Goal: Task Accomplishment & Management: Complete application form

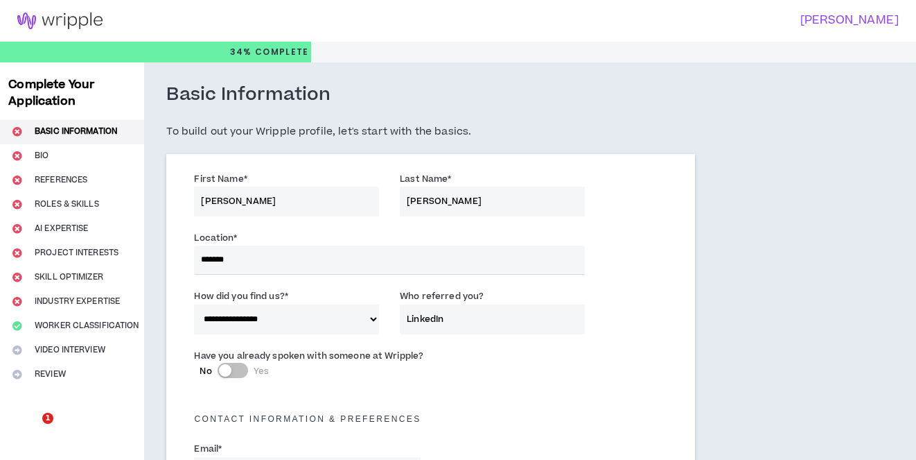
select select "*"
select select "US"
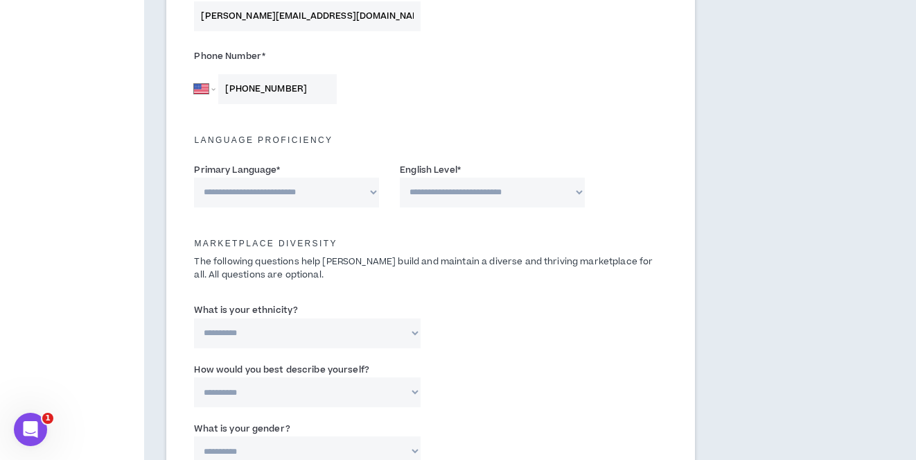
scroll to position [469, 0]
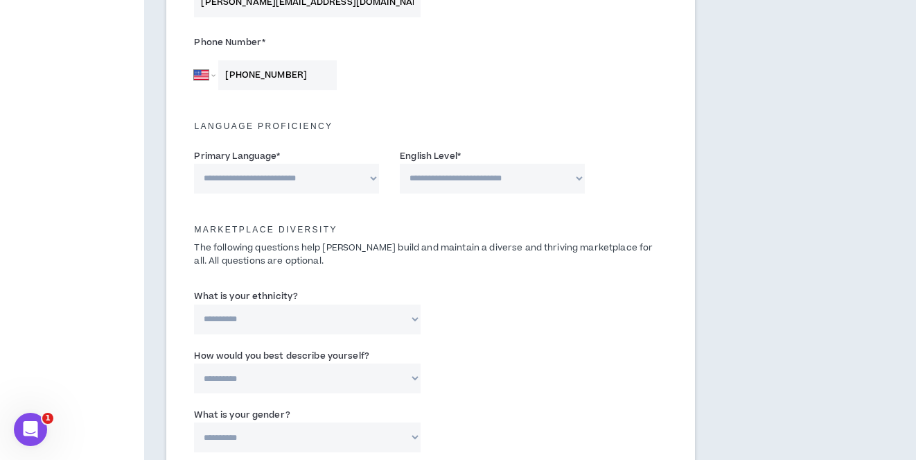
type input "[PHONE_NUMBER]"
select select "*******"
select select "*"
select select "**********"
select select "*****"
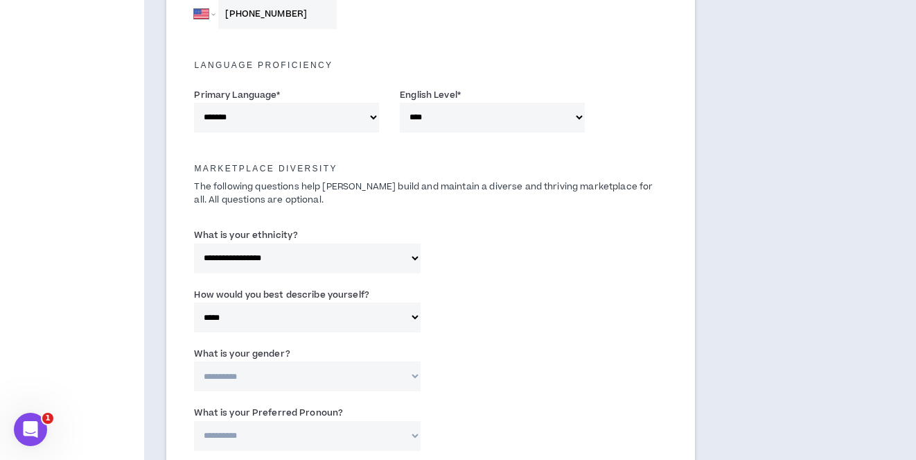
scroll to position [550, 0]
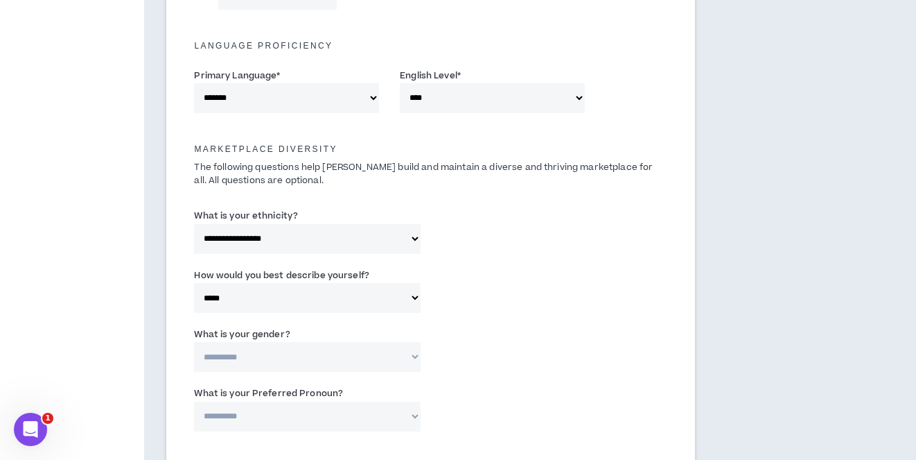
select select "**********"
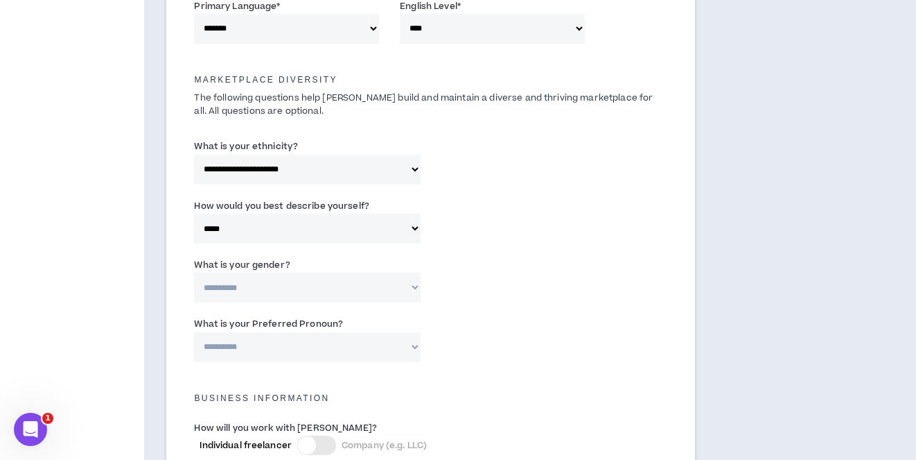
scroll to position [619, 0]
select select "***"
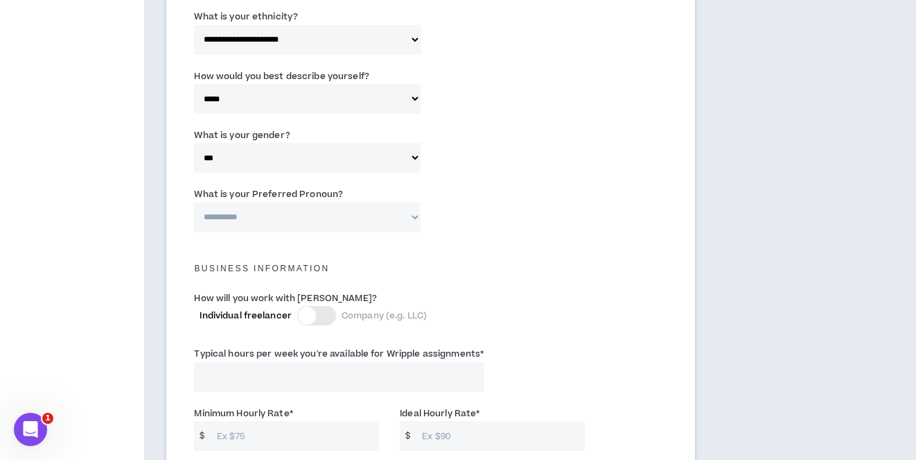
scroll to position [749, 0]
select select "**********"
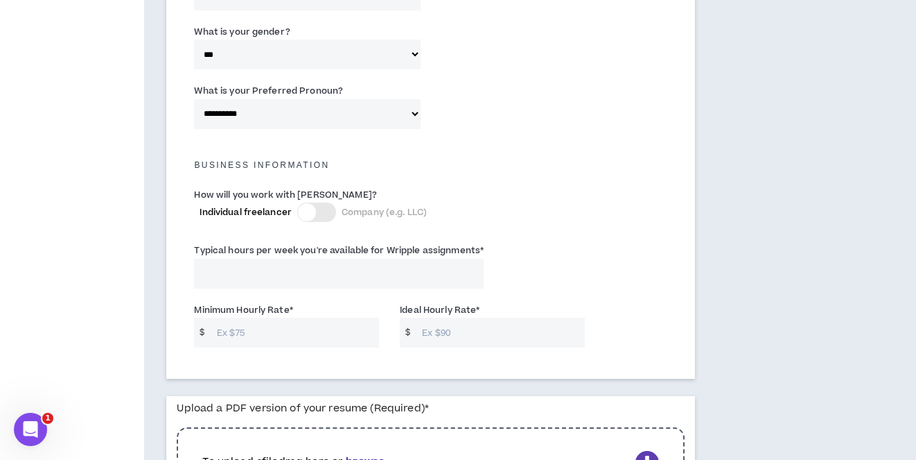
scroll to position [849, 0]
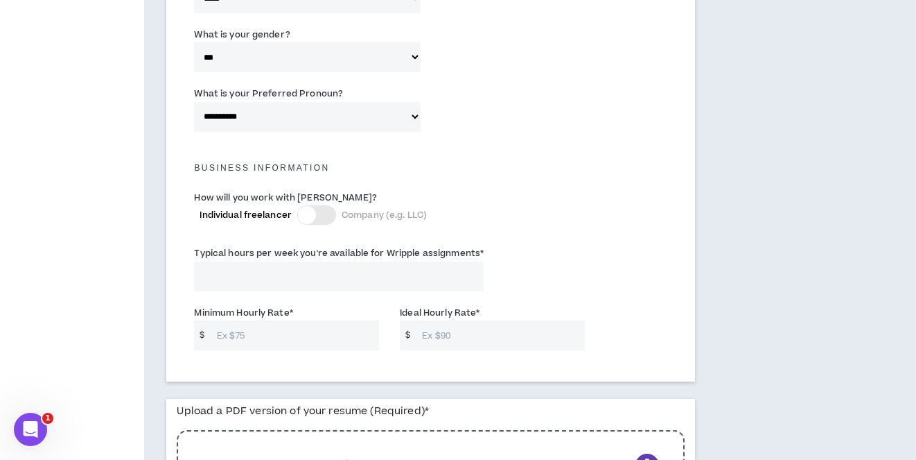
click at [330, 212] on div at bounding box center [316, 214] width 39 height 19
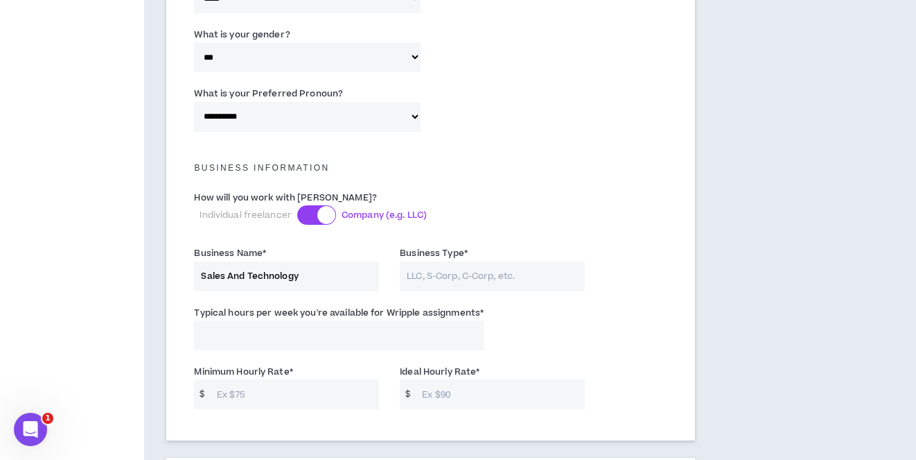
type input "Sales And Technology"
type input "Sales And Technology Consultants"
type input "LLC"
type input "40"
type input "65"
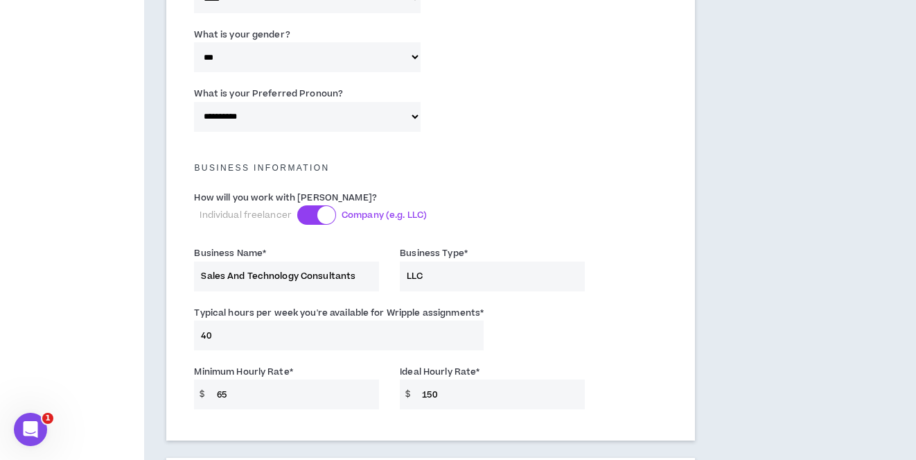
type input "150"
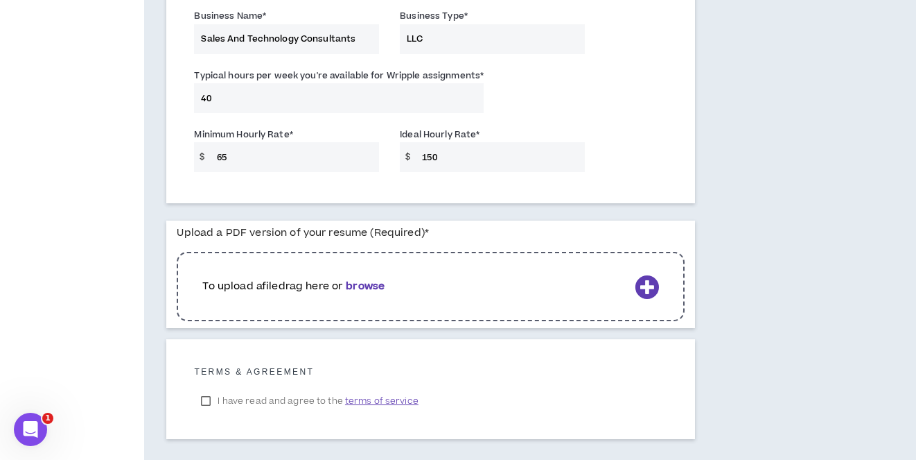
scroll to position [1138, 0]
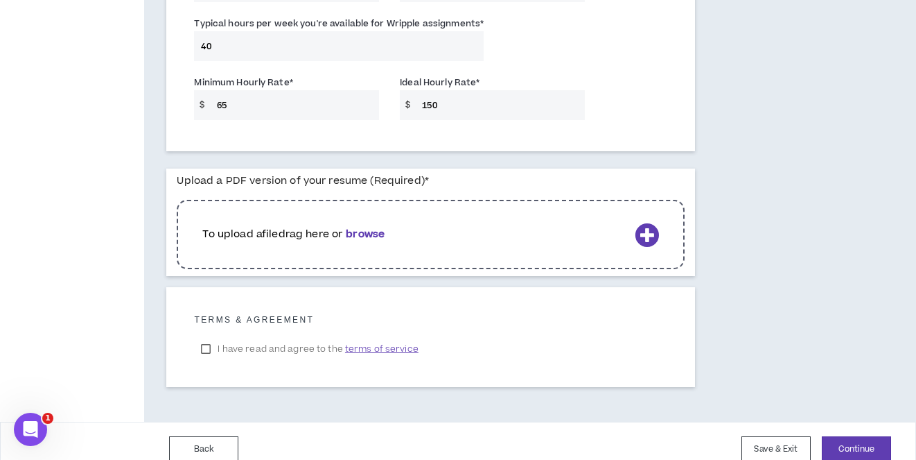
click at [215, 344] on label "I have read and agree to the terms of service" at bounding box center [309, 348] width 231 height 21
click at [385, 232] on b "browse" at bounding box center [365, 234] width 39 height 15
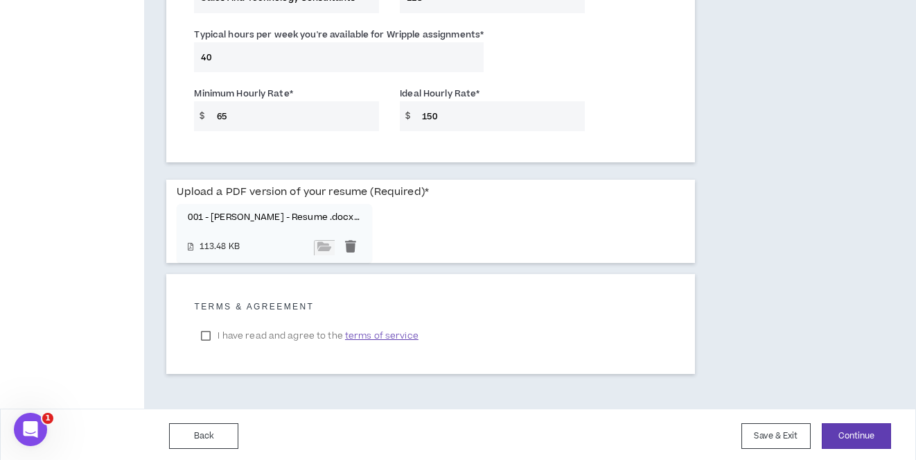
click at [863, 427] on button "Continue" at bounding box center [856, 436] width 69 height 26
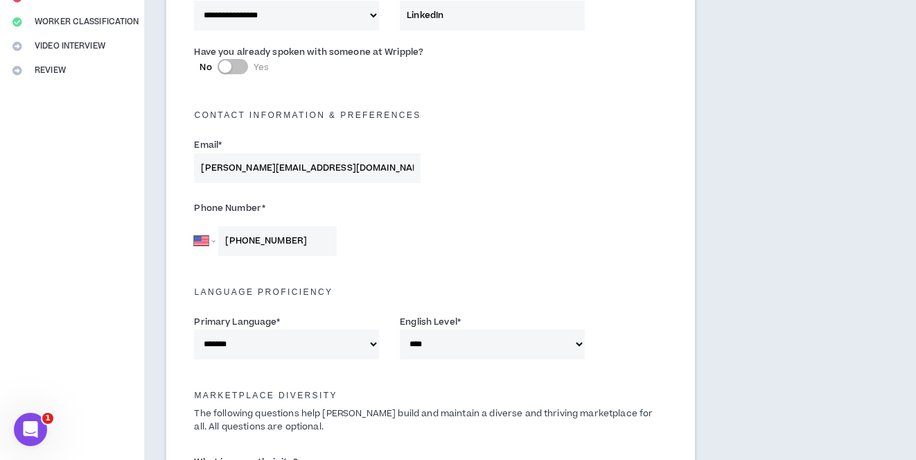
scroll to position [229, 0]
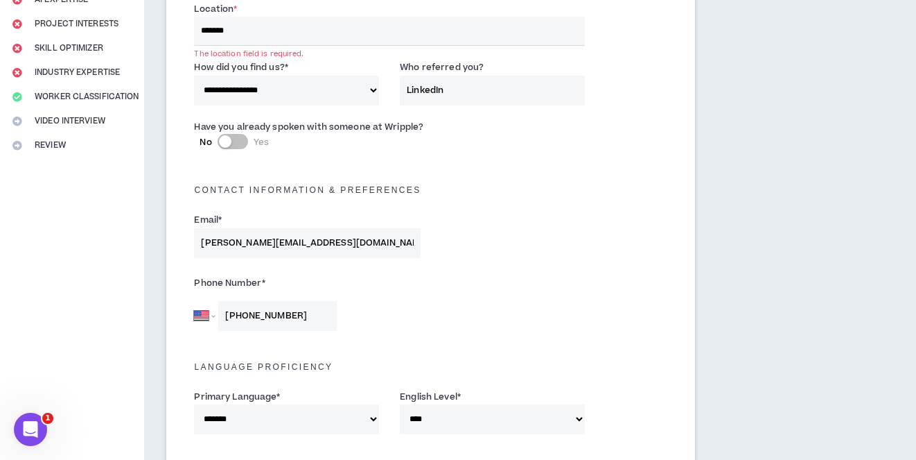
click at [326, 31] on input "*******" at bounding box center [389, 31] width 391 height 29
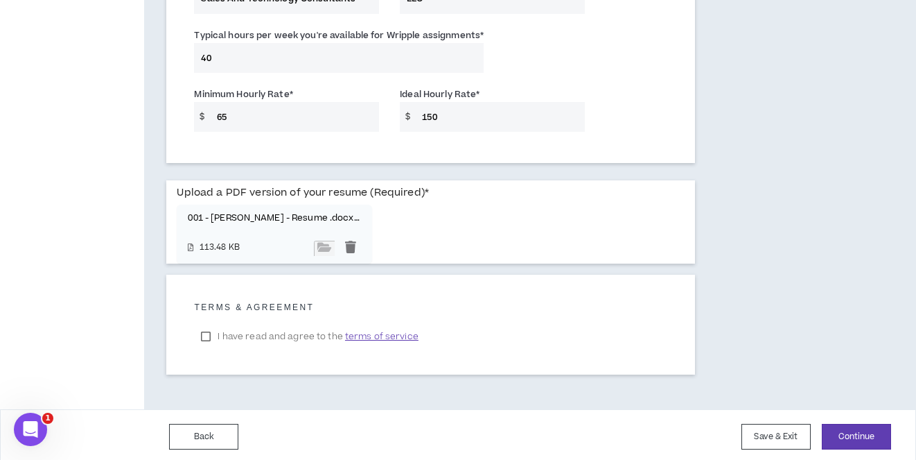
scroll to position [1127, 0]
click at [855, 437] on button "Continue" at bounding box center [856, 437] width 69 height 26
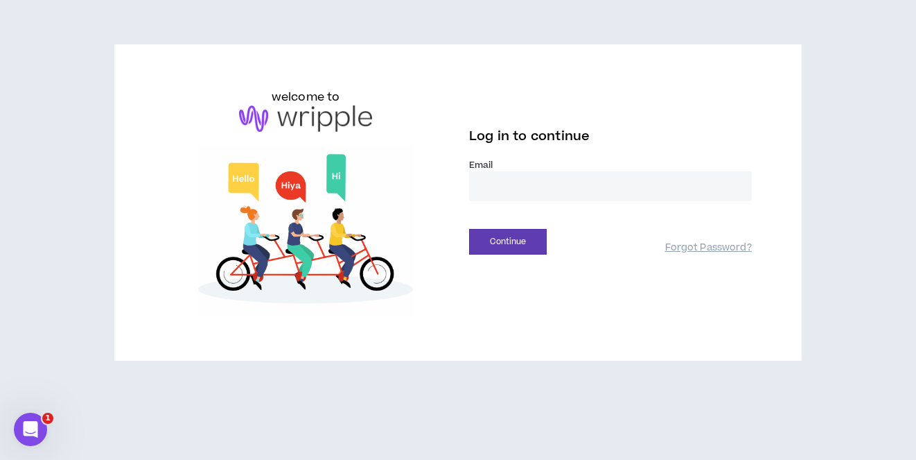
type input "**********"
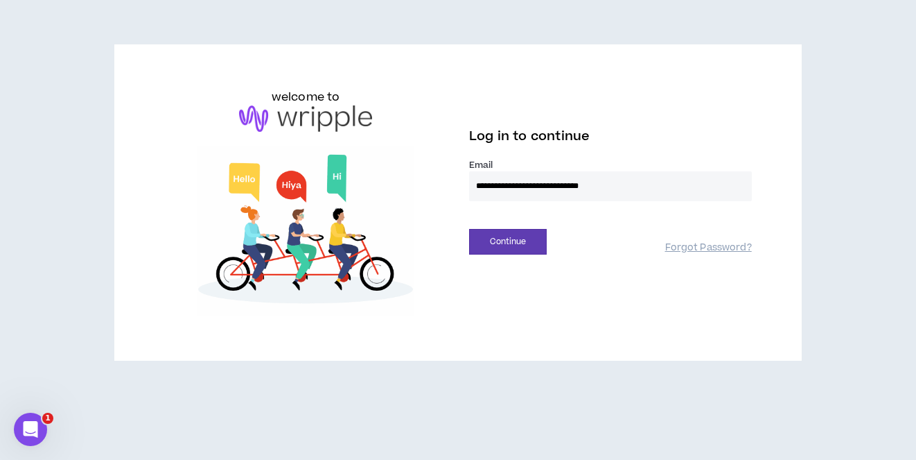
scroll to position [99, 0]
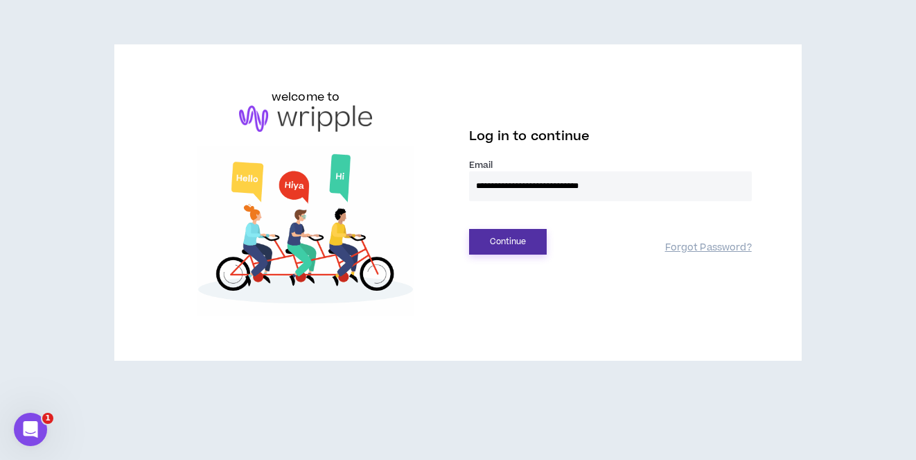
click at [532, 229] on button "Continue" at bounding box center [508, 242] width 78 height 26
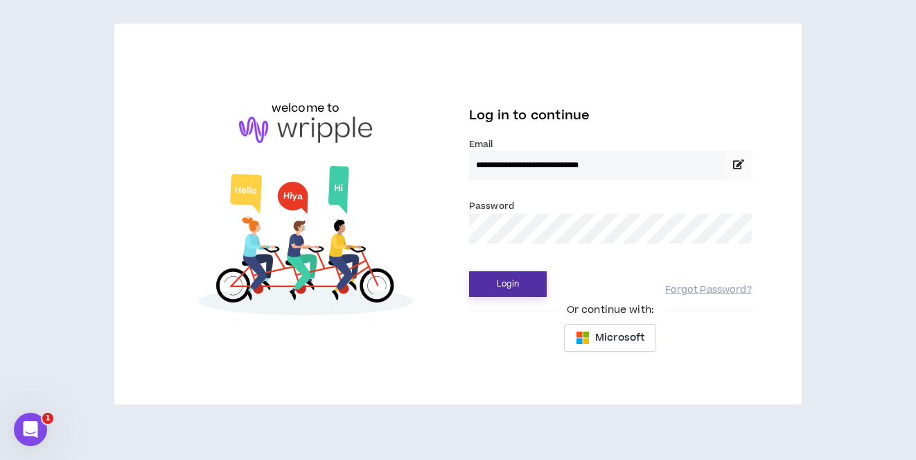
click at [505, 271] on button "Login" at bounding box center [508, 284] width 78 height 26
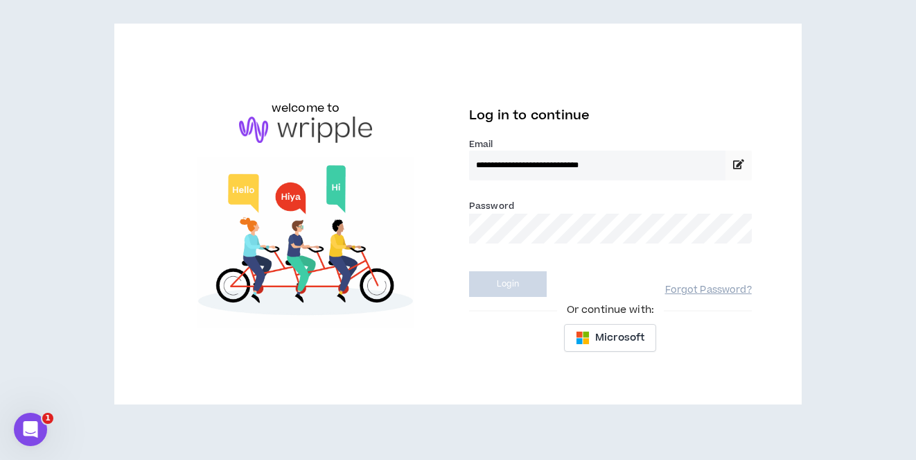
scroll to position [10, 0]
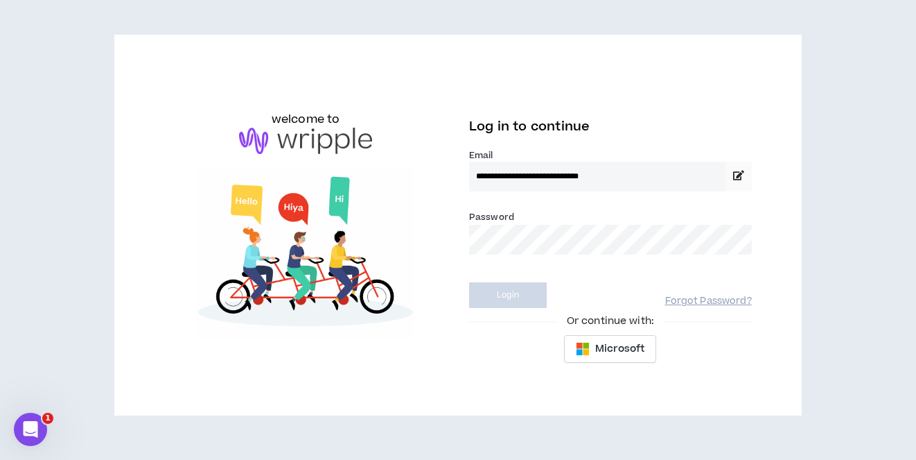
select select "US"
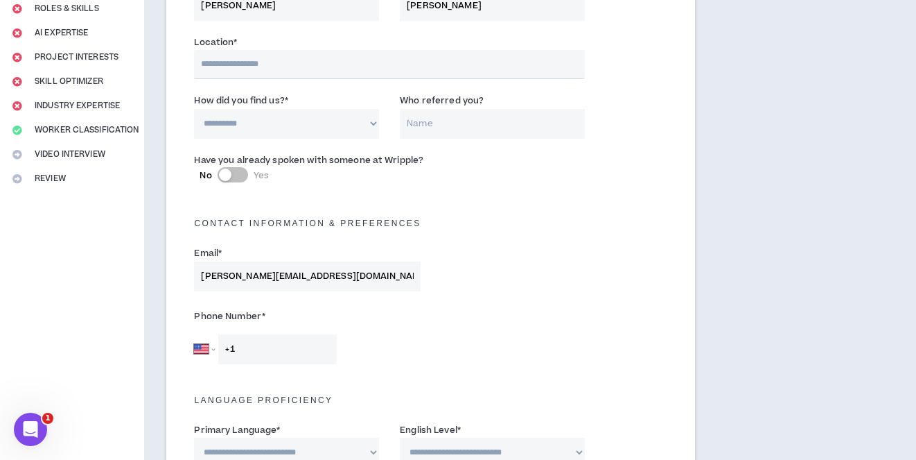
scroll to position [202, 0]
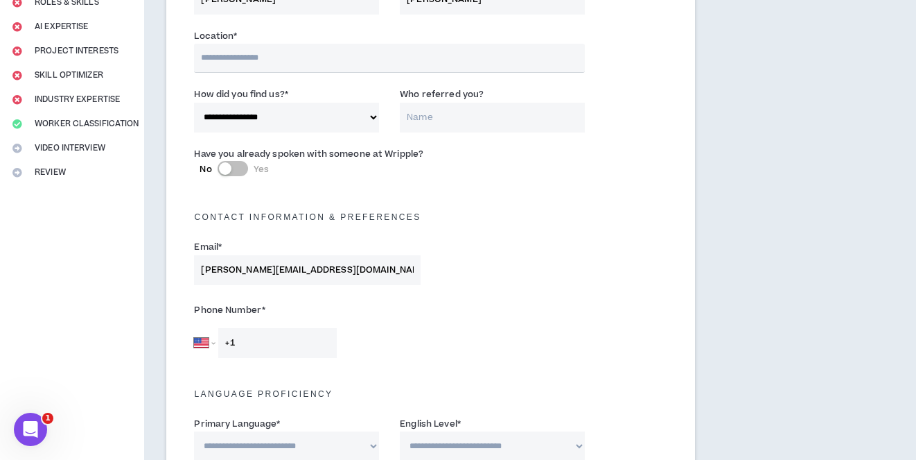
select select "*"
click at [449, 113] on input "Who referred you?" at bounding box center [492, 118] width 185 height 30
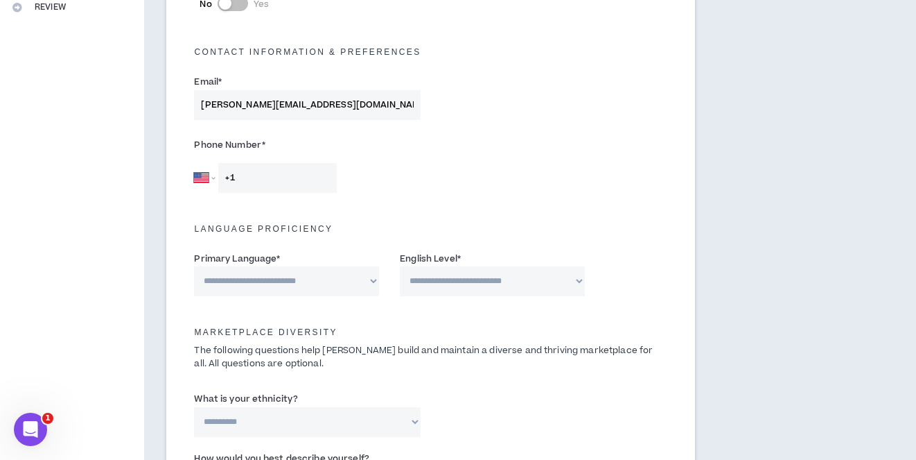
scroll to position [389, 0]
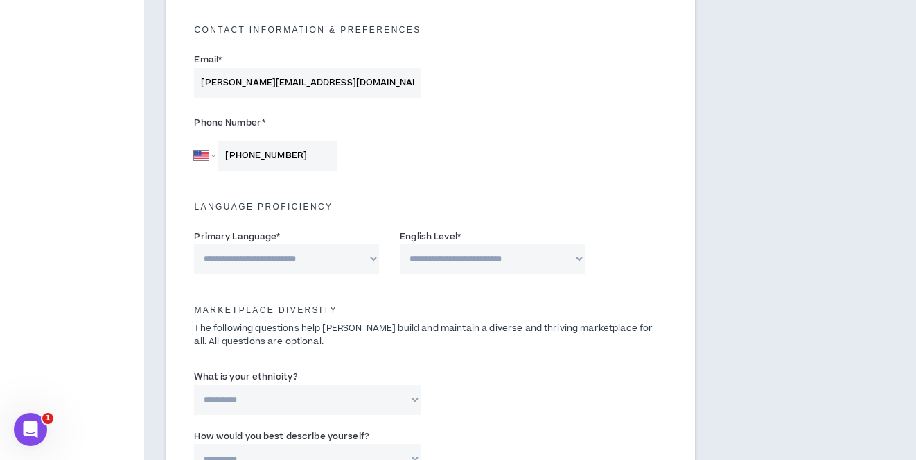
type input "[PHONE_NUMBER]"
select select "*******"
select select "*"
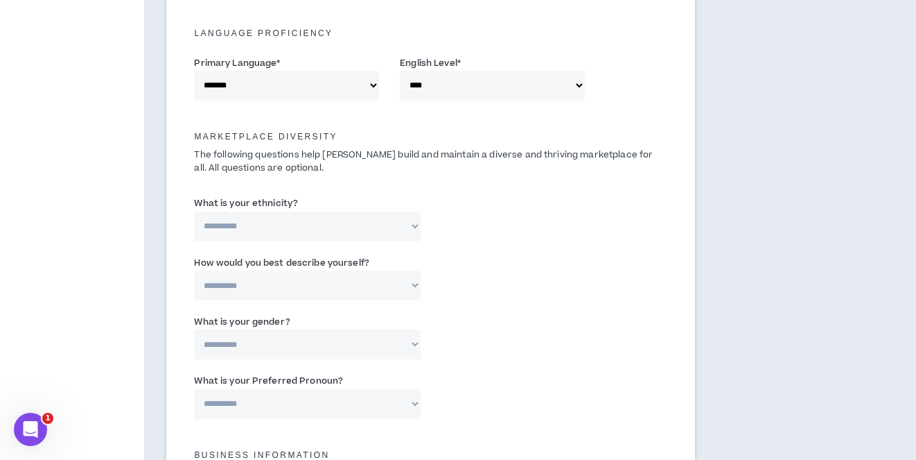
scroll to position [562, 0]
select select "**********"
select select "*****"
select select "***"
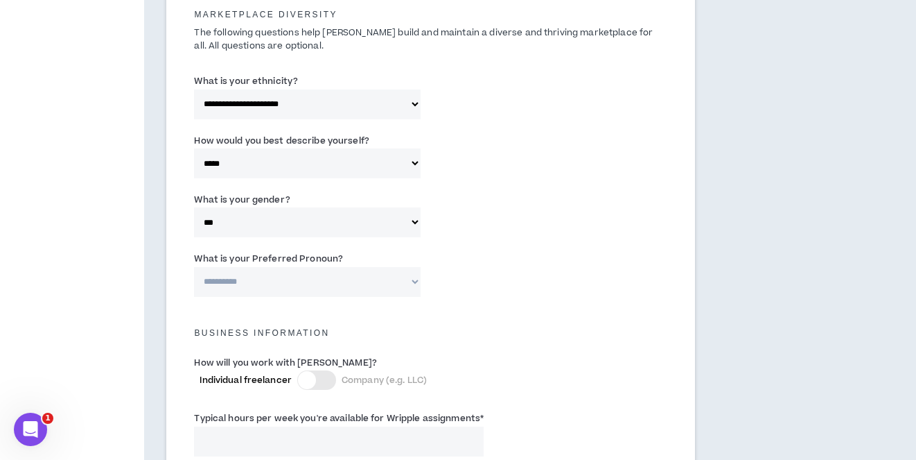
scroll to position [684, 0]
select select "**********"
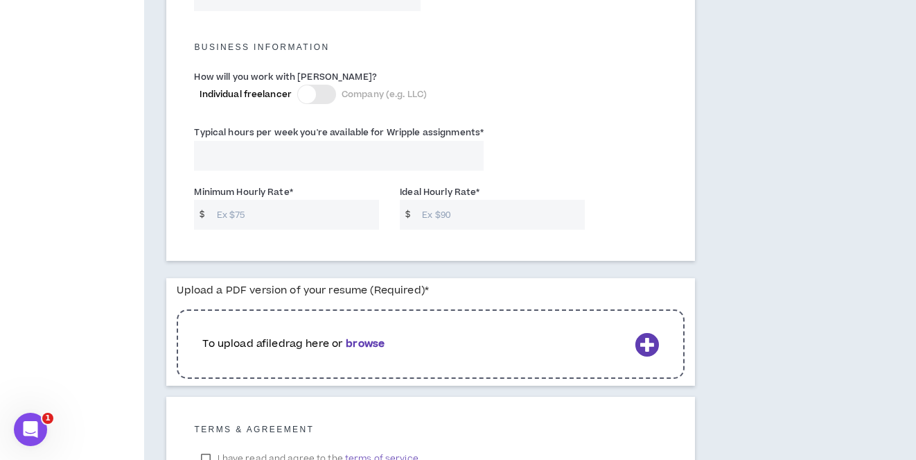
scroll to position [973, 0]
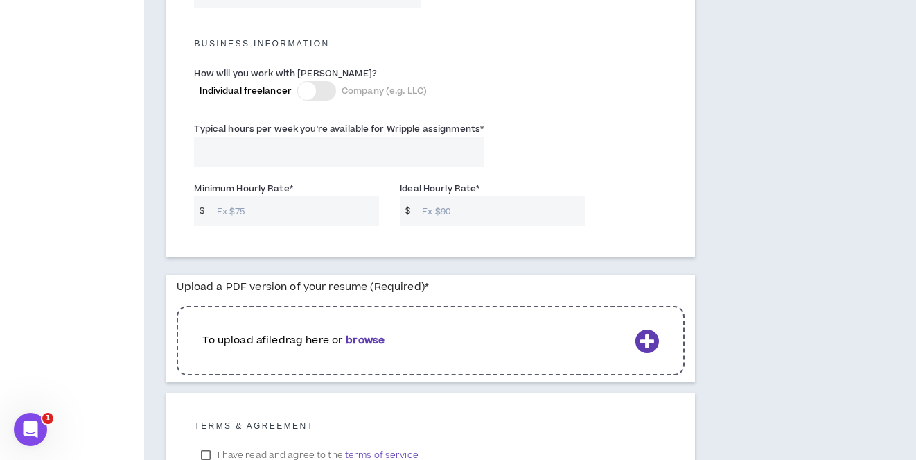
click at [333, 89] on div at bounding box center [316, 90] width 39 height 19
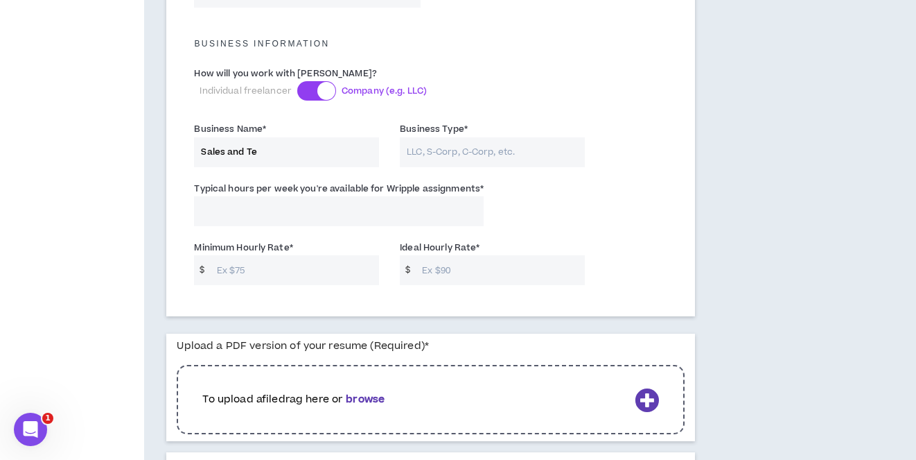
type input "Sales and Tec"
type input "Sales And Technology Consultants"
type input "LLC"
type input "40"
type input "65"
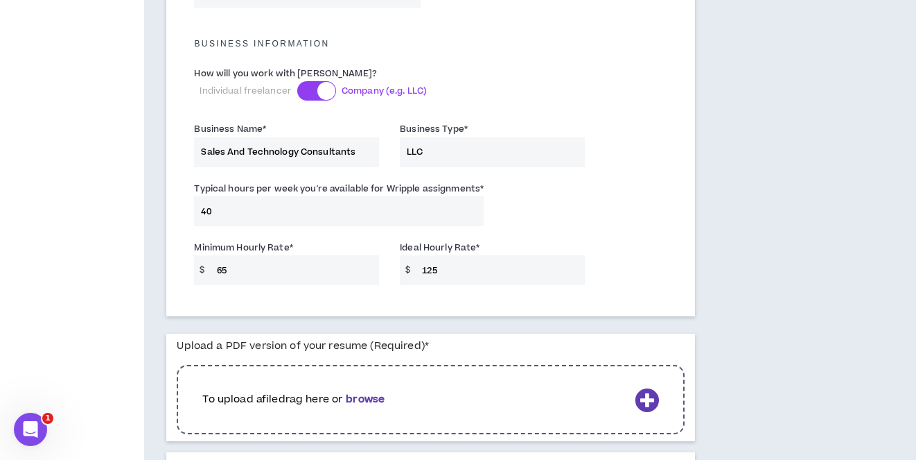
type input "125"
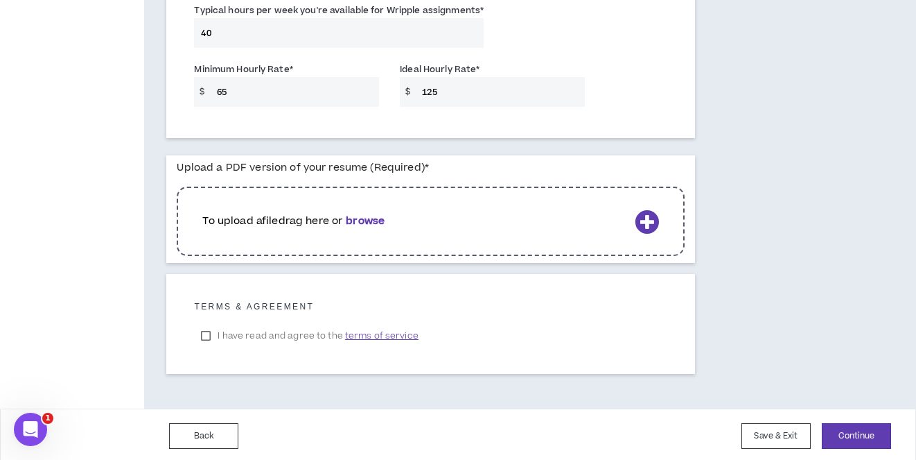
scroll to position [1151, 0]
click at [216, 328] on label "I have read and agree to the terms of service" at bounding box center [309, 336] width 231 height 21
click at [381, 218] on b "browse" at bounding box center [365, 221] width 39 height 15
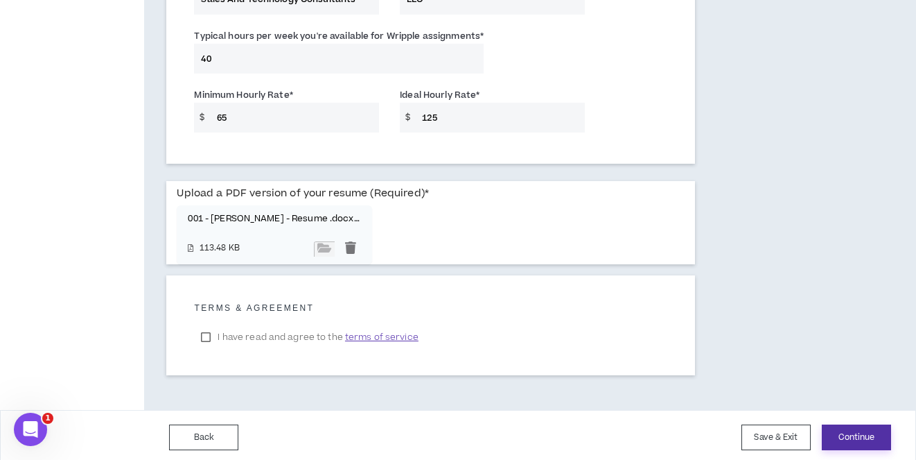
click at [862, 433] on button "Continue" at bounding box center [856, 437] width 69 height 26
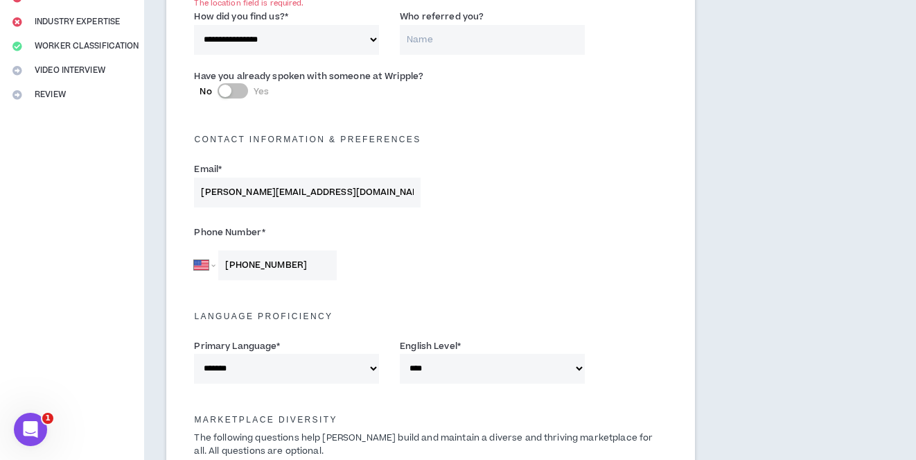
scroll to position [229, 0]
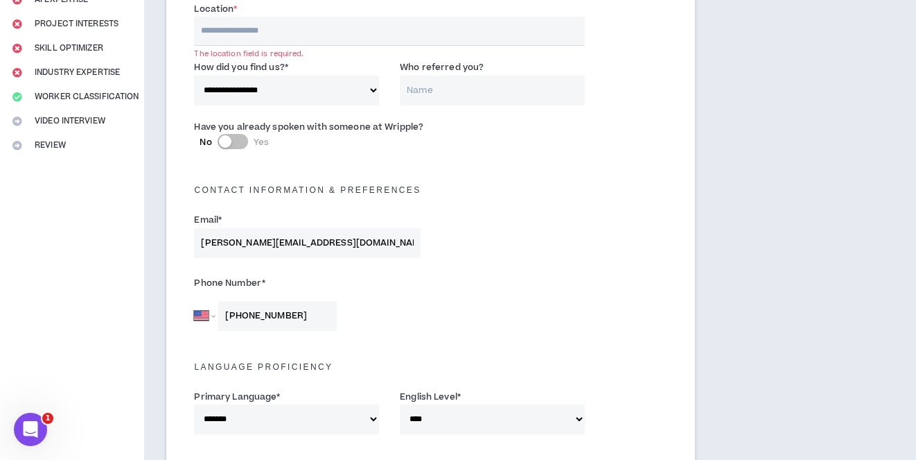
click at [267, 31] on input "text" at bounding box center [389, 31] width 391 height 29
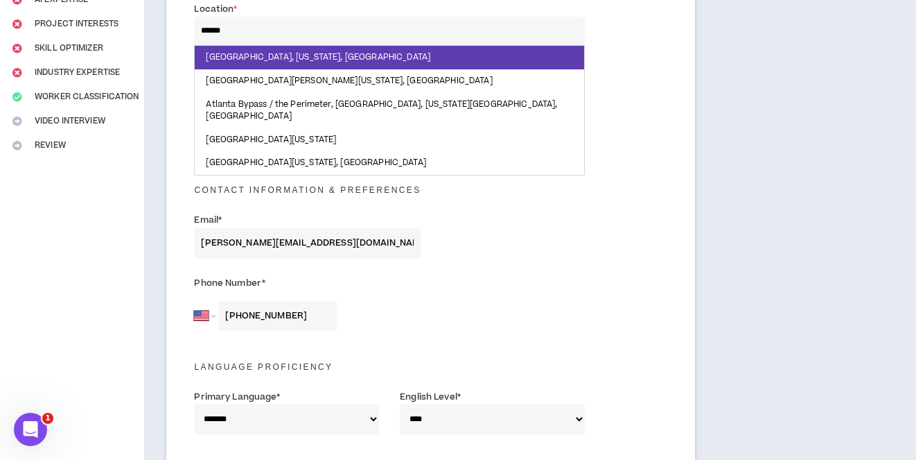
type input "*******"
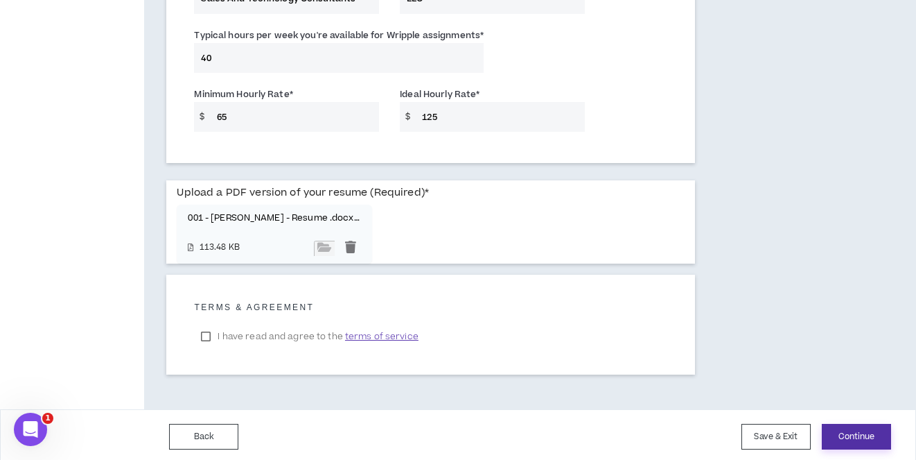
scroll to position [1127, 0]
click at [871, 432] on button "Continue" at bounding box center [856, 437] width 69 height 26
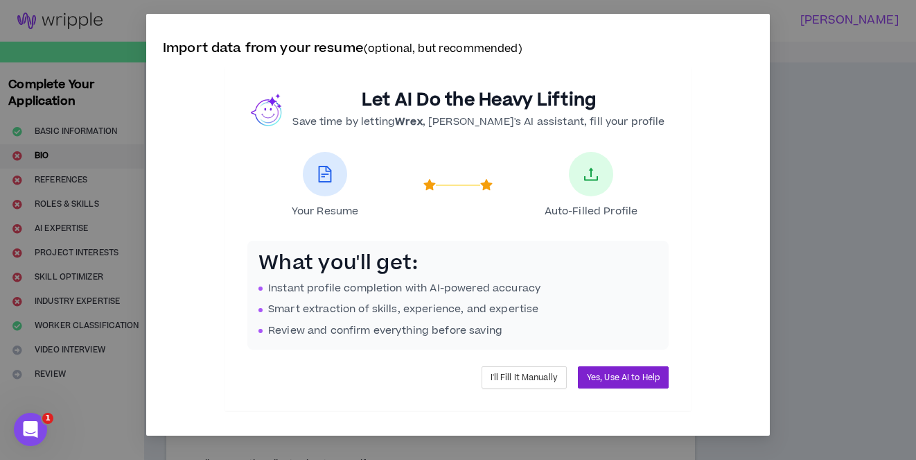
click at [620, 375] on span "Yes, Use AI to Help" at bounding box center [623, 377] width 73 height 13
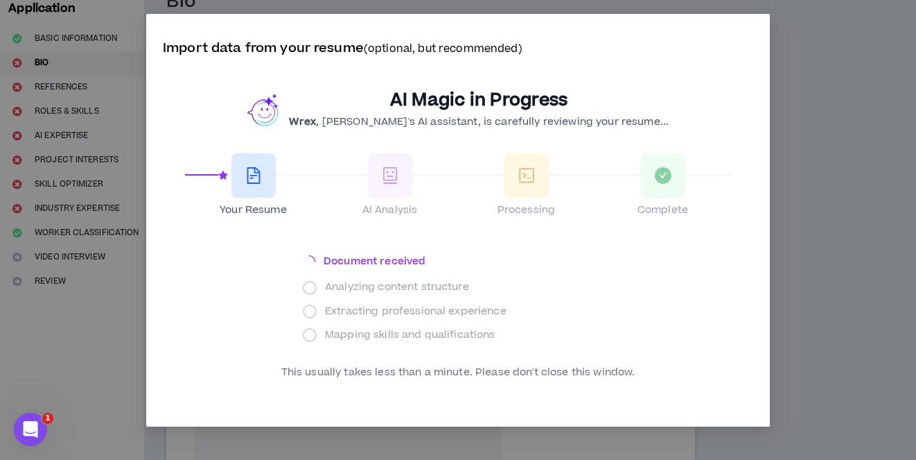
scroll to position [97, 0]
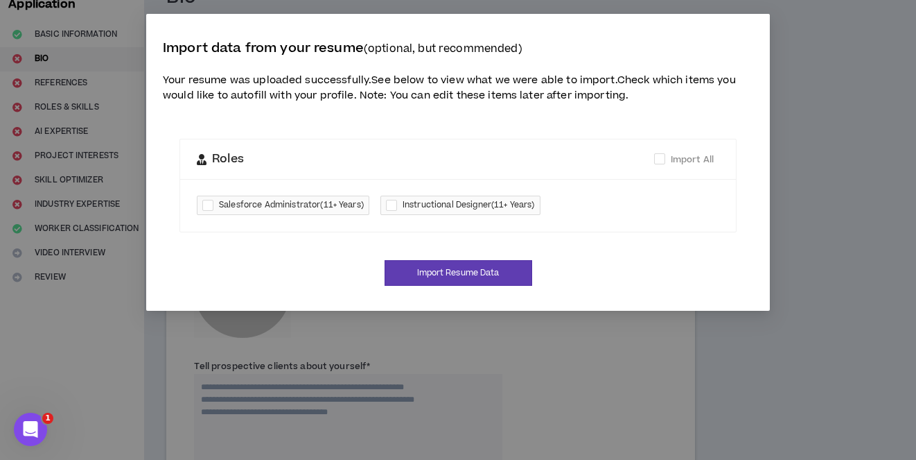
click at [209, 198] on div at bounding box center [210, 206] width 17 height 16
checkbox input "****"
click at [403, 198] on div at bounding box center [394, 206] width 17 height 16
checkbox input "****"
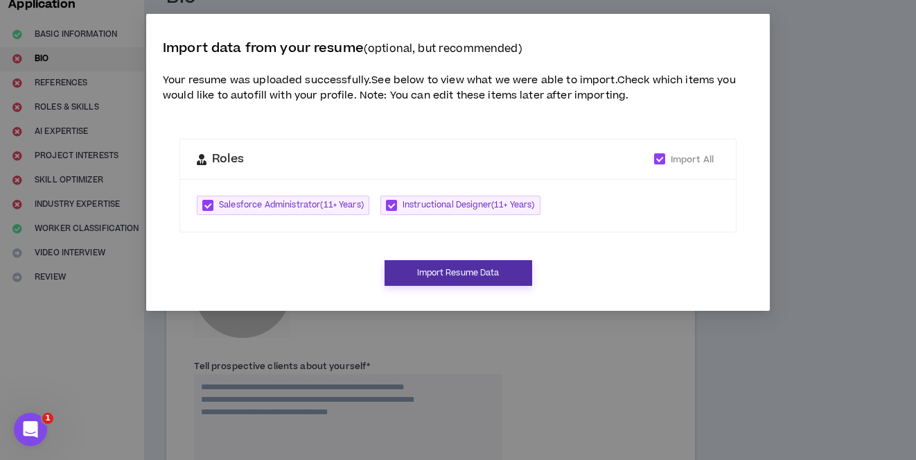
click at [461, 263] on button "Import Resume Data" at bounding box center [459, 273] width 148 height 26
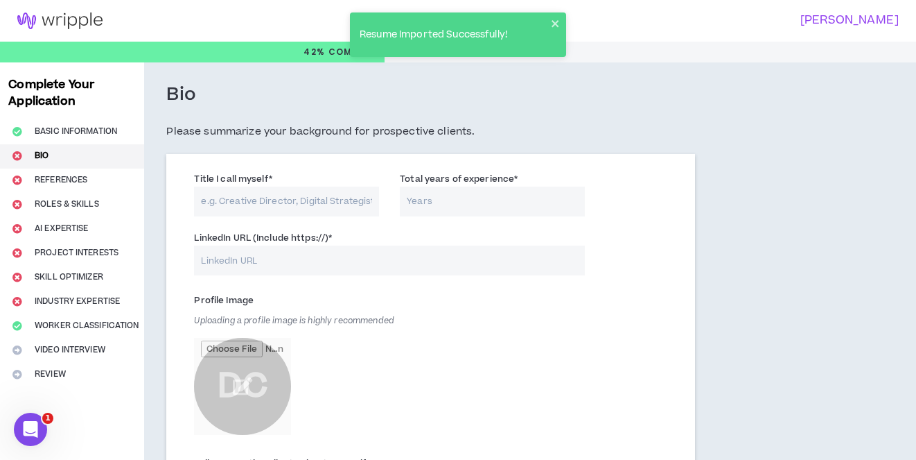
click at [322, 205] on input "Title I call myself *" at bounding box center [286, 201] width 185 height 30
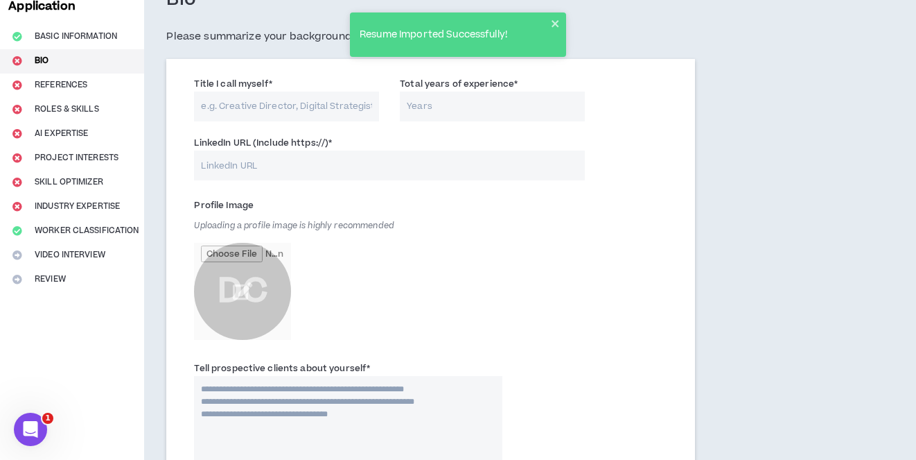
scroll to position [97, 0]
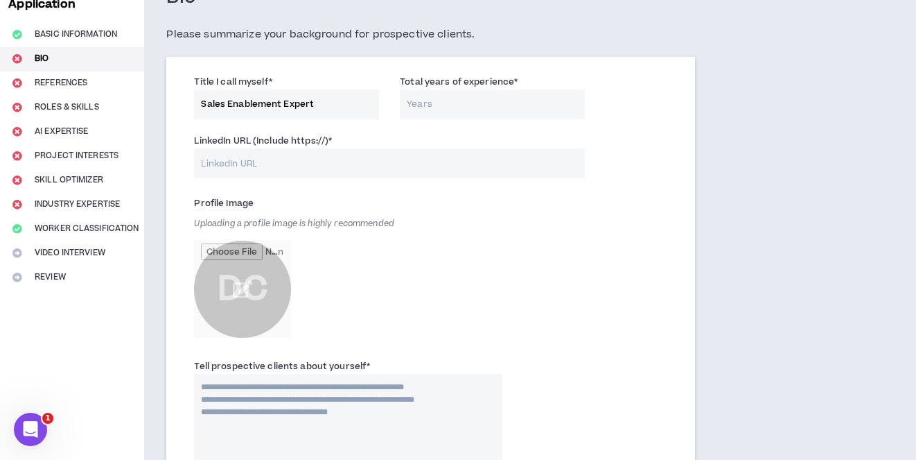
type input "Sales Enablement Expert"
type input "6"
type input "[URL][DOMAIN_NAME]"
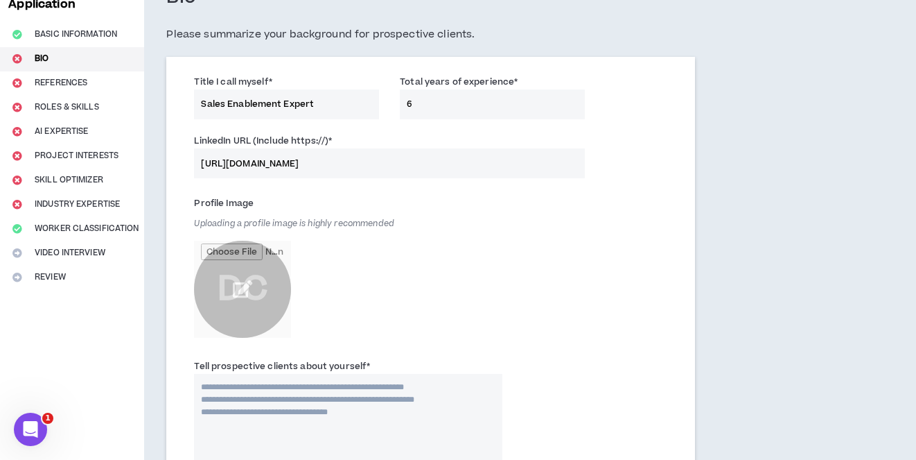
click at [247, 291] on input "file" at bounding box center [242, 289] width 97 height 97
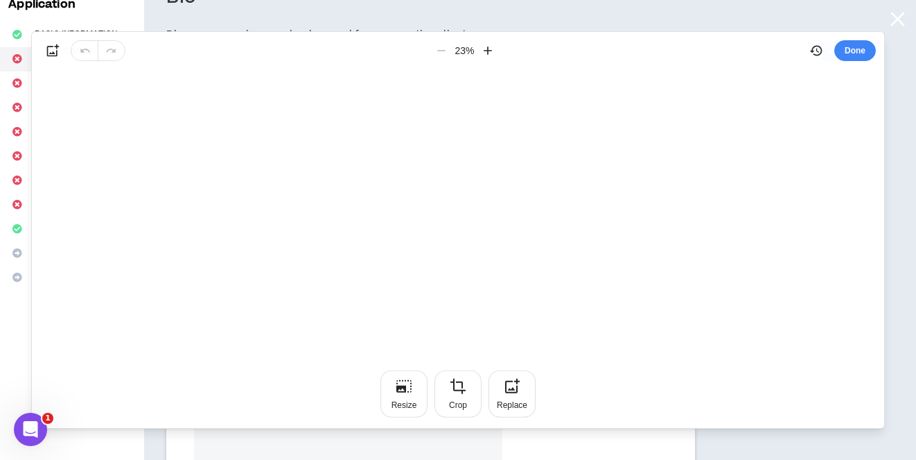
scroll to position [0, 0]
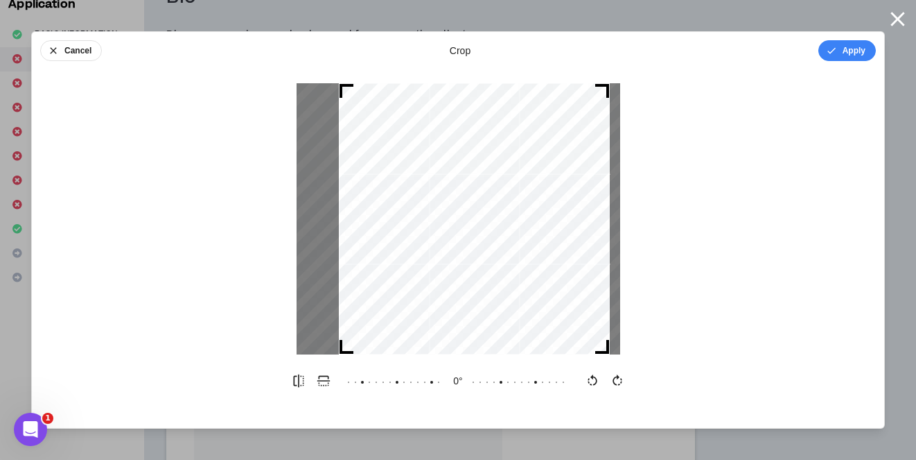
drag, startPoint x: 564, startPoint y: 227, endPoint x: 664, endPoint y: 175, distance: 113.2
click at [579, 227] on div at bounding box center [474, 218] width 271 height 271
click at [847, 57] on button "Apply" at bounding box center [848, 50] width 58 height 21
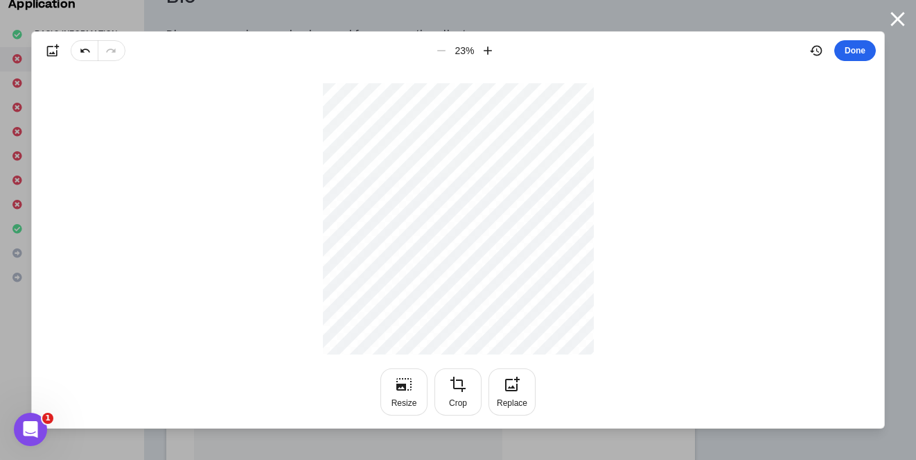
click at [855, 52] on button "Done" at bounding box center [856, 50] width 42 height 21
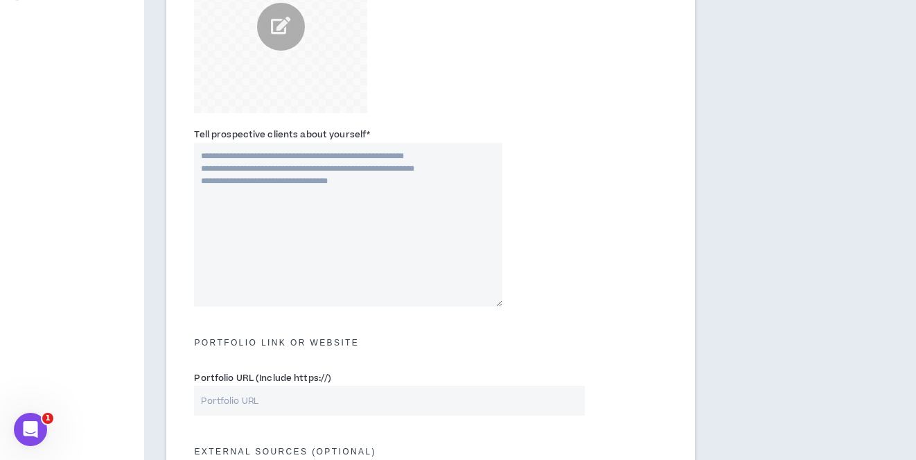
scroll to position [385, 0]
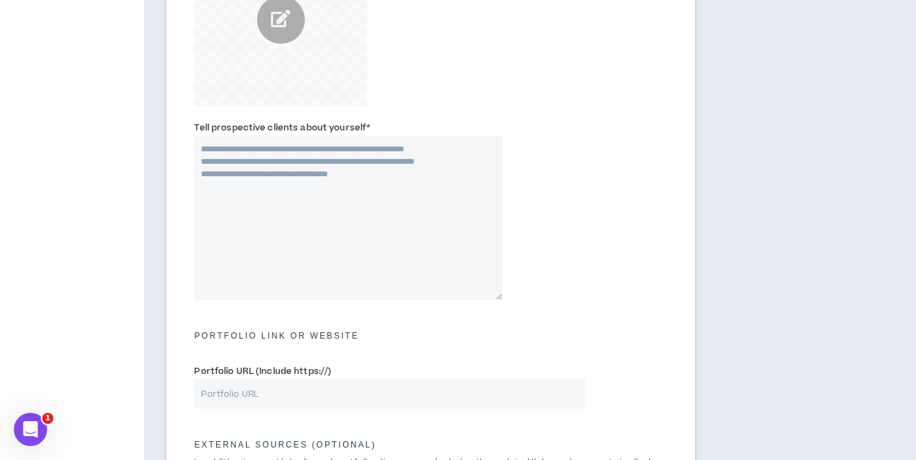
click at [274, 168] on textarea "Tell prospective clients about yourself *" at bounding box center [348, 218] width 308 height 164
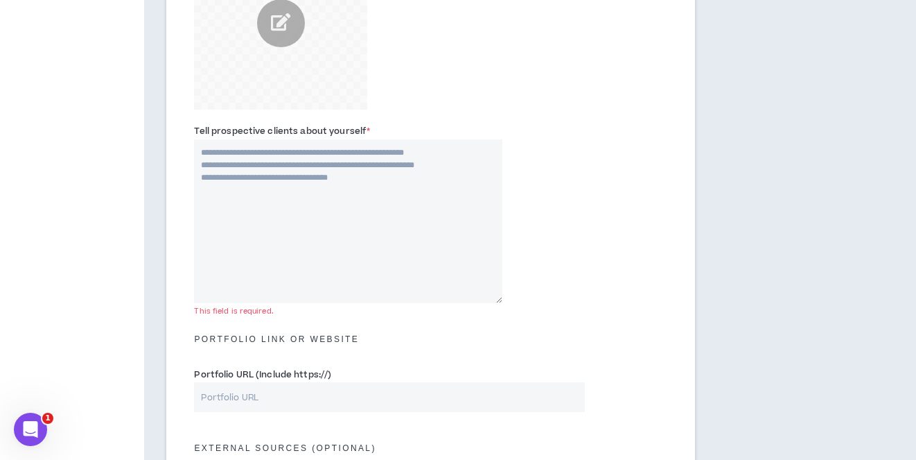
click at [247, 393] on input "Portfolio URL (Include https://)" at bounding box center [389, 397] width 391 height 30
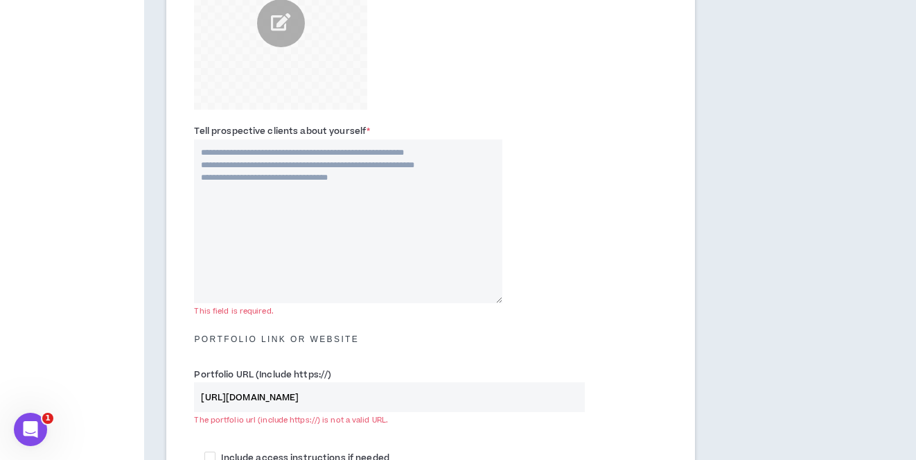
type input "[URL][DOMAIN_NAME]"
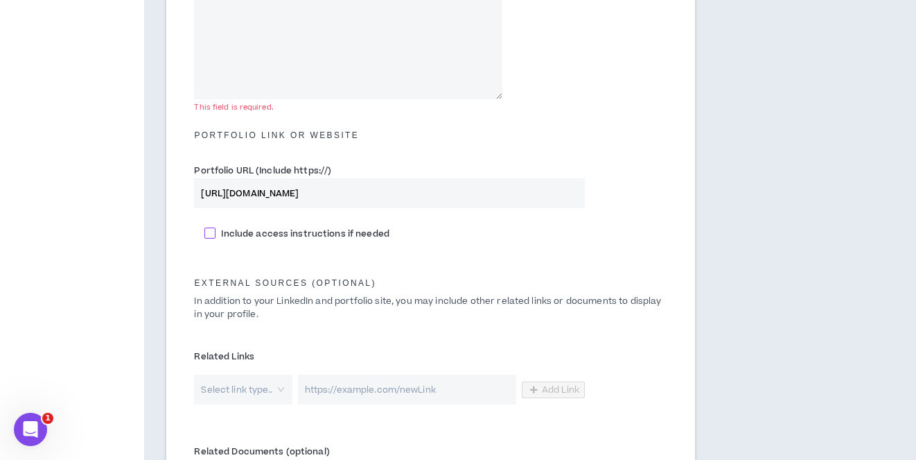
scroll to position [591, 0]
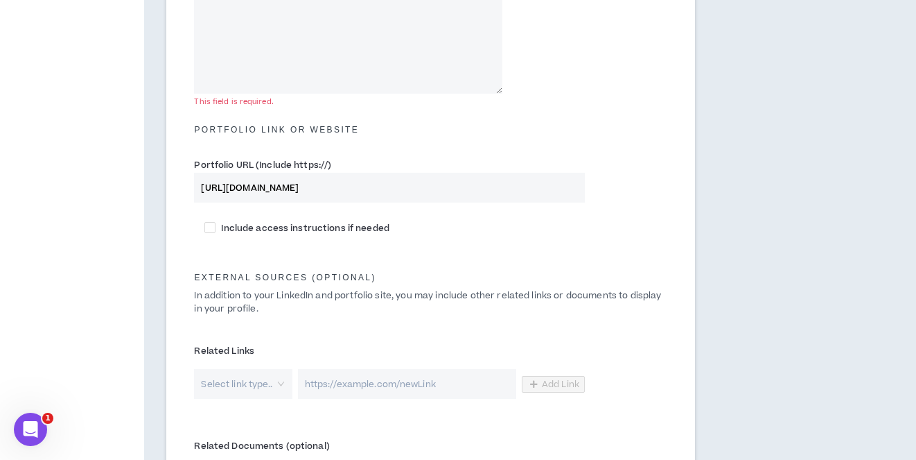
click at [270, 382] on input "search" at bounding box center [238, 384] width 73 height 30
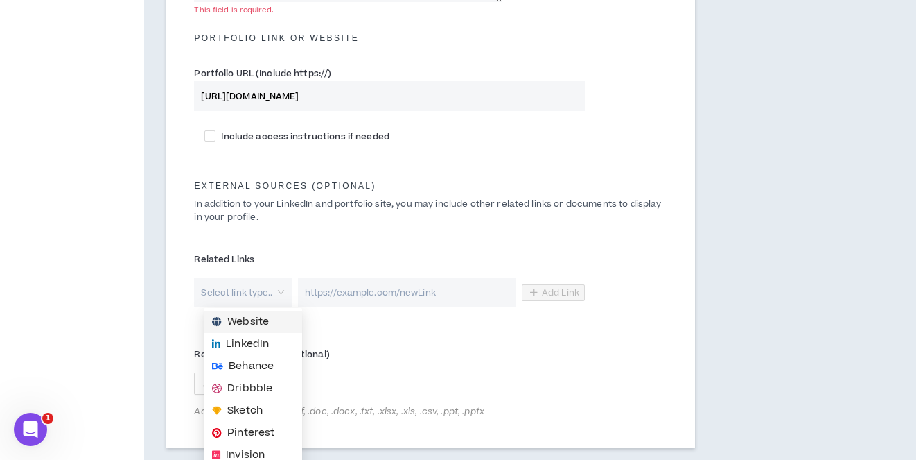
scroll to position [680, 0]
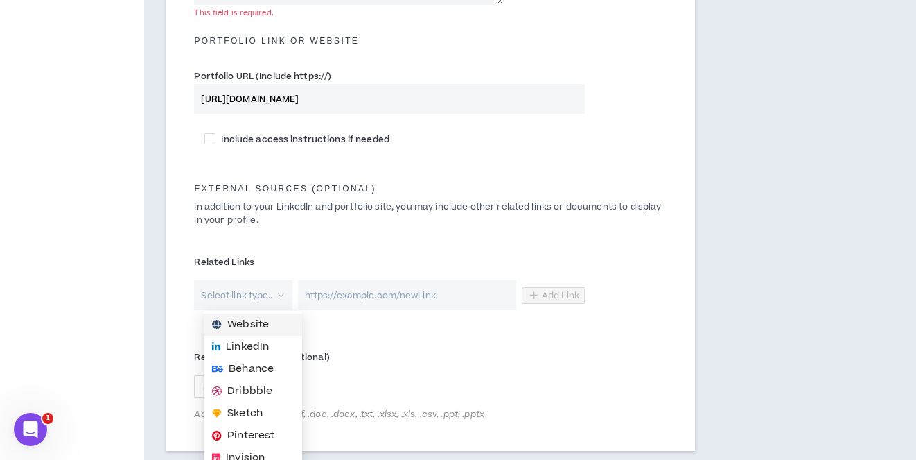
click at [247, 318] on span "Website" at bounding box center [248, 324] width 42 height 15
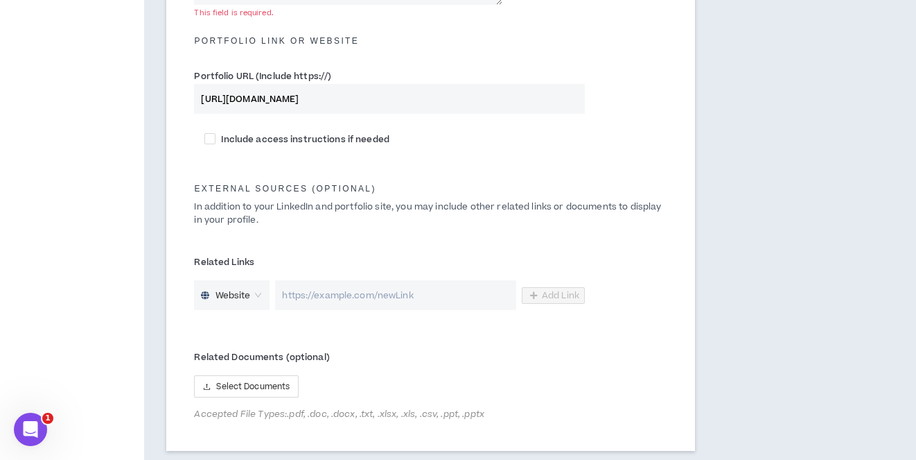
click at [347, 298] on input "url" at bounding box center [395, 295] width 241 height 30
type input "[URL][DOMAIN_NAME]"
click at [558, 293] on span "Add Link" at bounding box center [560, 295] width 37 height 11
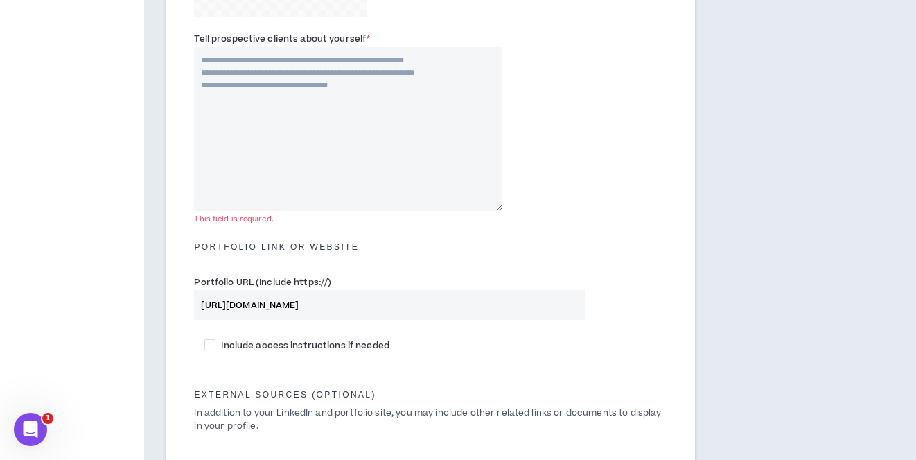
scroll to position [471, 0]
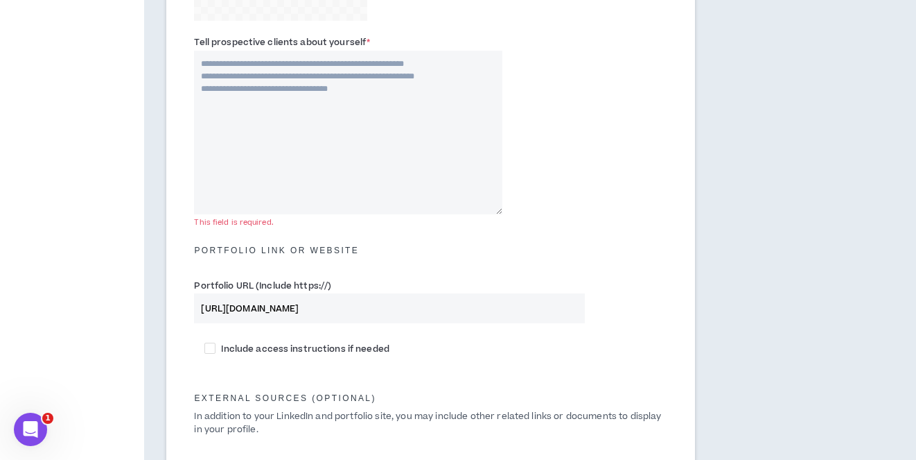
click at [217, 64] on textarea "Tell prospective clients about yourself *" at bounding box center [348, 133] width 308 height 164
paste textarea "**********"
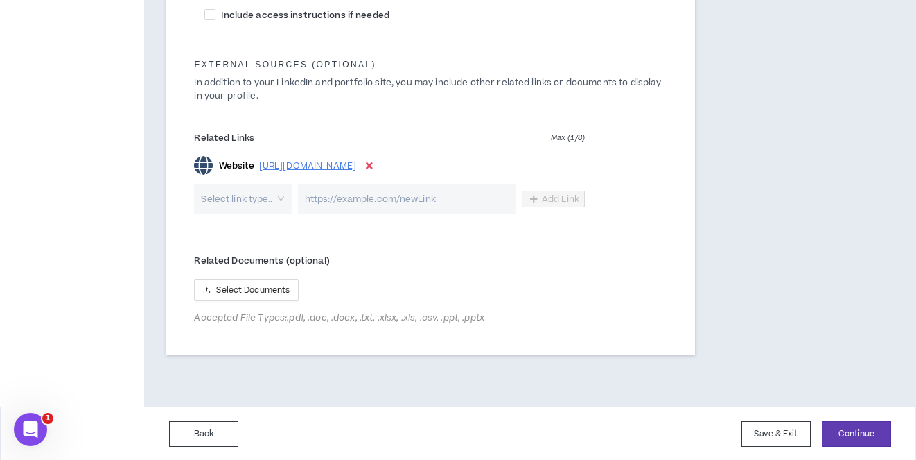
scroll to position [808, 1]
type textarea "**********"
click at [848, 431] on button "Continue" at bounding box center [856, 432] width 69 height 26
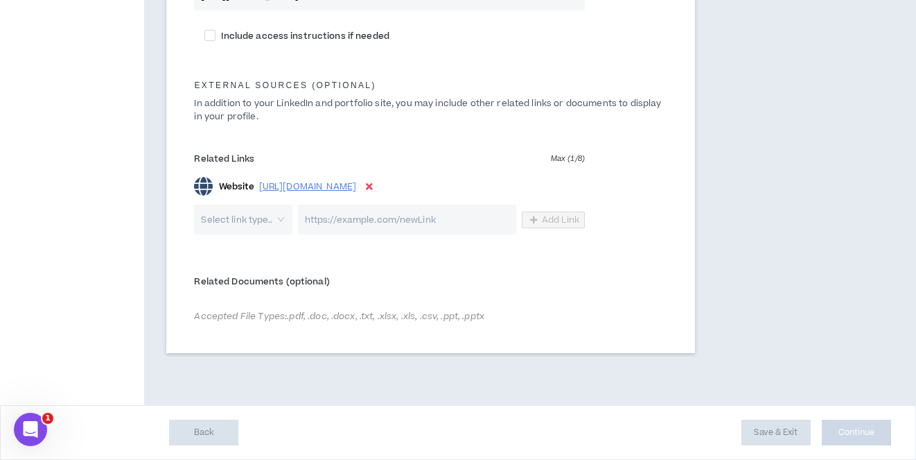
scroll to position [804, 0]
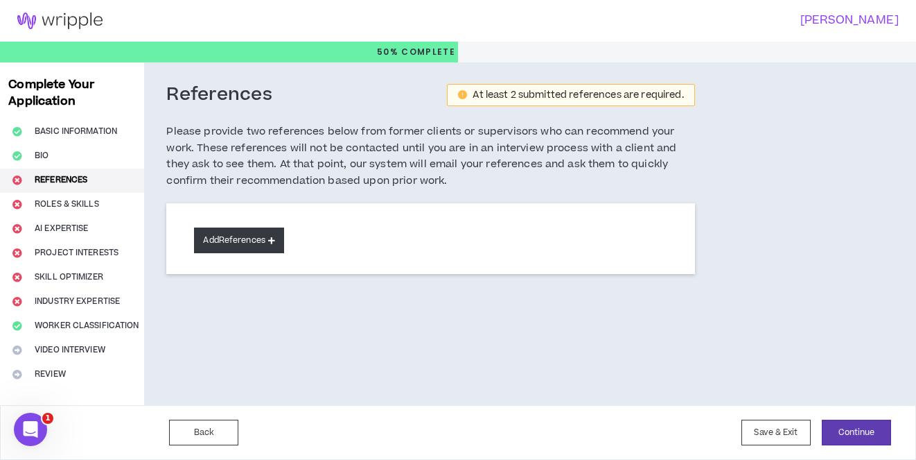
click at [264, 236] on button "Add References" at bounding box center [239, 240] width 90 height 26
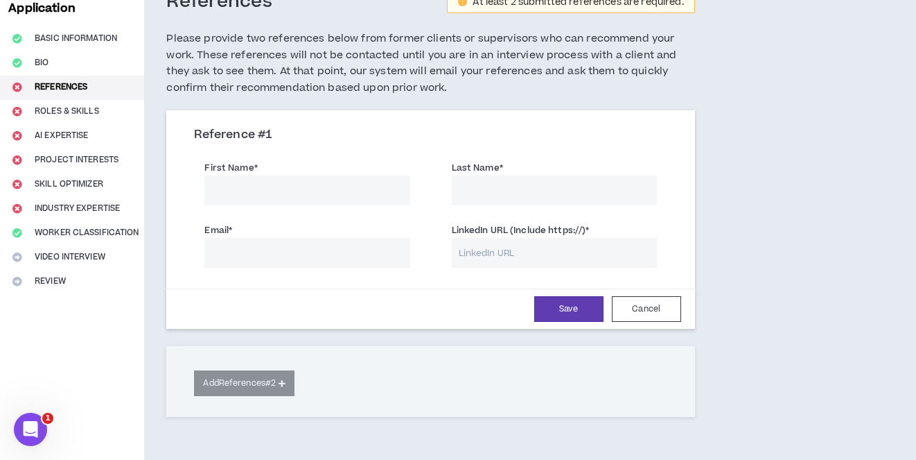
scroll to position [97, 0]
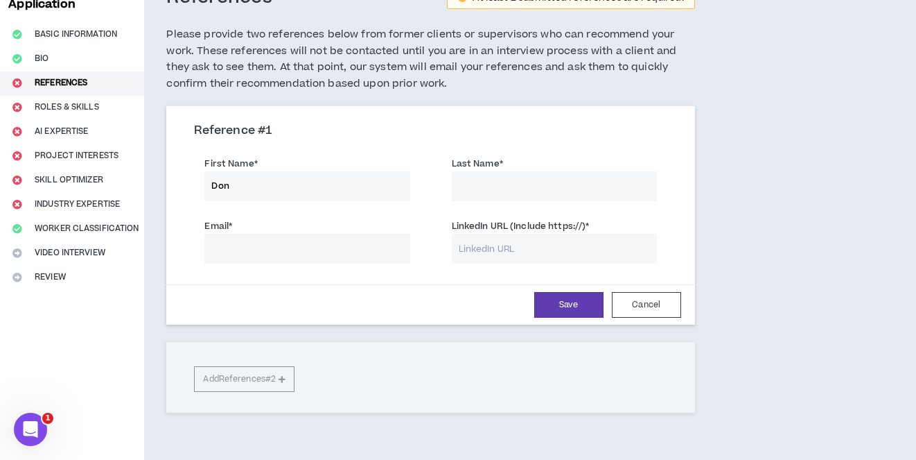
type input "Don"
type input "Reblitz"
click at [257, 239] on input "Email *" at bounding box center [306, 249] width 205 height 30
paste input "[PERSON_NAME][EMAIL_ADDRESS][PERSON_NAME][DOMAIN_NAME]"
type input "[PERSON_NAME][EMAIL_ADDRESS][PERSON_NAME][DOMAIN_NAME]"
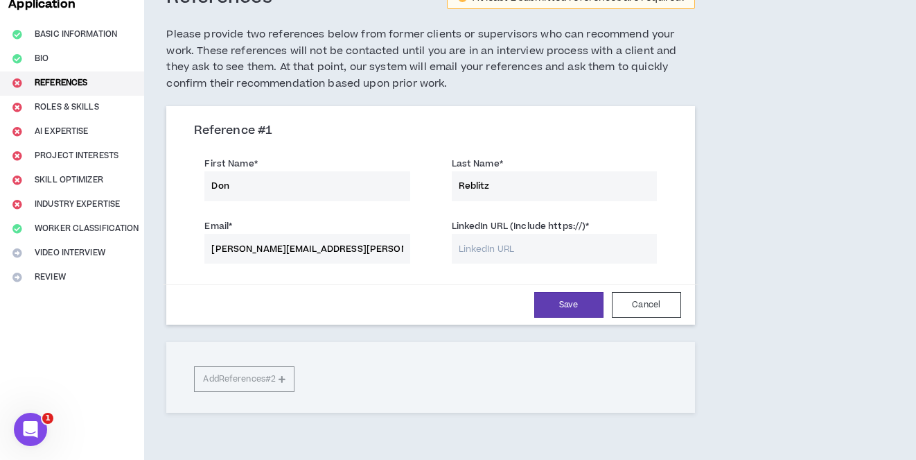
drag, startPoint x: 497, startPoint y: 245, endPoint x: 387, endPoint y: 8, distance: 261.1
click at [491, 218] on div "LinkedIn URL (Include https://) *" at bounding box center [554, 240] width 205 height 45
click at [488, 243] on input "LinkedIn URL (Include https://) *" at bounding box center [554, 249] width 205 height 30
paste input "[URL][DOMAIN_NAME]"
type input "[URL][DOMAIN_NAME]"
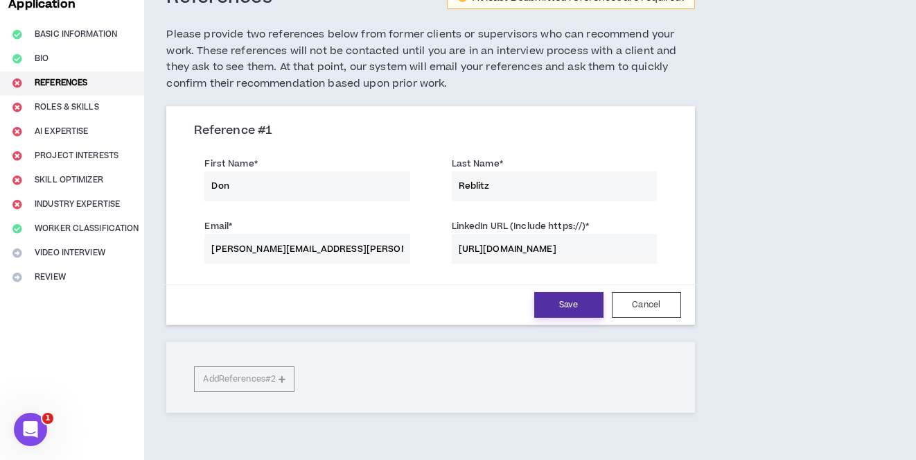
click at [570, 299] on button "Save" at bounding box center [568, 305] width 69 height 26
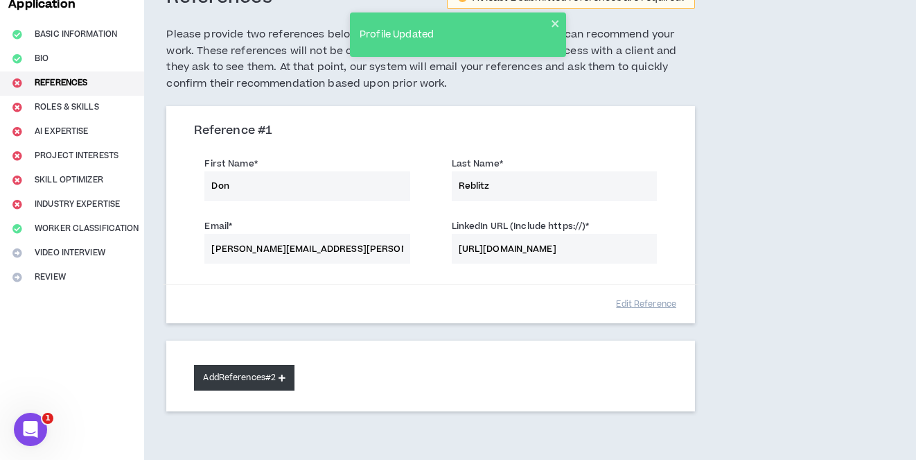
click at [286, 378] on button "Add References #2" at bounding box center [244, 378] width 101 height 26
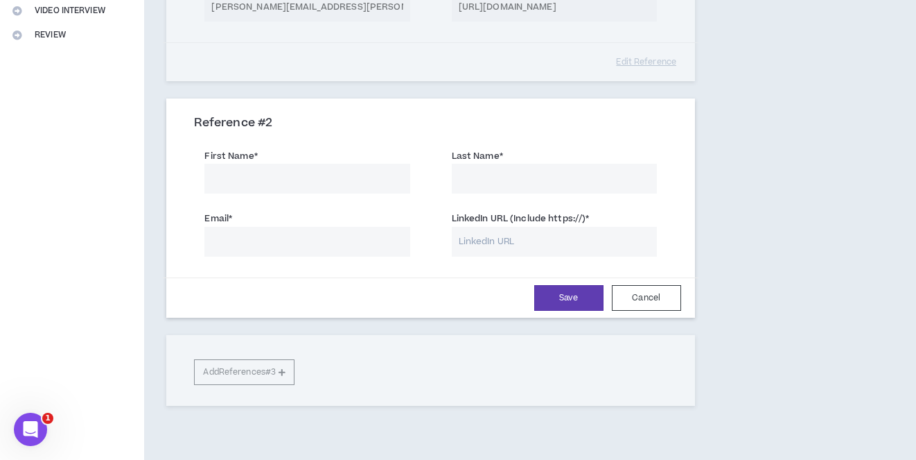
scroll to position [339, 0]
type input "[PERSON_NAME]"
click at [250, 232] on input "Email *" at bounding box center [306, 242] width 205 height 30
paste input "[EMAIL_ADDRESS][DOMAIN_NAME]"
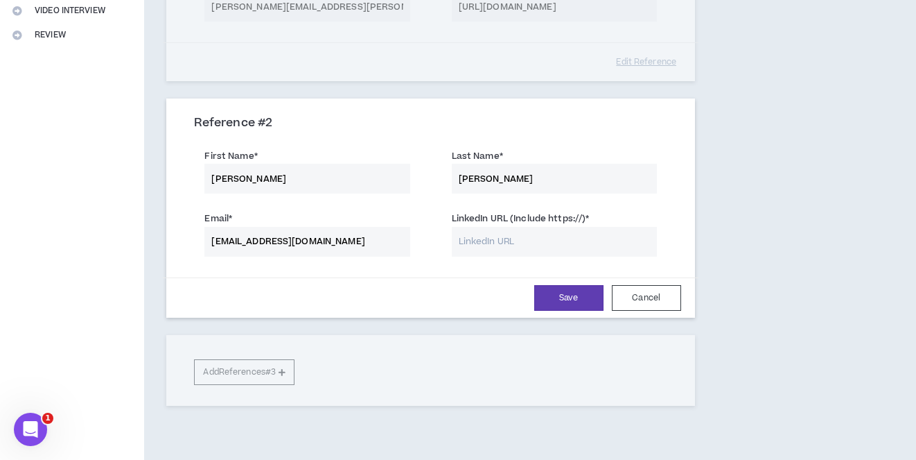
type input "[EMAIL_ADDRESS][DOMAIN_NAME]"
drag, startPoint x: 482, startPoint y: 238, endPoint x: 475, endPoint y: 238, distance: 7.0
click at [482, 238] on input "LinkedIn URL (Include https://) *" at bounding box center [554, 242] width 205 height 30
paste input "[URL][DOMAIN_NAME]"
type input "[URL][DOMAIN_NAME]"
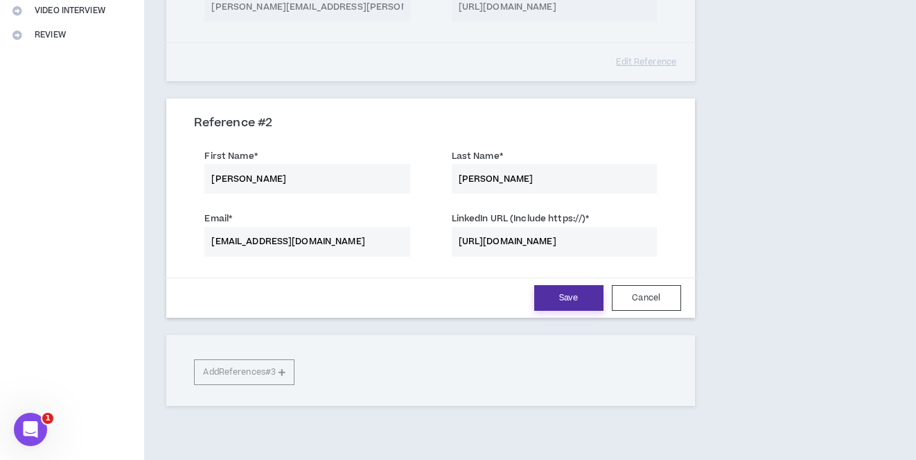
click at [583, 297] on button "Save" at bounding box center [568, 298] width 69 height 26
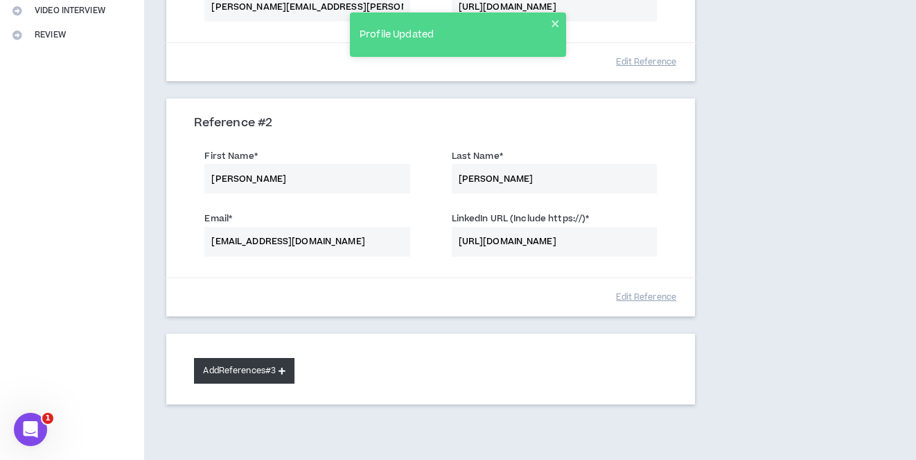
click at [288, 365] on button "Add References #3" at bounding box center [244, 371] width 101 height 26
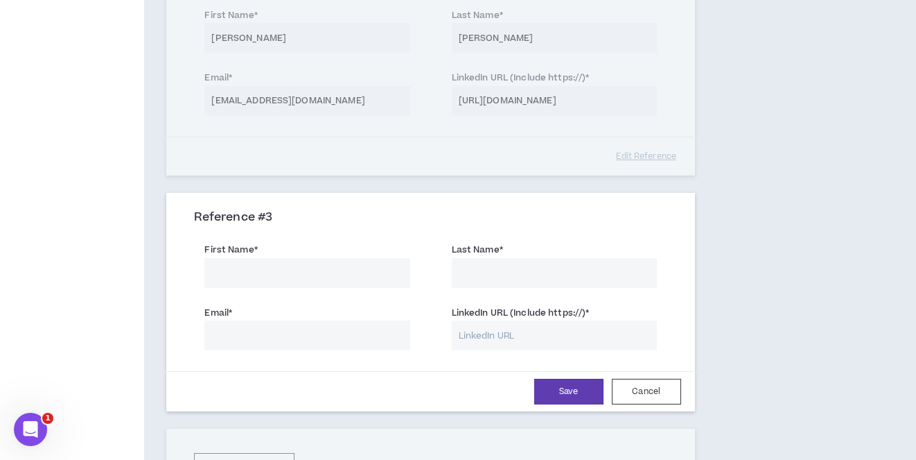
scroll to position [480, 0]
click at [489, 328] on input "LinkedIn URL (Include https://) *" at bounding box center [554, 335] width 205 height 30
paste input "[URL][DOMAIN_NAME]"
type input "[URL][DOMAIN_NAME]"
type input "[PERSON_NAME]"
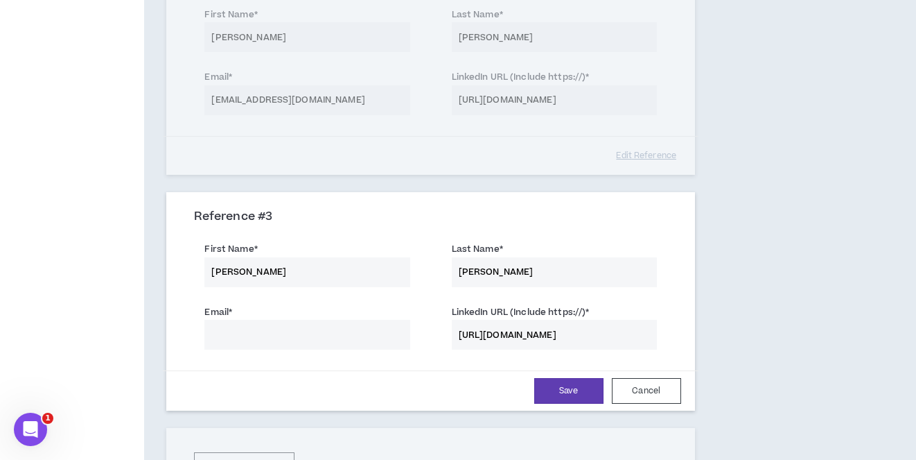
type input "[PERSON_NAME]"
type input "[EMAIL_ADDRESS][DOMAIN_NAME]"
click at [580, 390] on button "Save" at bounding box center [568, 391] width 69 height 26
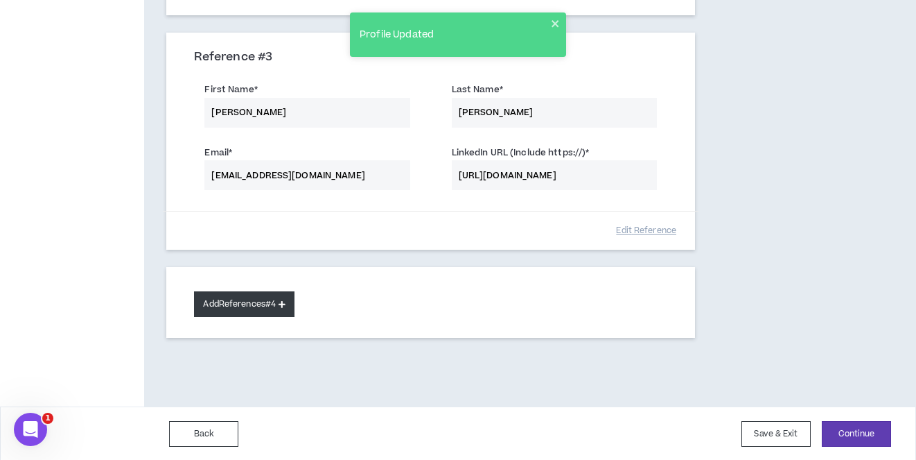
scroll to position [639, 0]
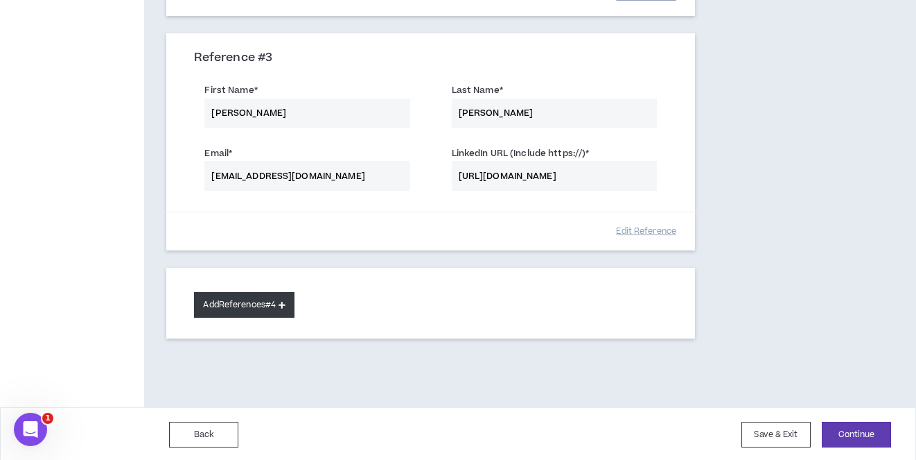
click at [288, 302] on button "Add References #4" at bounding box center [244, 305] width 101 height 26
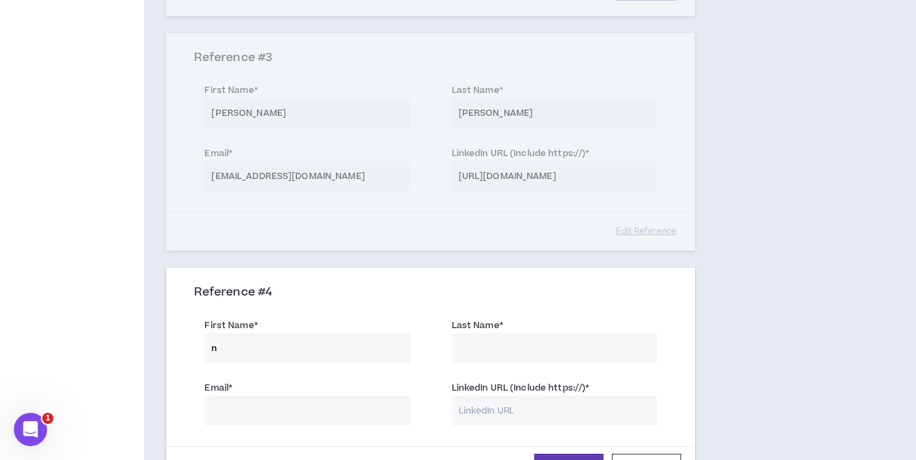
type input "n"
type input "[PERSON_NAME]"
paste input "[URL][DOMAIN_NAME]"
type input "[URL][DOMAIN_NAME]"
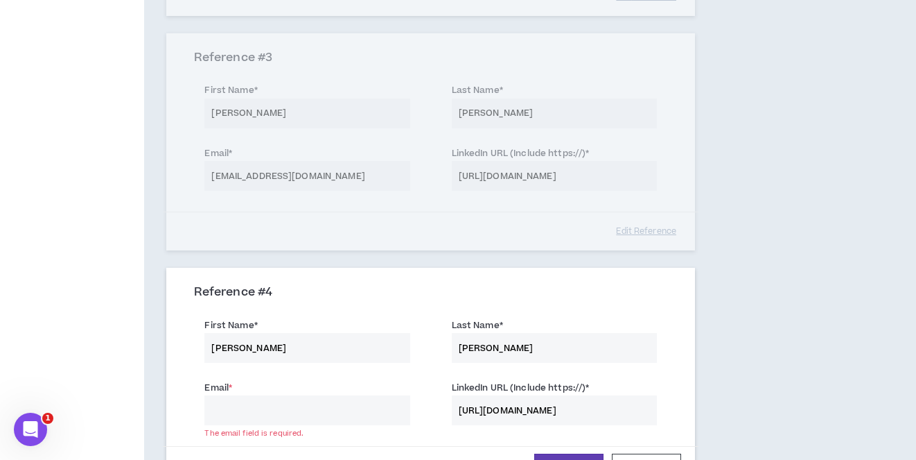
click at [285, 401] on input "Email *" at bounding box center [306, 410] width 205 height 30
paste input "[PERSON_NAME][EMAIL_ADDRESS][DOMAIN_NAME]"
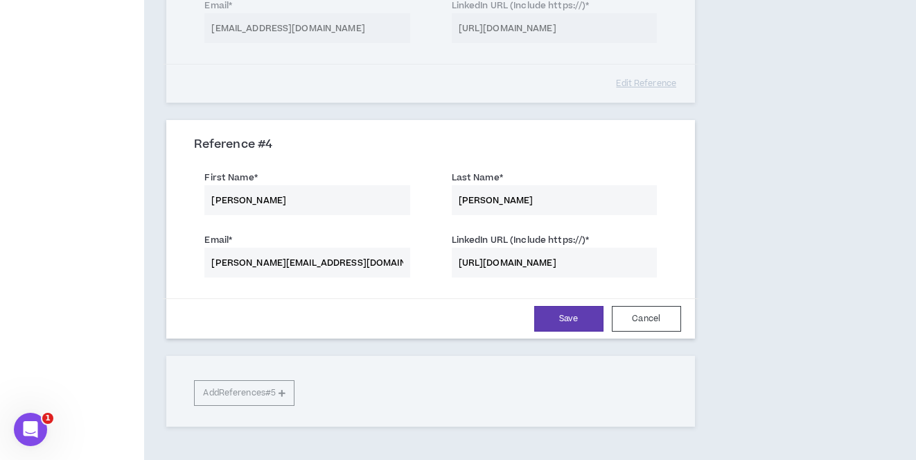
scroll to position [787, 0]
type input "[PERSON_NAME][EMAIL_ADDRESS][DOMAIN_NAME]"
click at [581, 319] on button "Save" at bounding box center [568, 319] width 69 height 26
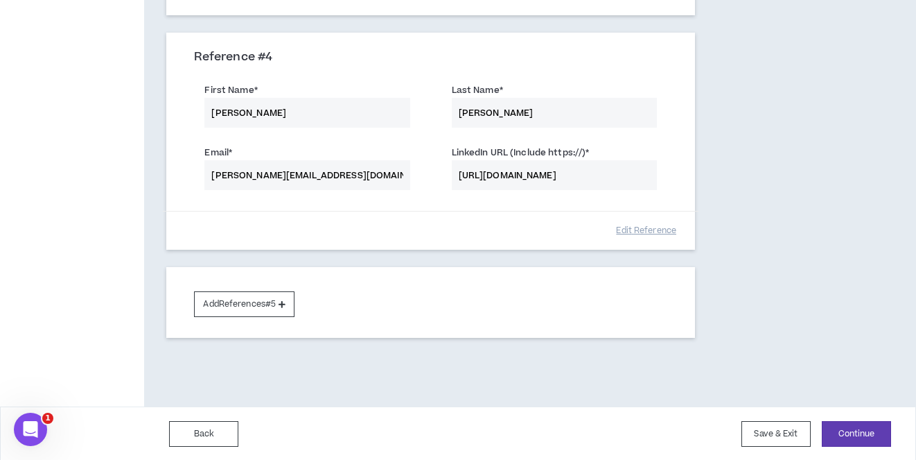
scroll to position [873, 0]
click at [859, 435] on button "Continue" at bounding box center [856, 434] width 69 height 26
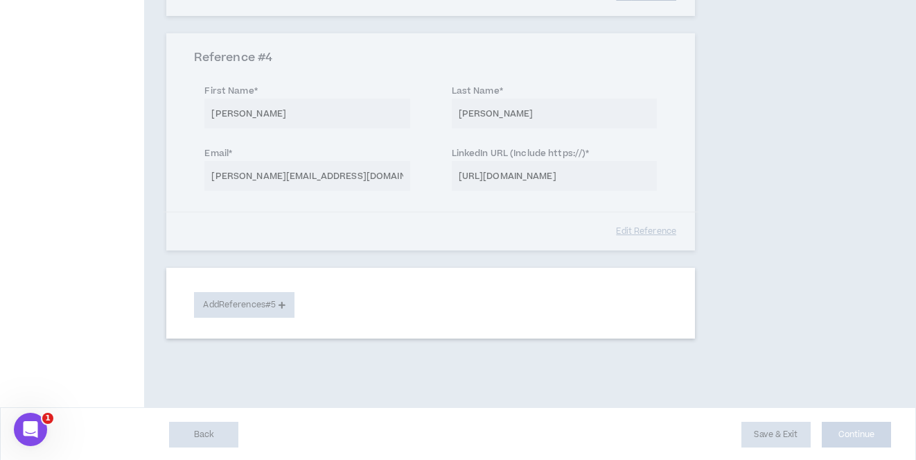
select select "***"
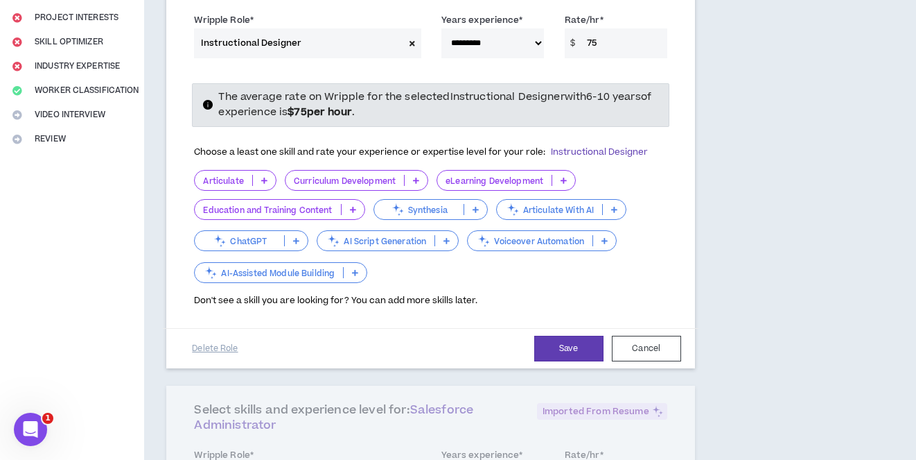
scroll to position [235, 0]
click at [268, 179] on icon at bounding box center [264, 180] width 6 height 7
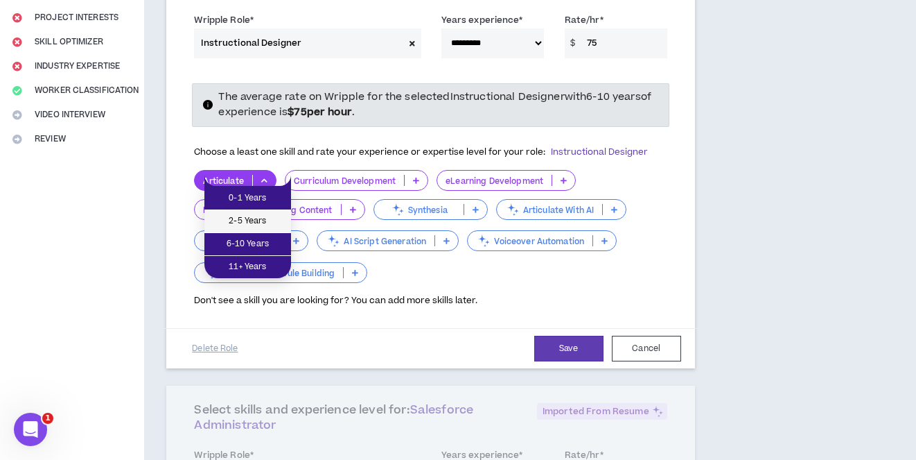
click at [261, 224] on span "2-5 Years" at bounding box center [248, 220] width 70 height 15
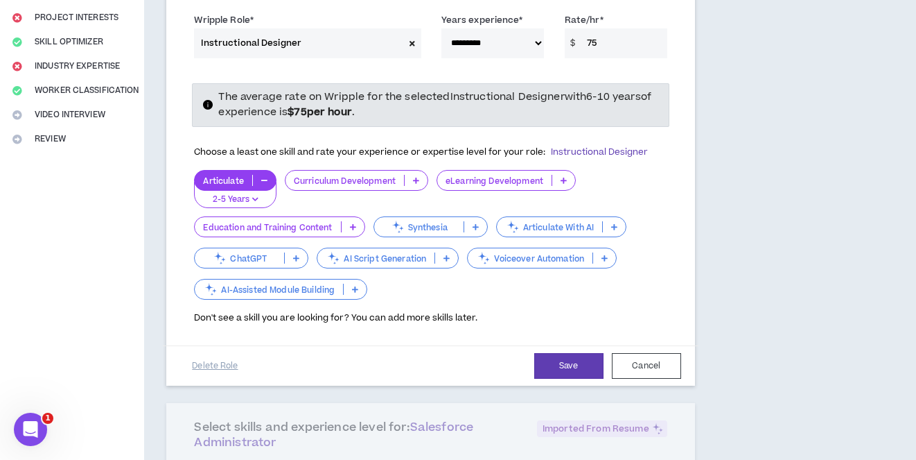
click at [365, 223] on p at bounding box center [353, 226] width 23 height 11
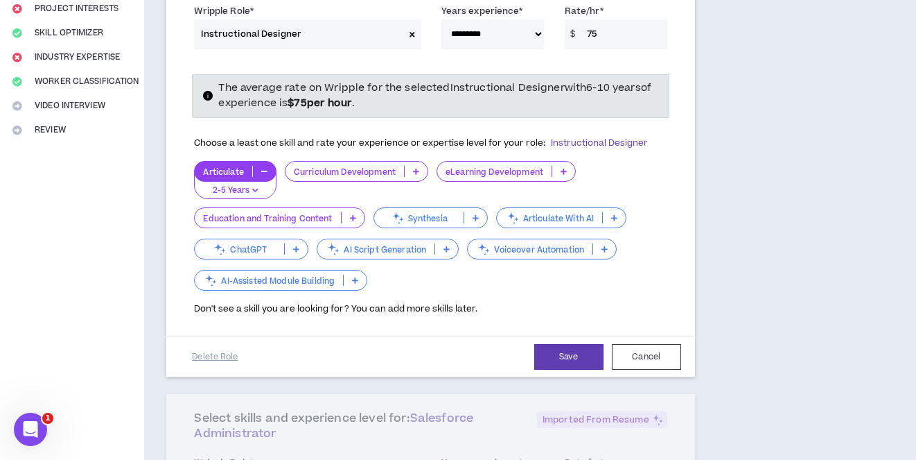
scroll to position [245, 0]
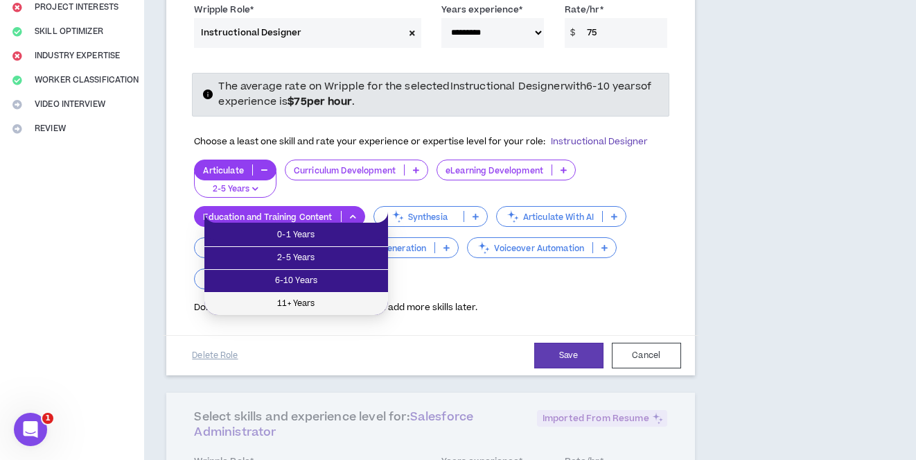
click at [290, 306] on span "11+ Years" at bounding box center [296, 303] width 167 height 15
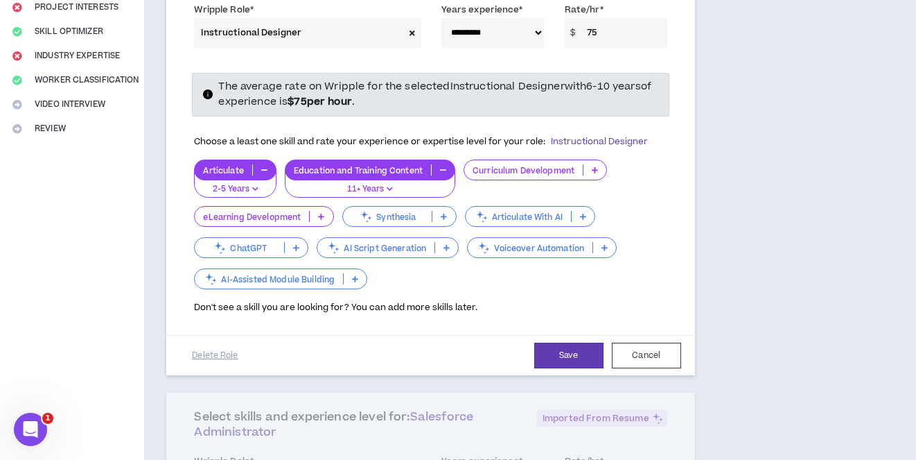
click at [299, 244] on icon at bounding box center [296, 247] width 6 height 7
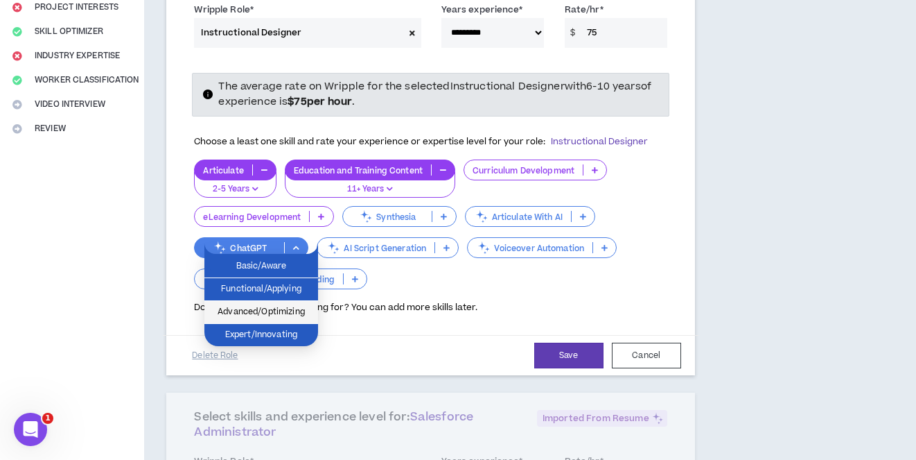
click at [282, 311] on span "Advanced/Optimizing" at bounding box center [261, 311] width 97 height 15
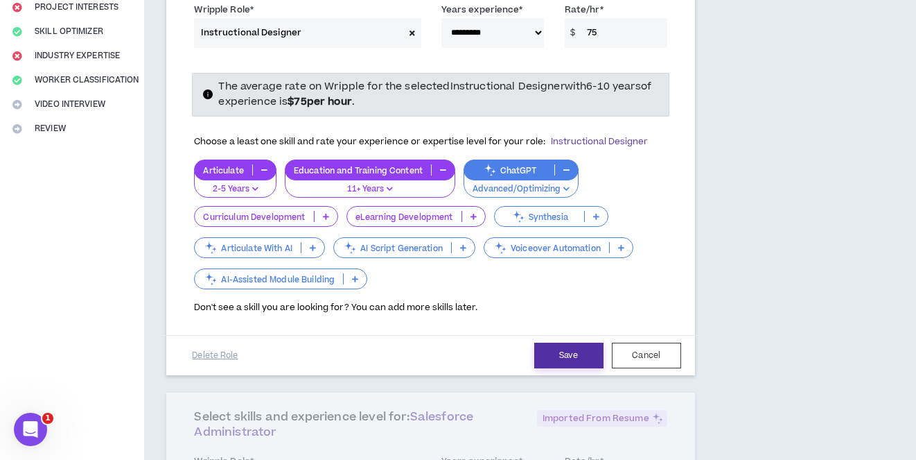
click at [570, 349] on button "Save" at bounding box center [568, 355] width 69 height 26
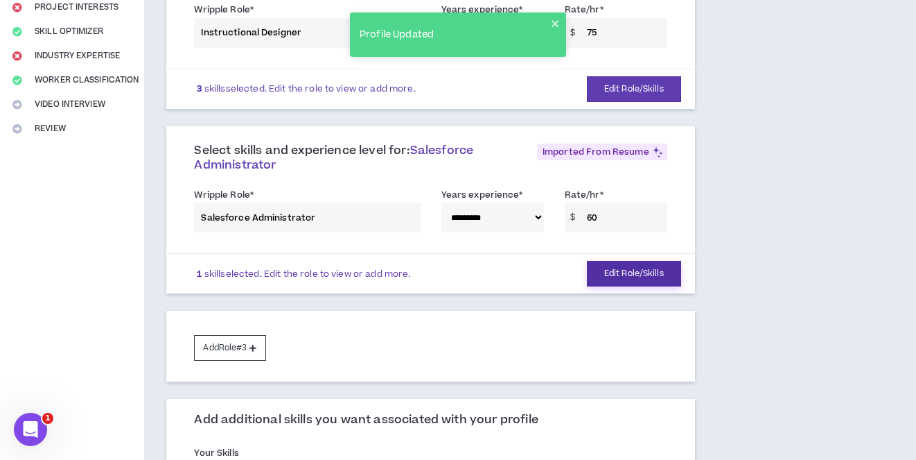
click at [622, 274] on button "Edit Role/Skills" at bounding box center [634, 274] width 94 height 26
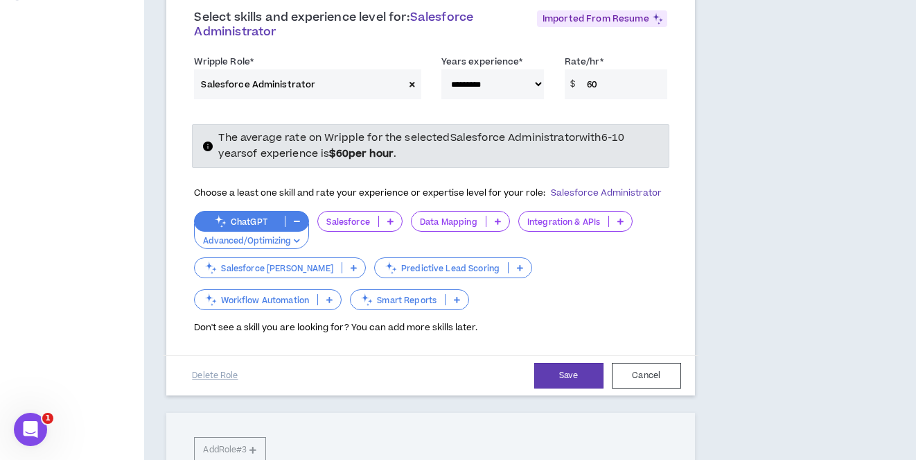
scroll to position [383, 0]
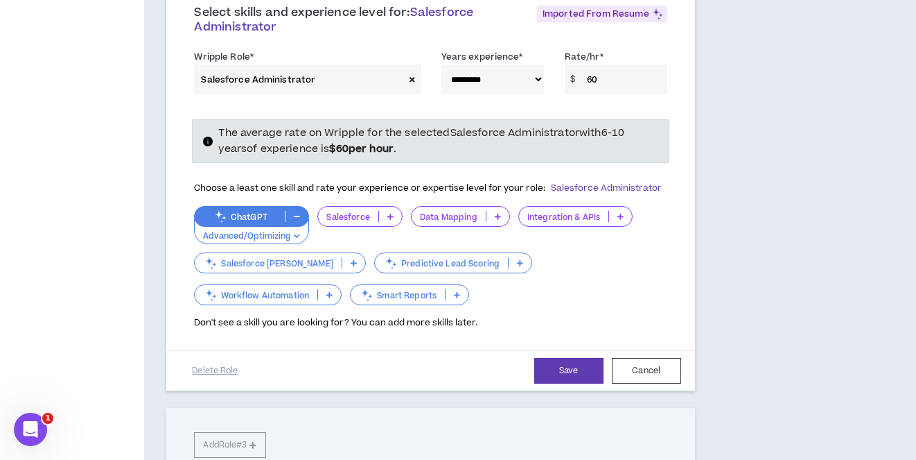
click at [394, 214] on icon at bounding box center [390, 216] width 6 height 7
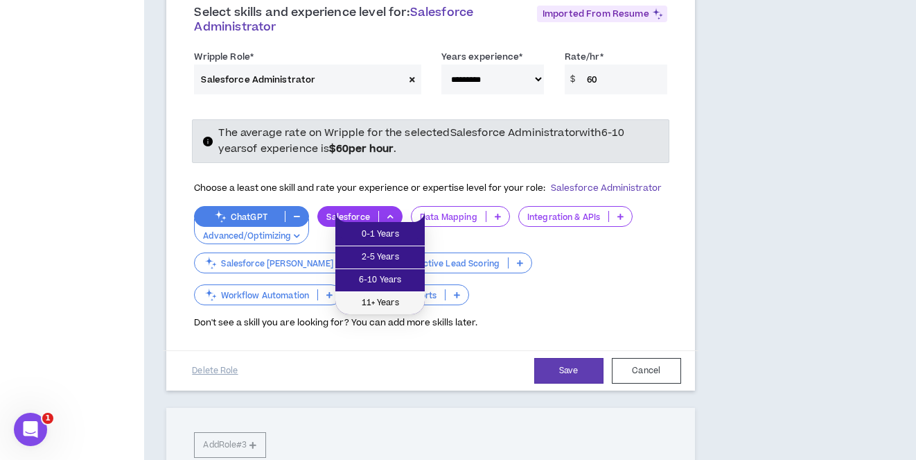
click at [385, 300] on span "11+ Years" at bounding box center [380, 302] width 73 height 15
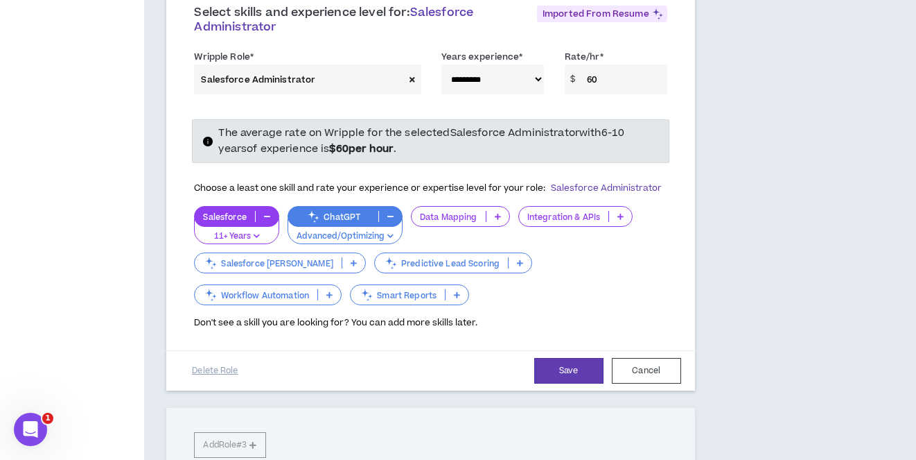
click at [501, 213] on icon at bounding box center [498, 216] width 6 height 7
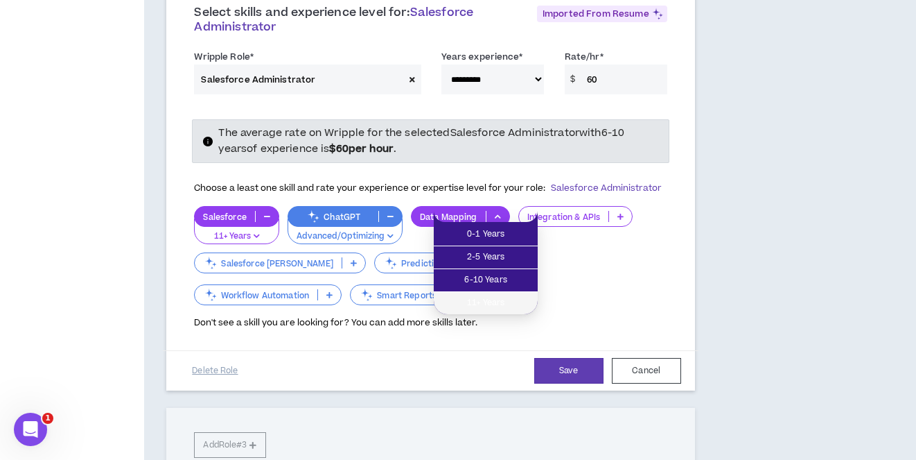
drag, startPoint x: 505, startPoint y: 304, endPoint x: 539, endPoint y: 273, distance: 45.1
click at [505, 304] on span "11+ Years" at bounding box center [485, 302] width 87 height 15
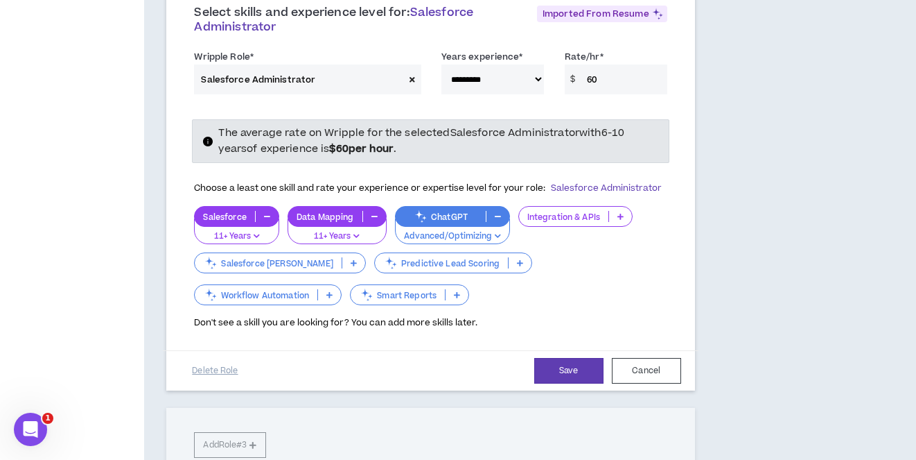
click at [624, 214] on icon at bounding box center [621, 216] width 6 height 7
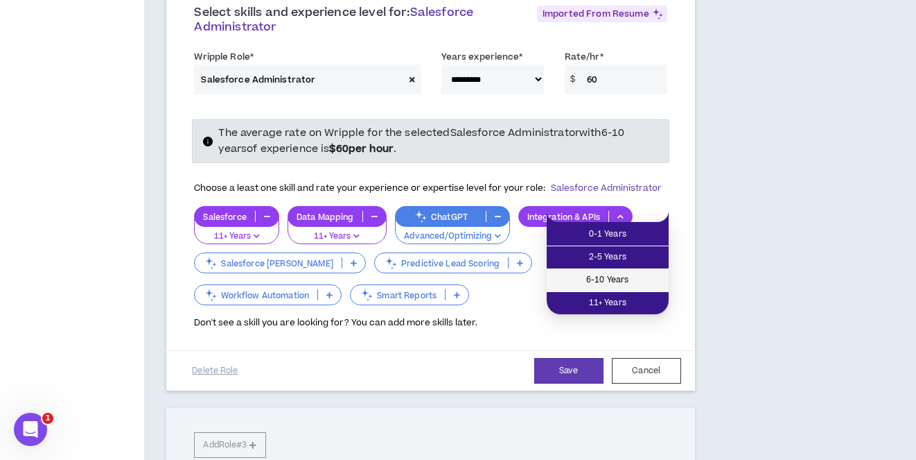
click at [620, 281] on span "6-10 Years" at bounding box center [607, 279] width 105 height 15
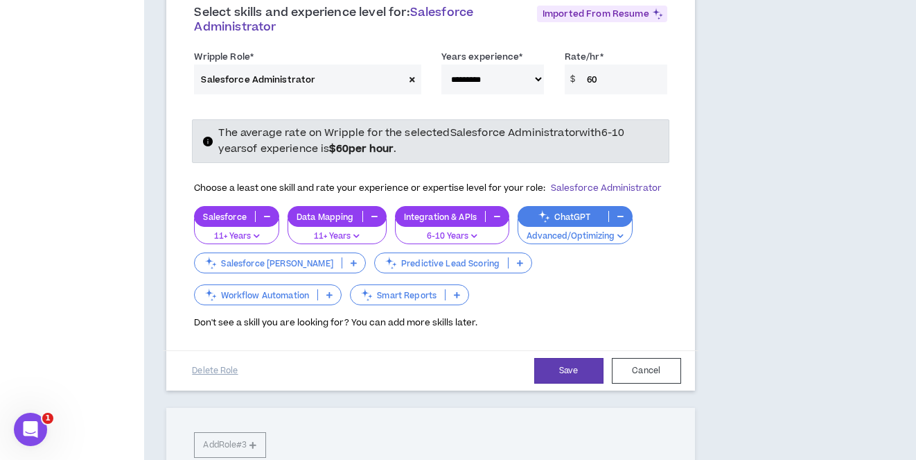
click at [333, 292] on icon at bounding box center [329, 294] width 6 height 7
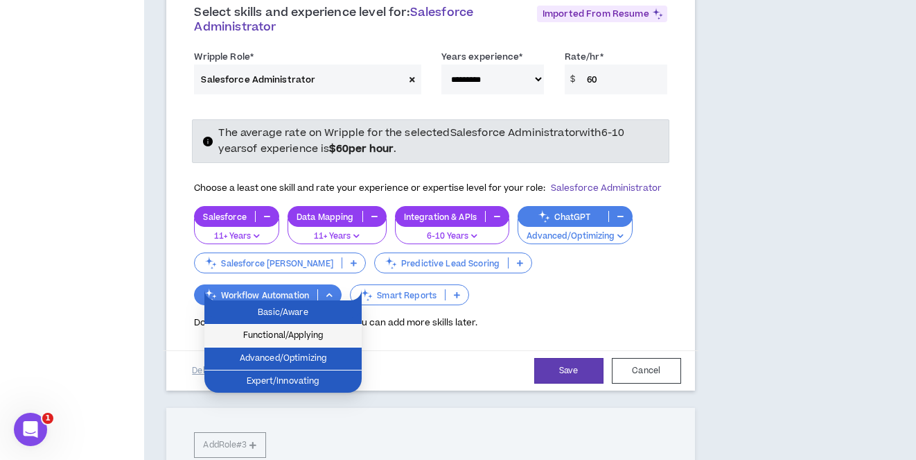
scroll to position [382, 0]
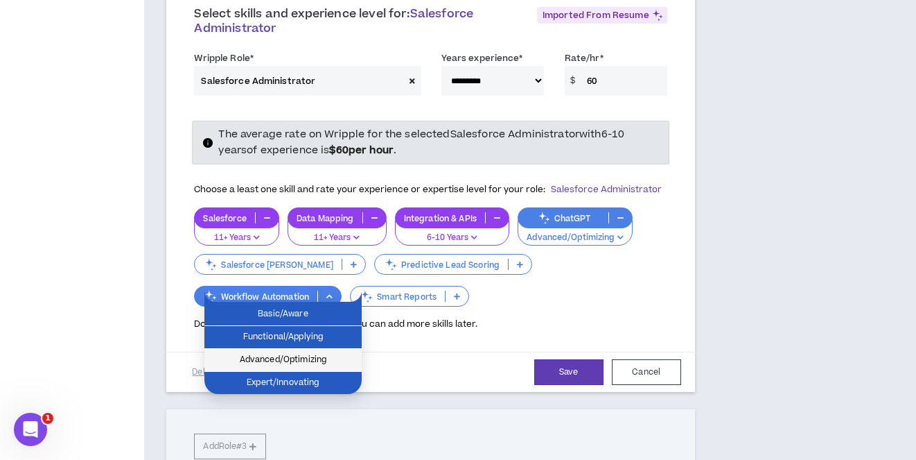
click at [275, 363] on span "Advanced/Optimizing" at bounding box center [283, 359] width 141 height 15
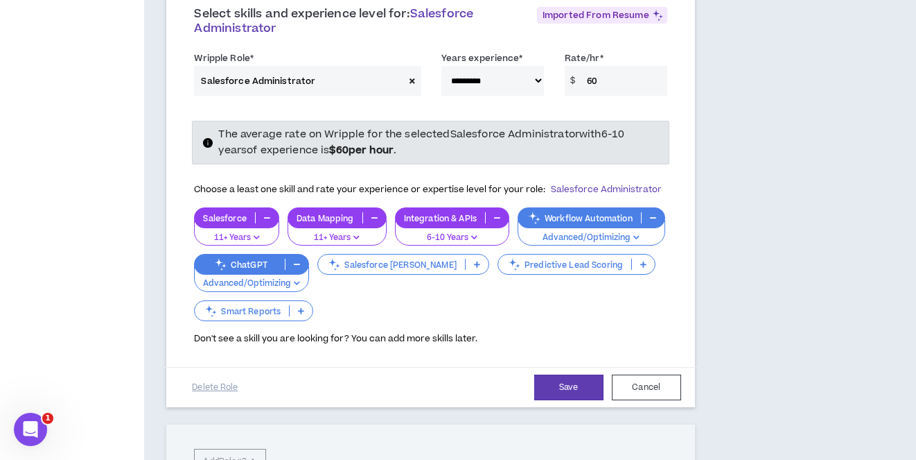
scroll to position [381, 0]
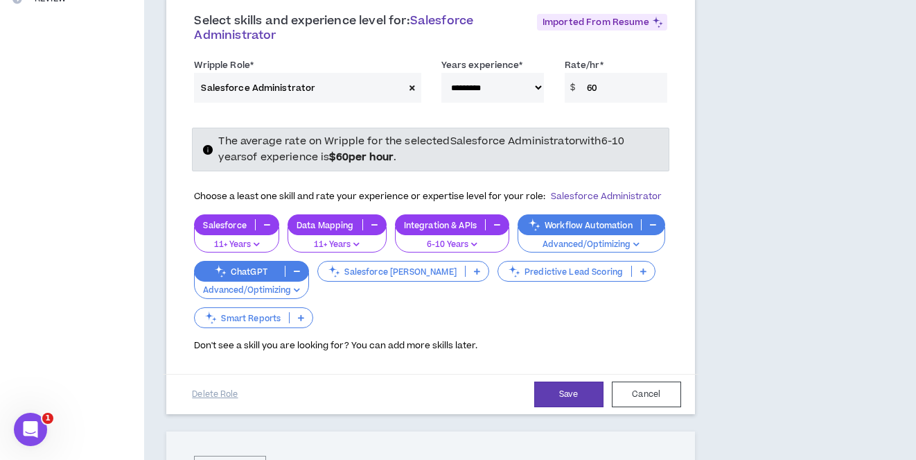
click at [489, 263] on div "Salesforce [PERSON_NAME]" at bounding box center [403, 271] width 172 height 21
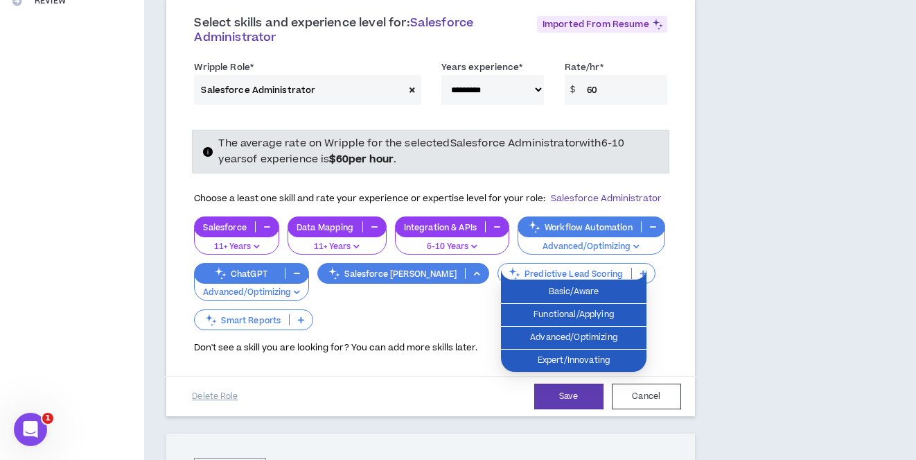
scroll to position [373, 0]
click at [570, 339] on span "Advanced/Optimizing" at bounding box center [573, 337] width 129 height 15
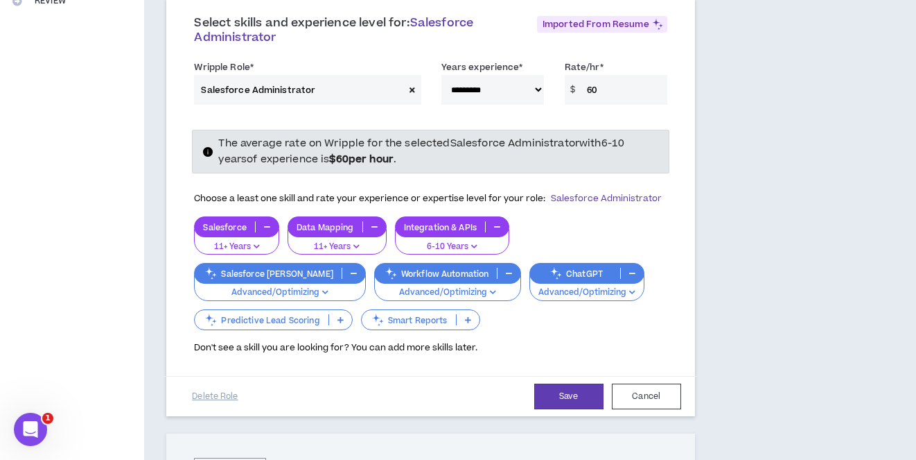
click at [471, 316] on icon at bounding box center [468, 319] width 6 height 7
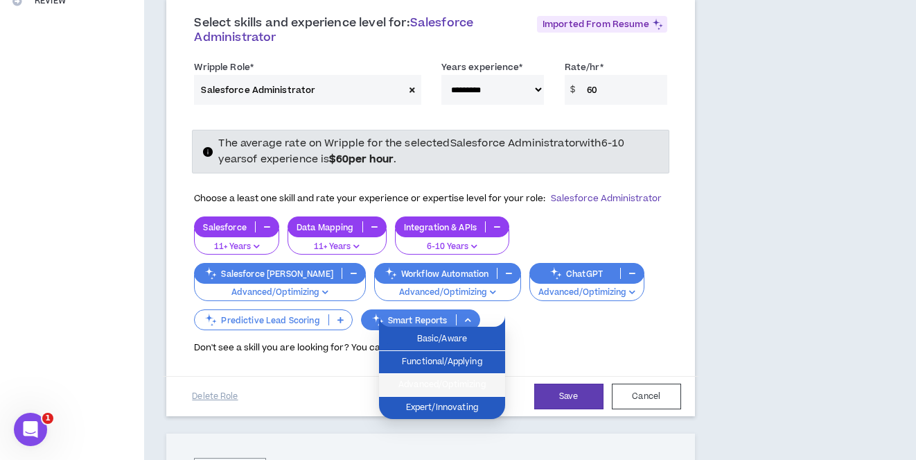
drag, startPoint x: 460, startPoint y: 383, endPoint x: 453, endPoint y: 376, distance: 10.3
click at [460, 382] on span "Advanced/Optimizing" at bounding box center [442, 384] width 110 height 15
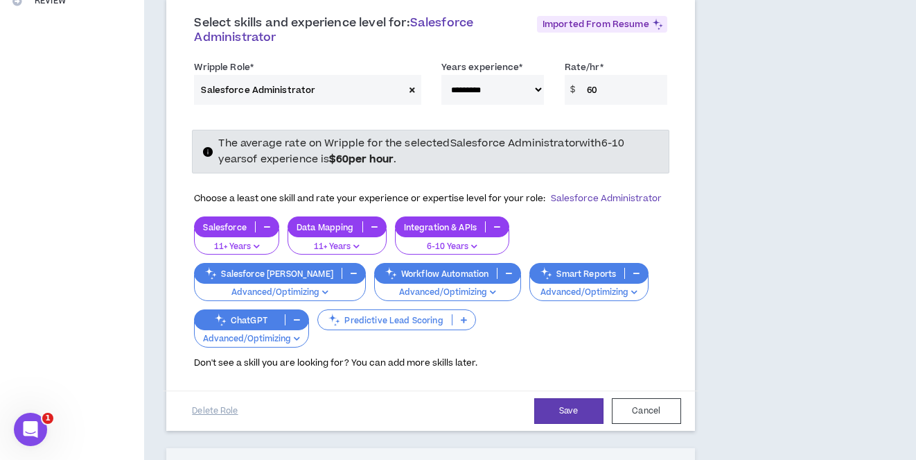
click at [467, 317] on icon at bounding box center [464, 319] width 6 height 7
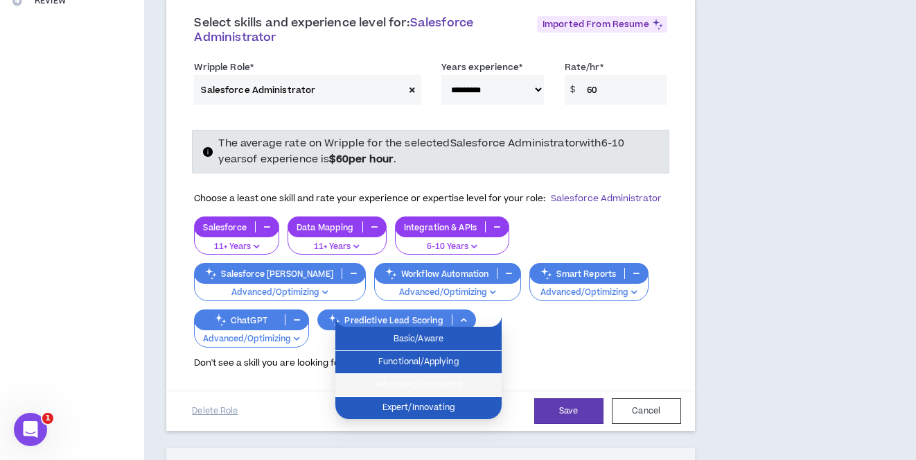
click at [447, 392] on span "Advanced/Optimizing" at bounding box center [419, 384] width 150 height 15
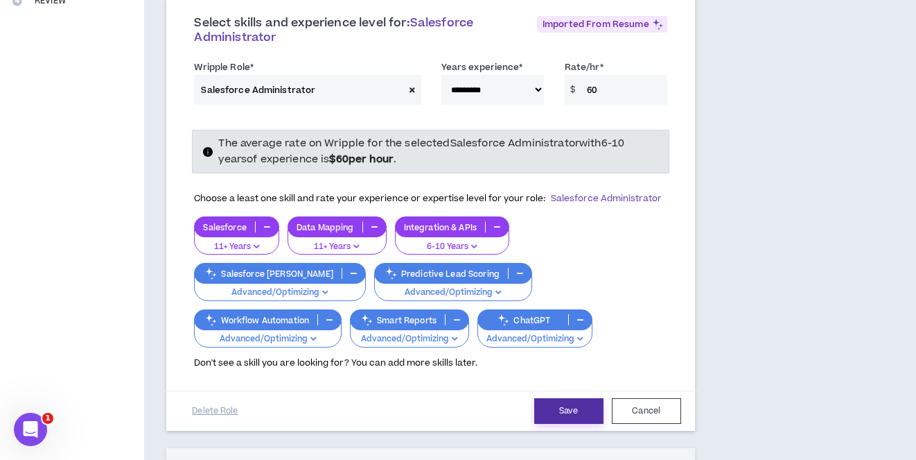
click at [566, 413] on button "Save" at bounding box center [568, 411] width 69 height 26
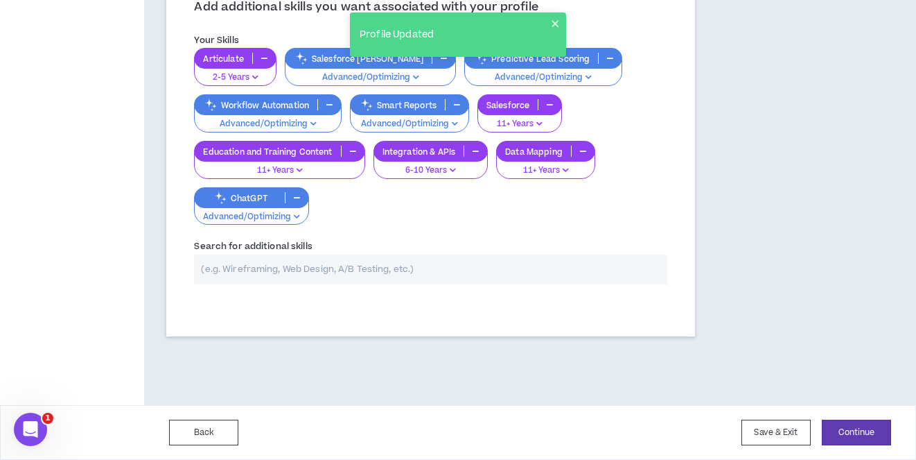
scroll to position [659, 0]
click at [865, 435] on button "Continue" at bounding box center [856, 432] width 69 height 26
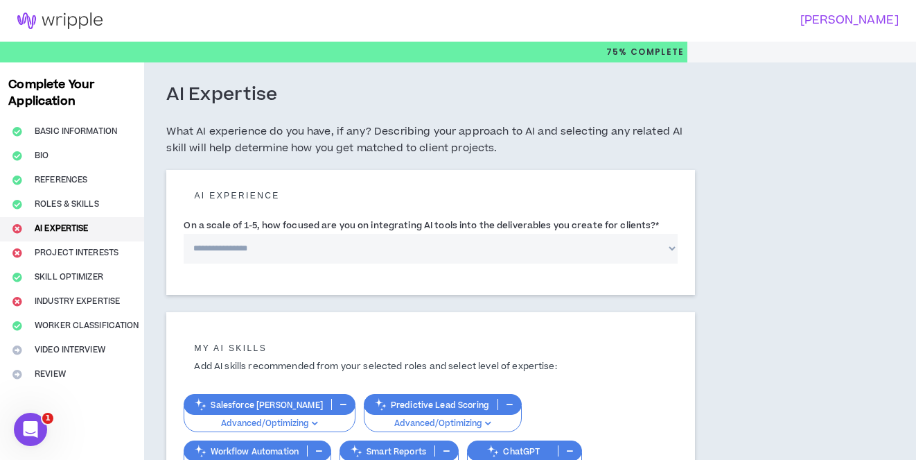
select select "*"
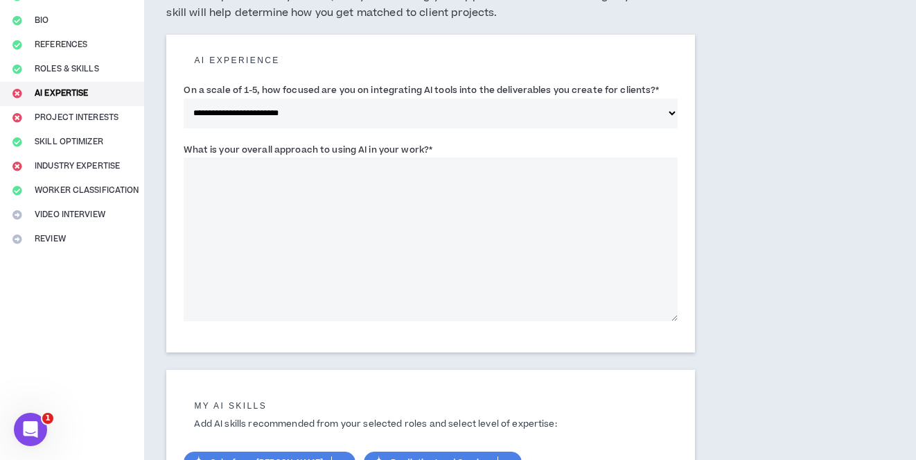
click at [327, 198] on textarea "What is your overall approach to using AI in your work? *" at bounding box center [431, 239] width 494 height 164
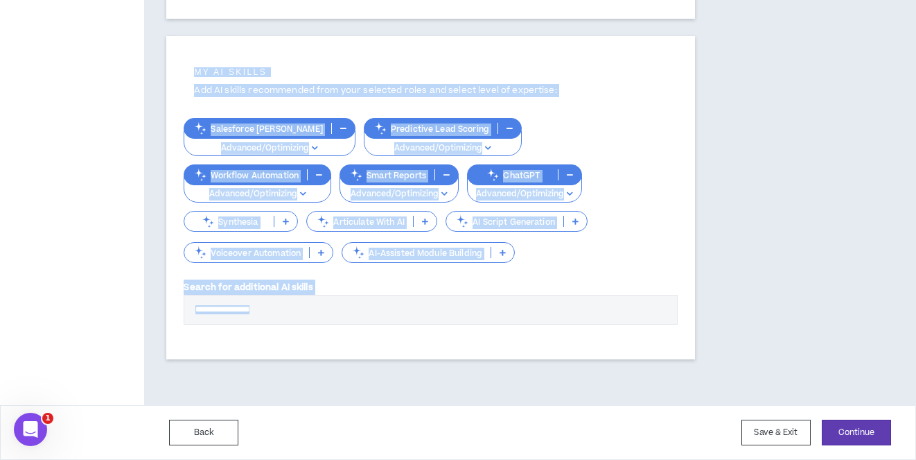
scroll to position [468, 0]
drag, startPoint x: 212, startPoint y: 108, endPoint x: 511, endPoint y: 351, distance: 384.8
click at [511, 351] on div "**********" at bounding box center [430, 0] width 573 height 811
copy div "**********"
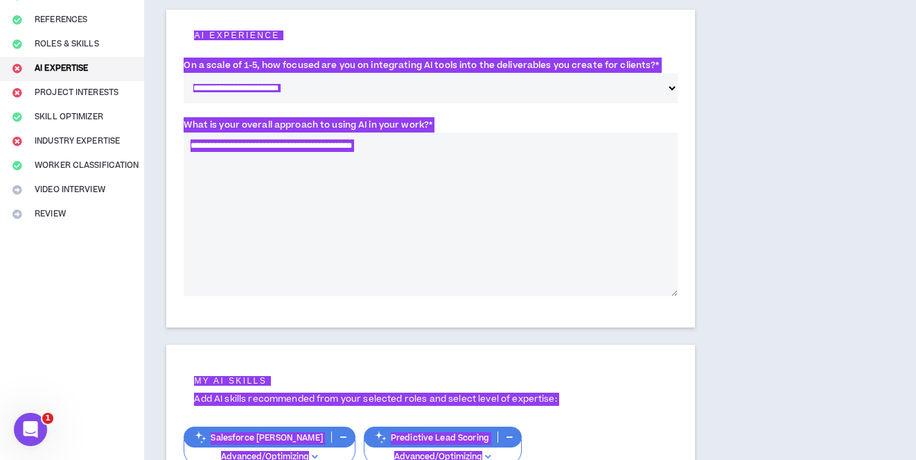
scroll to position [159, 0]
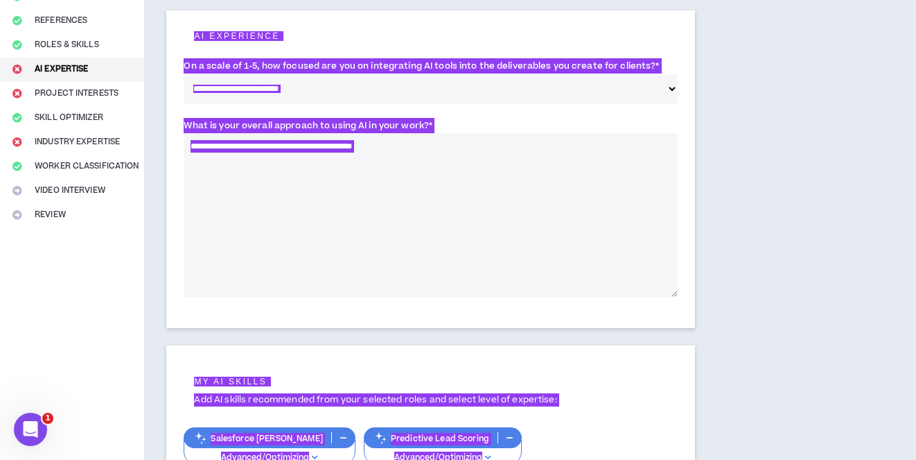
drag, startPoint x: 366, startPoint y: 46, endPoint x: 381, endPoint y: 158, distance: 113.2
click at [381, 158] on textarea "**********" at bounding box center [431, 215] width 494 height 164
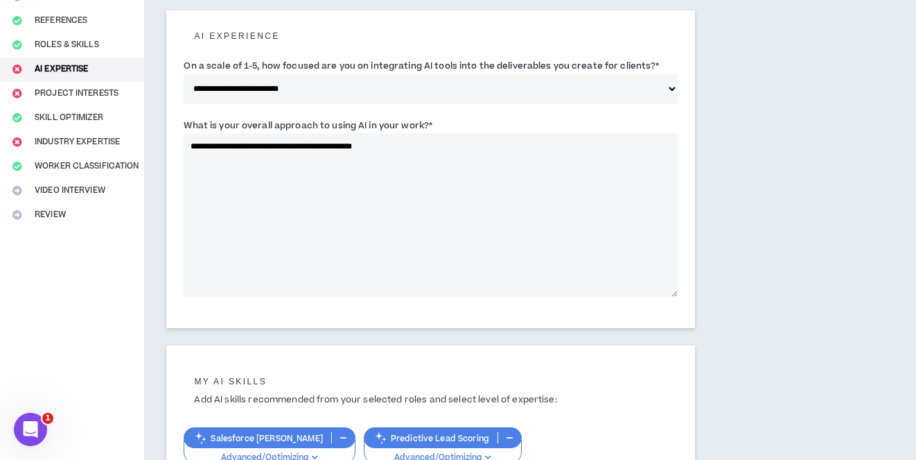
click at [264, 123] on label "What is your overall approach to using AI in your work? *" at bounding box center [308, 125] width 249 height 22
click at [264, 133] on textarea "**********" at bounding box center [431, 215] width 494 height 164
click at [264, 124] on label "What is your overall approach to using AI in your work? *" at bounding box center [308, 125] width 249 height 22
click at [264, 133] on textarea "**********" at bounding box center [431, 215] width 494 height 164
click at [265, 125] on label "What is your overall approach to using AI in your work? *" at bounding box center [308, 125] width 249 height 22
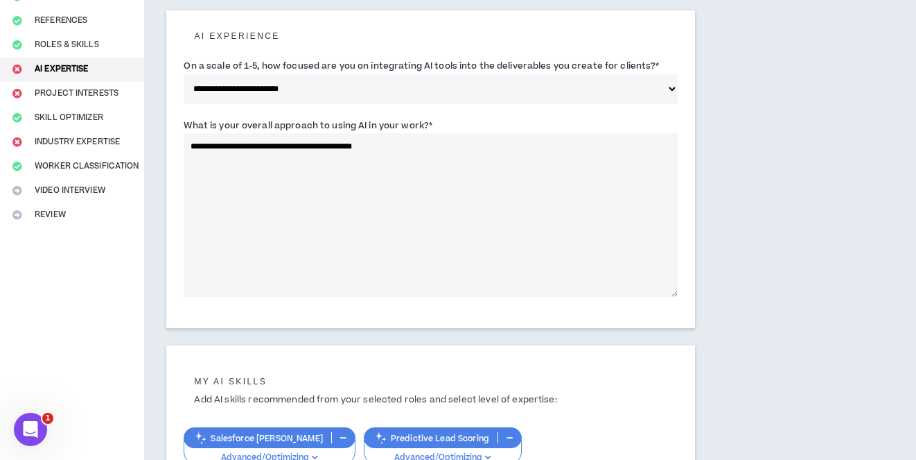
click at [265, 133] on textarea "**********" at bounding box center [431, 215] width 494 height 164
click at [265, 125] on label "What is your overall approach to using AI in your work? *" at bounding box center [308, 125] width 249 height 22
click at [265, 133] on textarea "**********" at bounding box center [431, 215] width 494 height 164
click at [265, 124] on label "What is your overall approach to using AI in your work? *" at bounding box center [308, 125] width 249 height 22
click at [265, 133] on textarea "**********" at bounding box center [431, 215] width 494 height 164
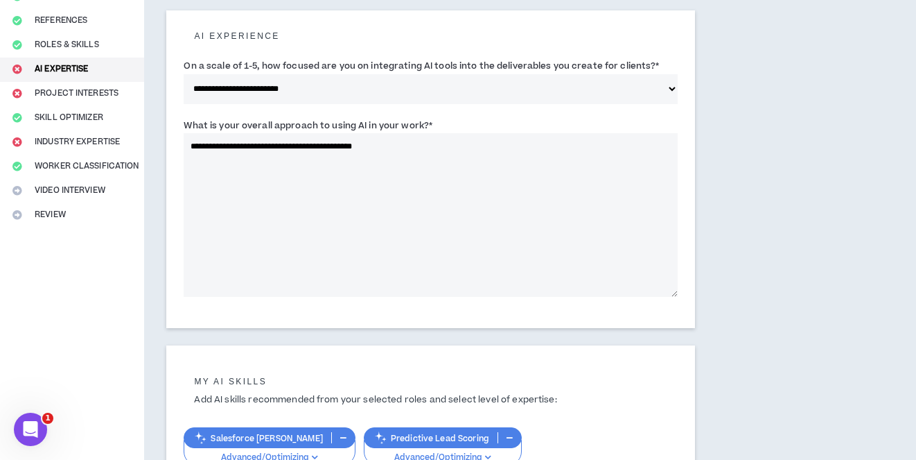
click at [265, 124] on label "What is your overall approach to using AI in your work? *" at bounding box center [308, 125] width 249 height 22
click at [265, 133] on textarea "**********" at bounding box center [431, 215] width 494 height 164
click at [265, 124] on label "What is your overall approach to using AI in your work? *" at bounding box center [308, 125] width 249 height 22
click at [265, 133] on textarea "**********" at bounding box center [431, 215] width 494 height 164
drag, startPoint x: 447, startPoint y: 116, endPoint x: 189, endPoint y: 117, distance: 258.5
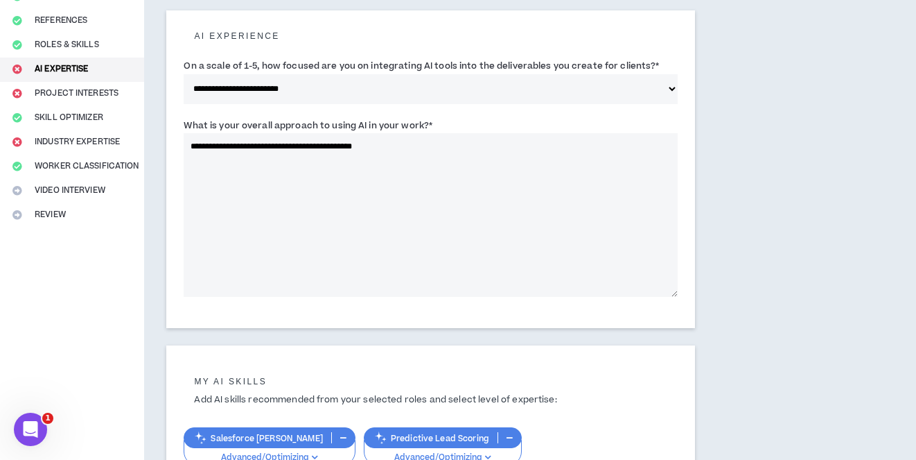
click at [189, 117] on div "**********" at bounding box center [430, 168] width 528 height 317
copy label "What is your overall approach to using AI in your work? *"
click at [249, 149] on textarea "**********" at bounding box center [431, 215] width 494 height 164
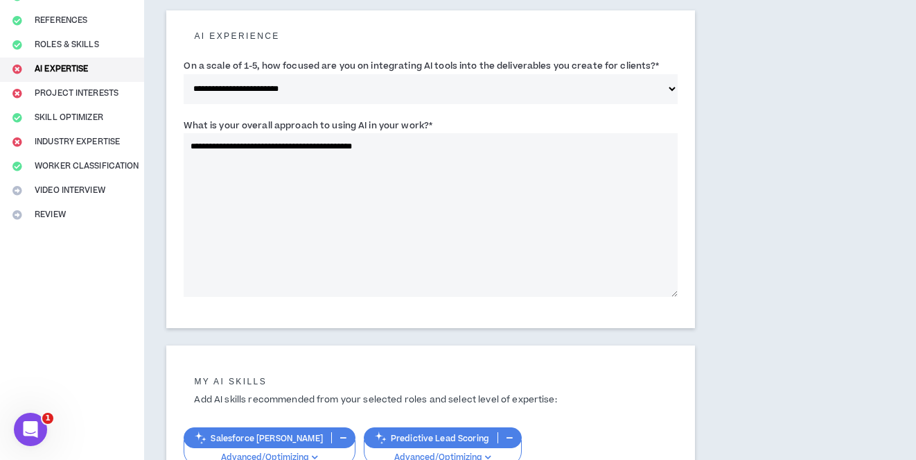
paste textarea "**********"
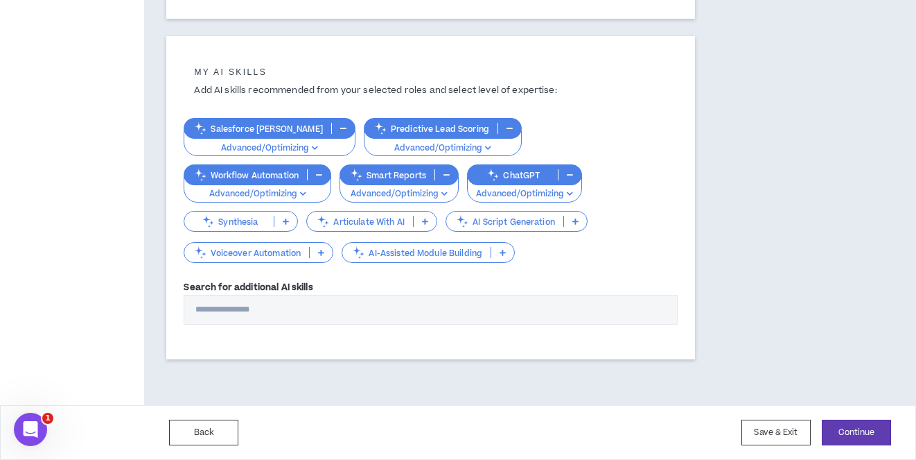
scroll to position [468, 0]
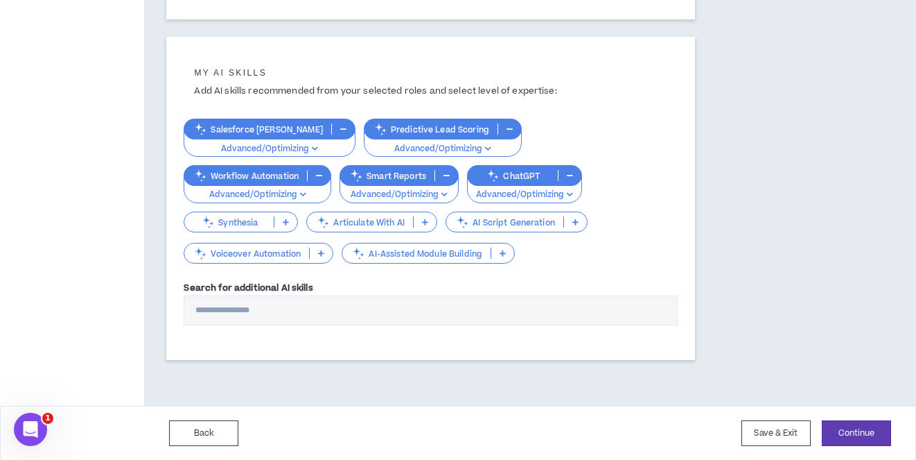
type textarea "**********"
click at [564, 222] on p at bounding box center [575, 221] width 23 height 11
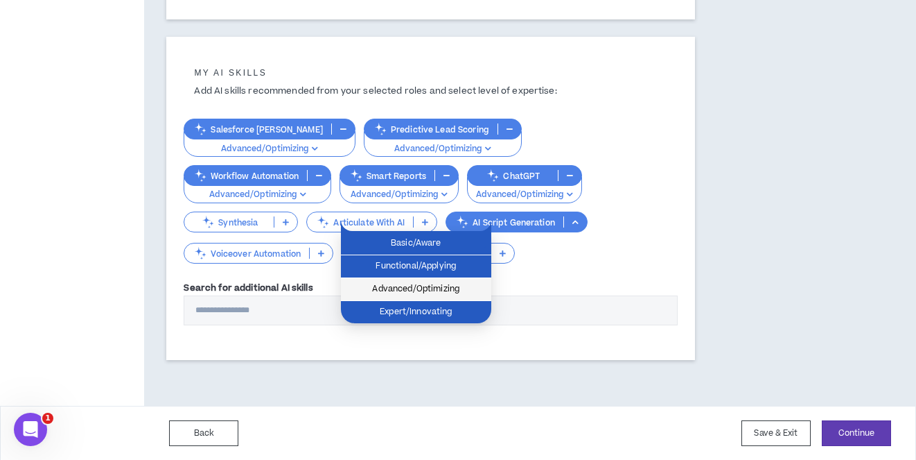
click at [436, 297] on span "Advanced/Optimizing" at bounding box center [416, 288] width 134 height 15
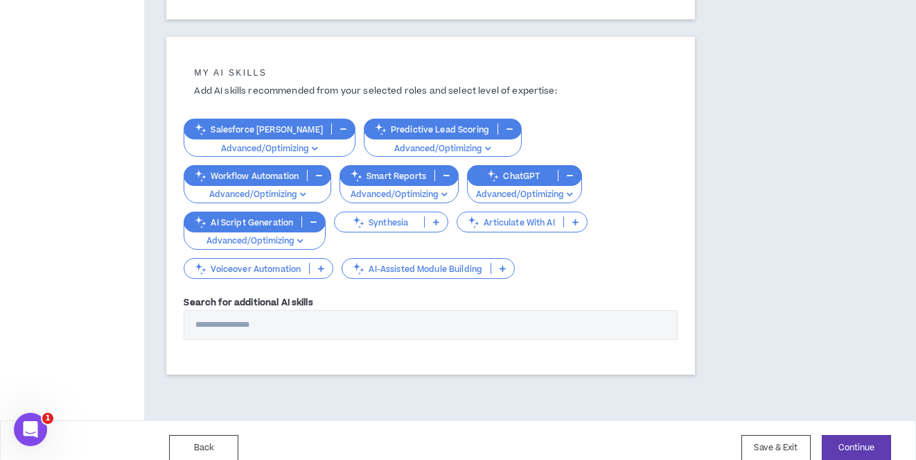
click at [333, 310] on input "Search for additional AI skills" at bounding box center [431, 325] width 494 height 30
click at [853, 435] on button "Continue" at bounding box center [856, 448] width 69 height 26
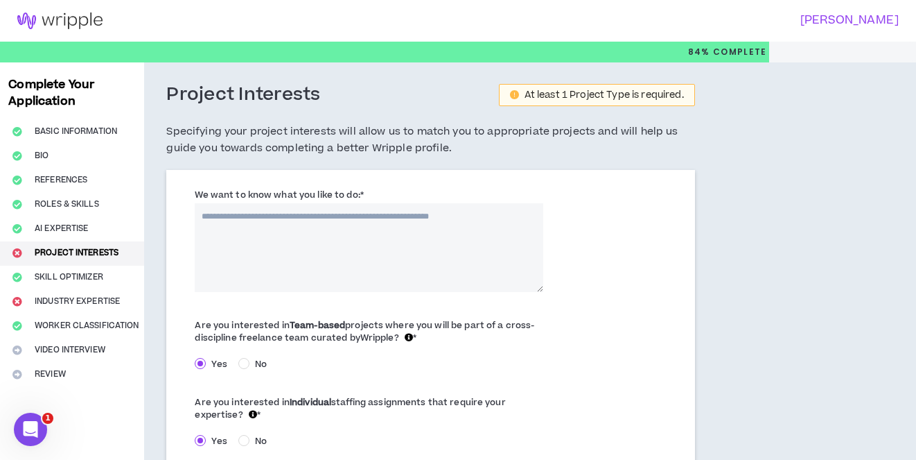
click at [260, 193] on label "We want to know what you like to do: *" at bounding box center [279, 195] width 168 height 22
click at [260, 203] on textarea "We want to know what you like to do: *" at bounding box center [369, 247] width 348 height 89
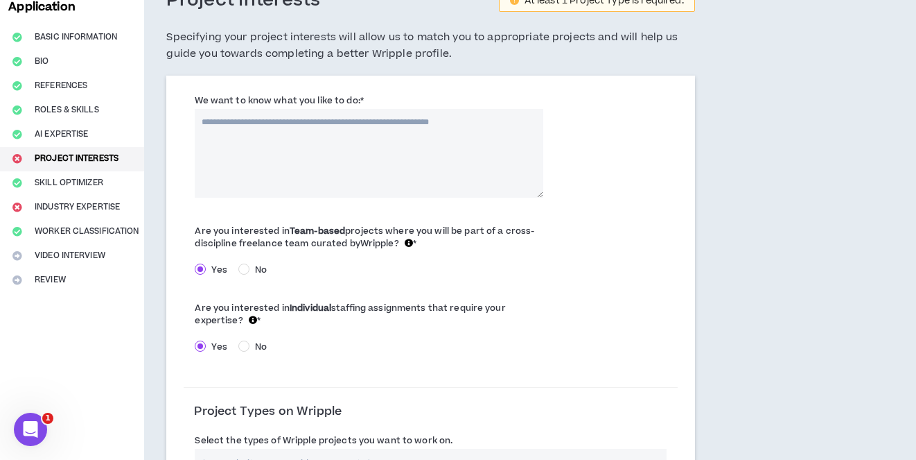
click at [260, 193] on div "We want to know what you like to do: *" at bounding box center [431, 148] width 494 height 118
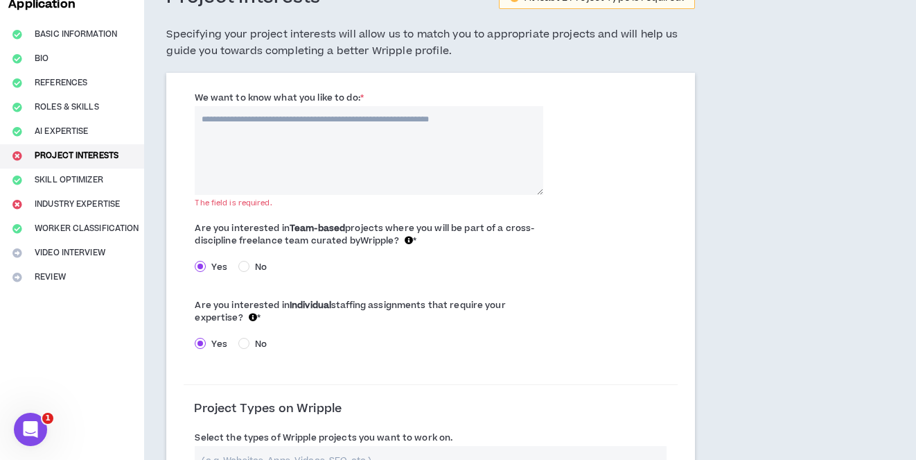
click at [276, 96] on label "We want to know what you like to do: *" at bounding box center [279, 98] width 168 height 22
click at [276, 106] on textarea "We want to know what you like to do: *" at bounding box center [369, 150] width 348 height 89
click at [276, 96] on label "We want to know what you like to do: *" at bounding box center [279, 98] width 168 height 22
click at [276, 106] on textarea "We want to know what you like to do: *" at bounding box center [369, 150] width 348 height 89
click at [276, 96] on label "We want to know what you like to do: *" at bounding box center [279, 98] width 168 height 22
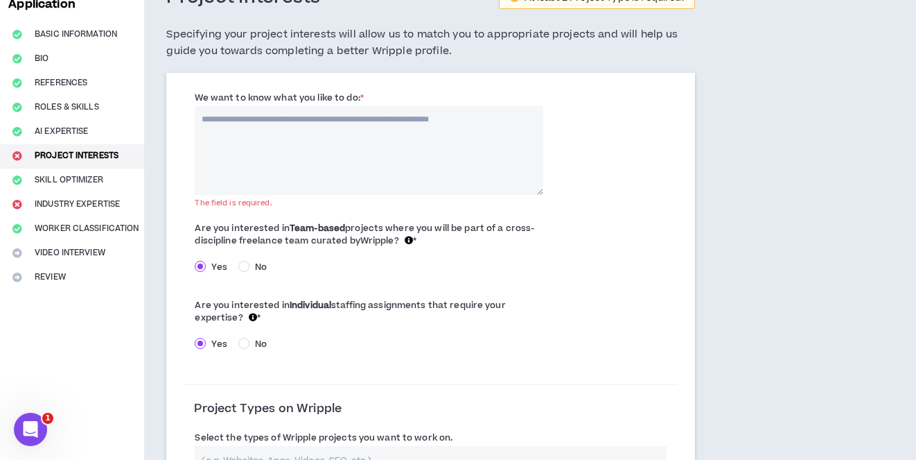
click at [276, 106] on textarea "We want to know what you like to do: *" at bounding box center [369, 150] width 348 height 89
click at [276, 96] on label "We want to know what you like to do: *" at bounding box center [279, 98] width 168 height 22
click at [276, 106] on textarea "We want to know what you like to do: *" at bounding box center [369, 150] width 348 height 89
click at [277, 96] on label "We want to know what you like to do: *" at bounding box center [279, 98] width 168 height 22
click at [277, 106] on textarea "We want to know what you like to do: *" at bounding box center [369, 150] width 348 height 89
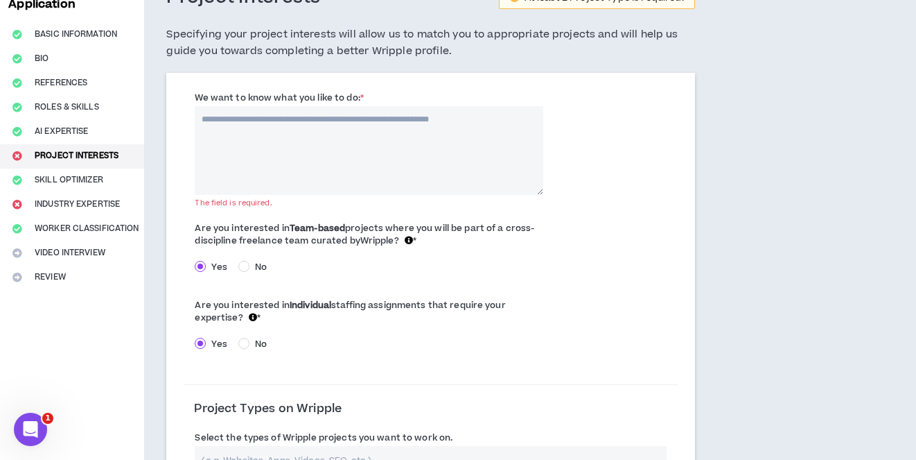
click at [277, 96] on label "We want to know what you like to do: *" at bounding box center [279, 98] width 168 height 22
click at [277, 106] on textarea "We want to know what you like to do: *" at bounding box center [369, 150] width 348 height 89
click at [278, 91] on label "We want to know what you like to do: *" at bounding box center [279, 97] width 168 height 22
click at [278, 105] on textarea "We want to know what you like to do: *" at bounding box center [369, 149] width 348 height 89
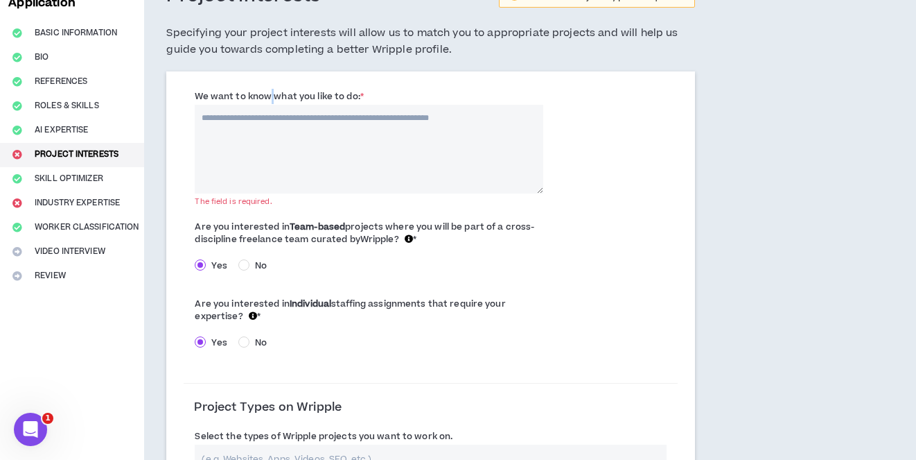
click at [278, 91] on label "We want to know what you like to do: *" at bounding box center [279, 96] width 168 height 22
click at [278, 105] on textarea "We want to know what you like to do: *" at bounding box center [369, 149] width 348 height 89
drag, startPoint x: 374, startPoint y: 91, endPoint x: 197, endPoint y: 88, distance: 177.5
click at [198, 89] on div "We want to know what you like to do: * The field is required." at bounding box center [369, 141] width 370 height 104
copy label "We want to know what you like to do: *"
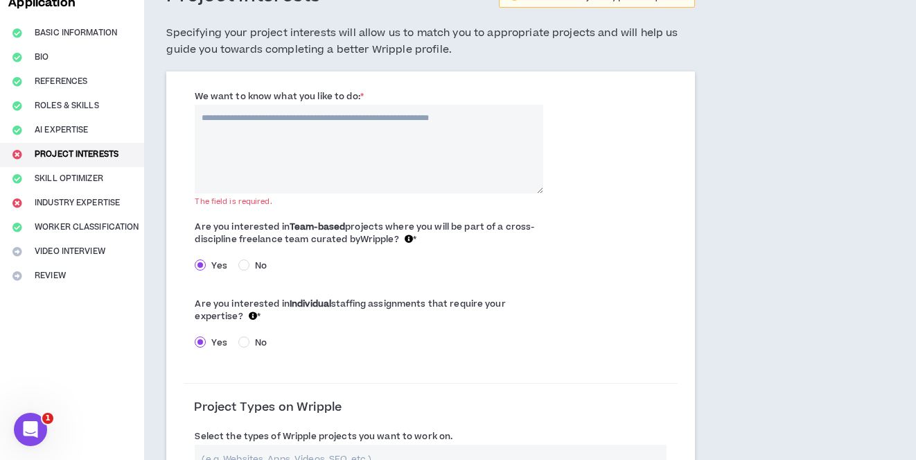
click at [222, 122] on textarea "We want to know what you like to do: *" at bounding box center [369, 149] width 348 height 89
paste textarea "**********"
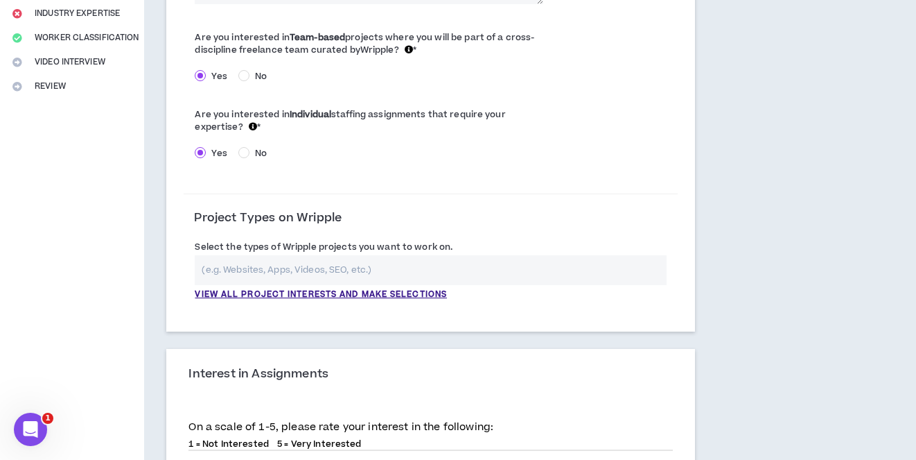
scroll to position [288, 0]
type textarea "**********"
click at [335, 267] on input "text" at bounding box center [430, 269] width 471 height 30
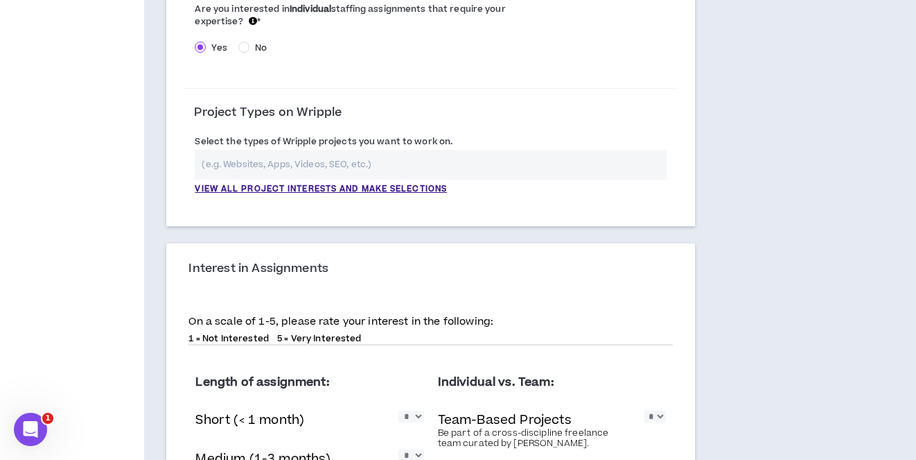
scroll to position [394, 0]
click at [304, 186] on p "View all project interests and make selections" at bounding box center [321, 188] width 252 height 12
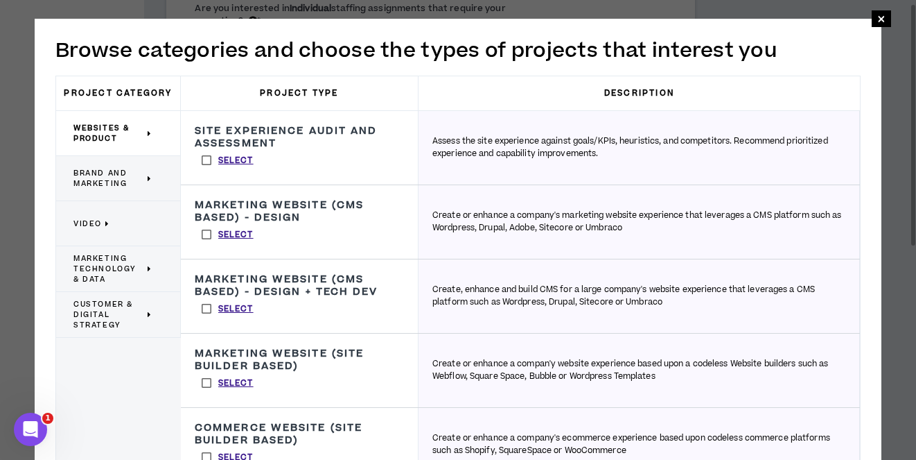
click at [97, 261] on span "Marketing Technology & Data" at bounding box center [108, 268] width 71 height 31
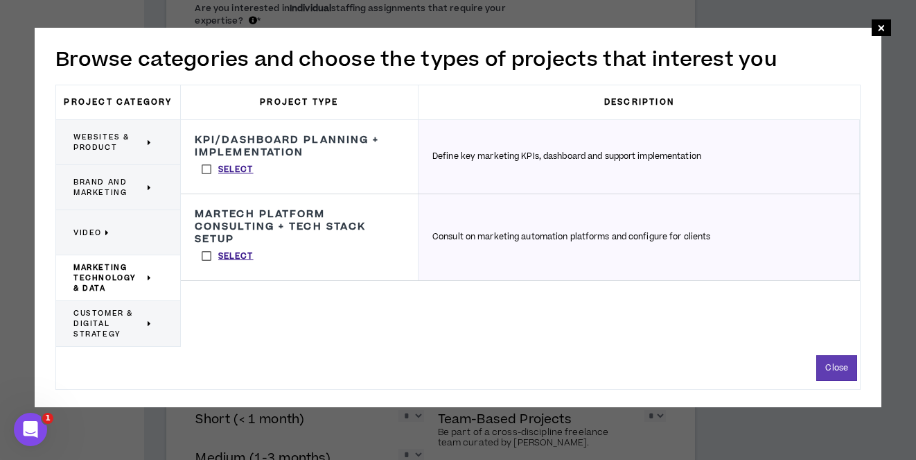
click at [209, 256] on label "Select" at bounding box center [228, 255] width 66 height 21
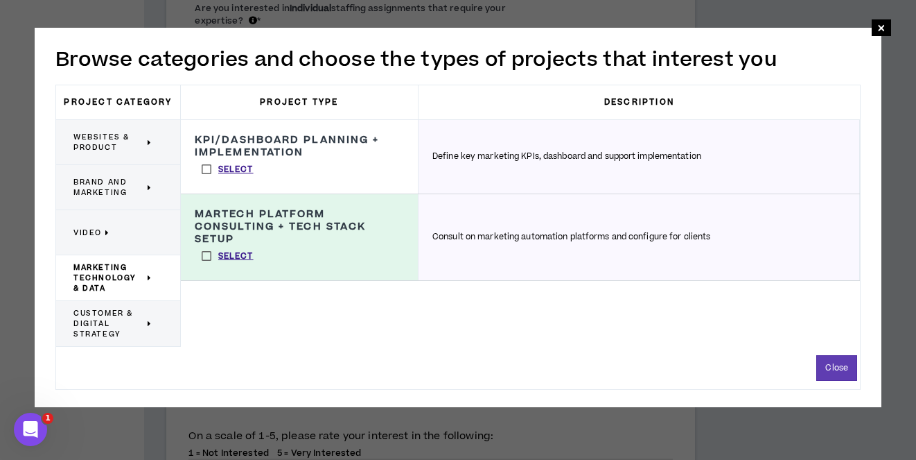
click at [107, 145] on span "Websites & Product" at bounding box center [108, 142] width 71 height 21
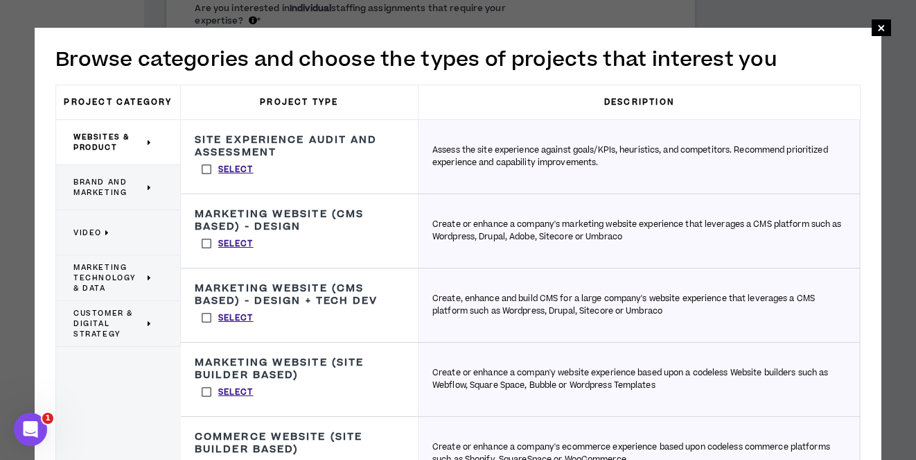
click at [207, 167] on label "Select" at bounding box center [228, 169] width 66 height 21
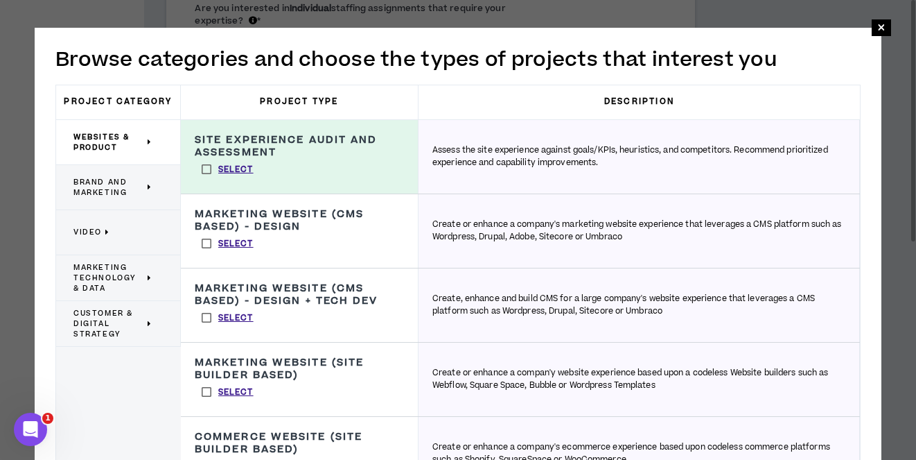
click at [112, 198] on span "Brand and Marketing" at bounding box center [108, 187] width 71 height 21
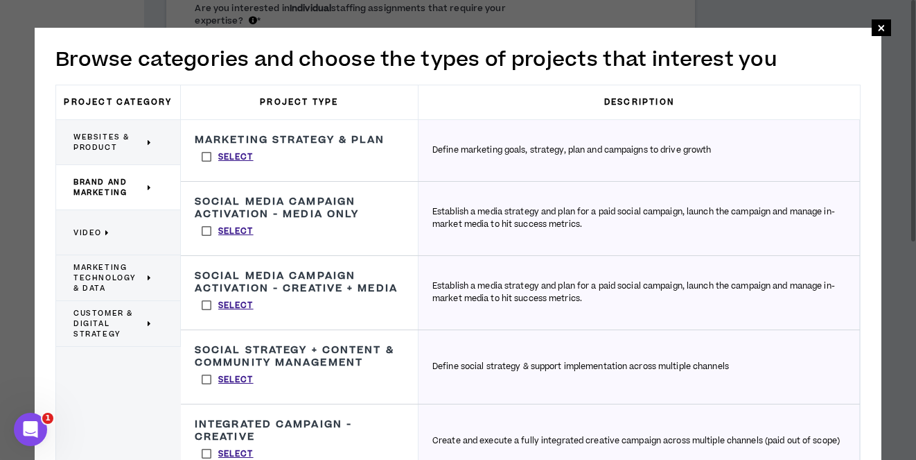
drag, startPoint x: 208, startPoint y: 155, endPoint x: 216, endPoint y: 161, distance: 10.0
click at [208, 155] on label "Select" at bounding box center [228, 156] width 66 height 21
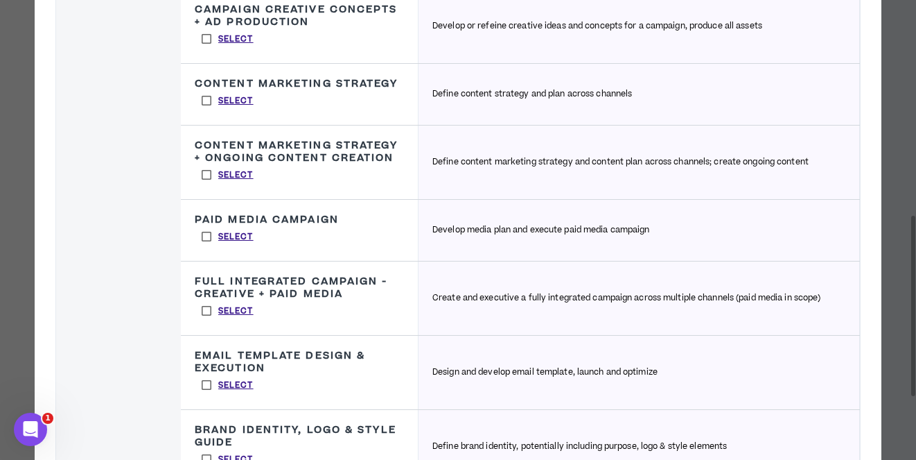
click at [210, 111] on label "Select" at bounding box center [228, 100] width 66 height 21
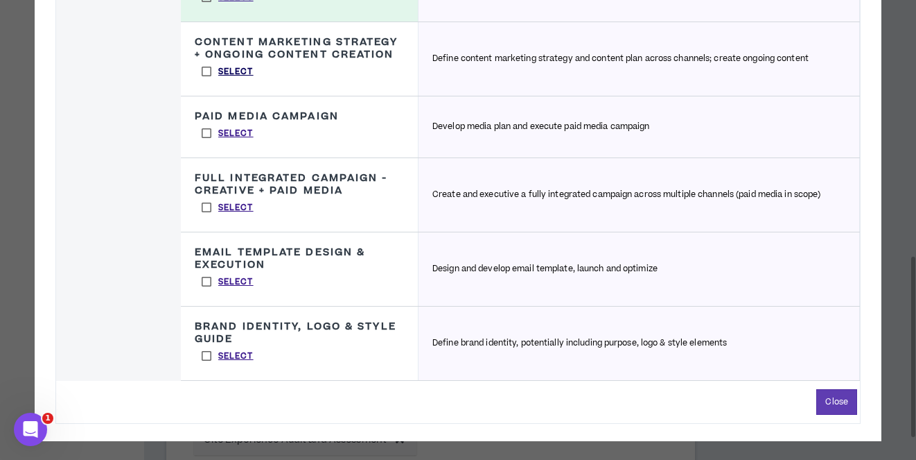
click at [232, 78] on p "Select" at bounding box center [235, 72] width 35 height 12
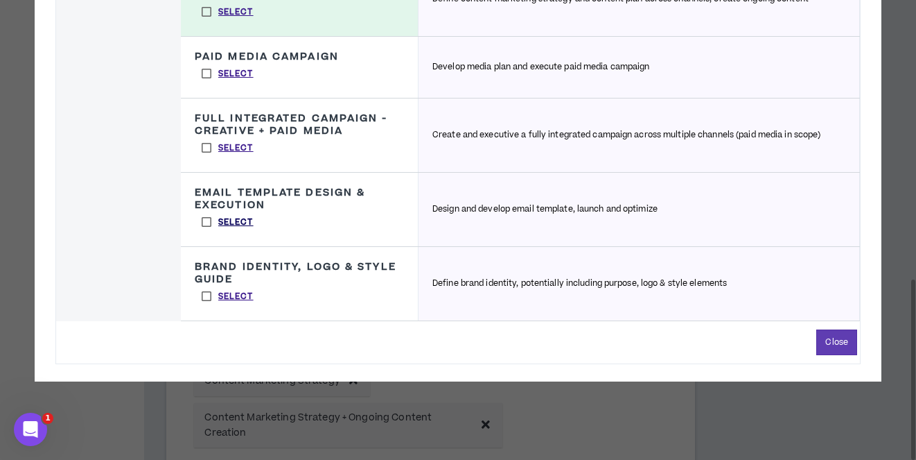
click at [236, 229] on p "Select" at bounding box center [235, 222] width 35 height 12
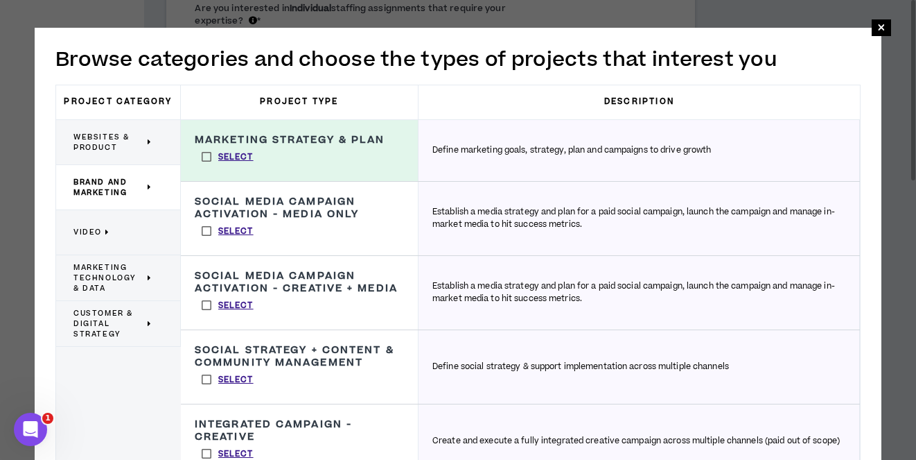
click at [102, 232] on span "Video" at bounding box center [87, 232] width 28 height 10
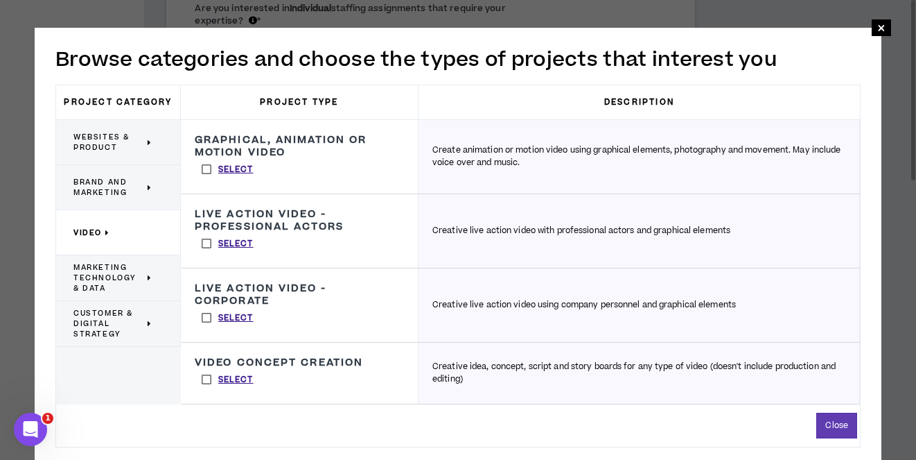
click at [112, 280] on span "Marketing Technology & Data" at bounding box center [108, 277] width 71 height 31
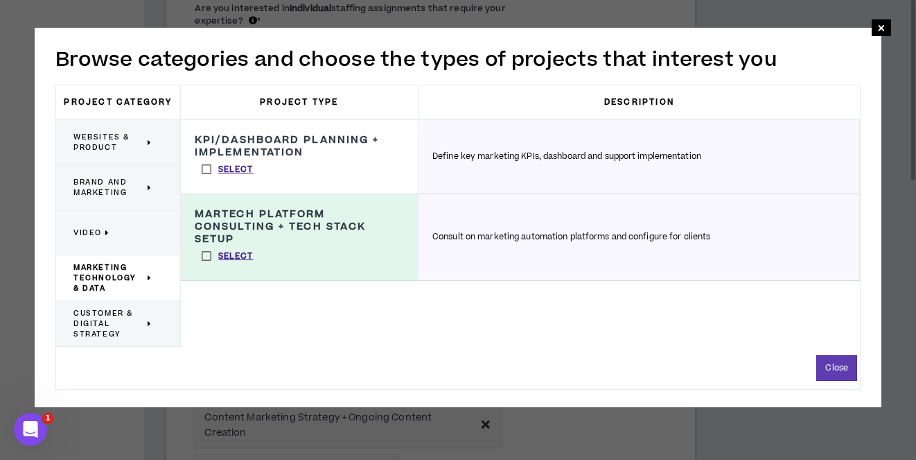
click at [117, 329] on span "Customer & Digital Strategy" at bounding box center [108, 323] width 71 height 31
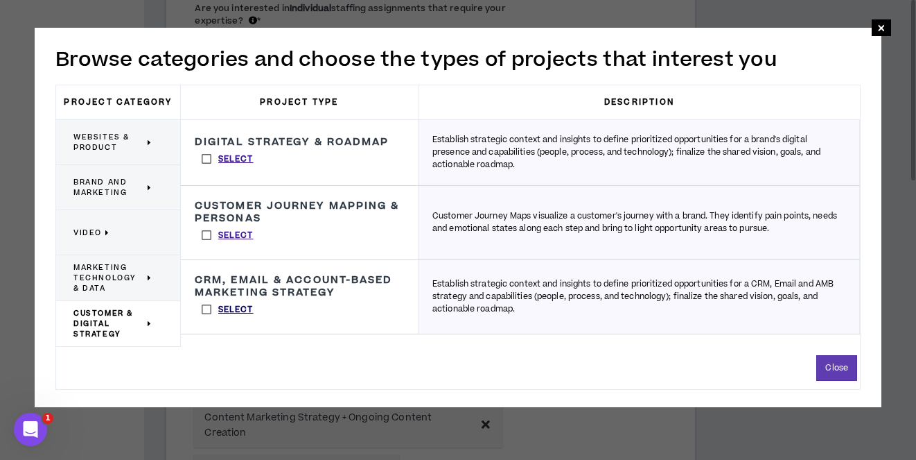
click at [236, 312] on p "Select" at bounding box center [235, 310] width 35 height 12
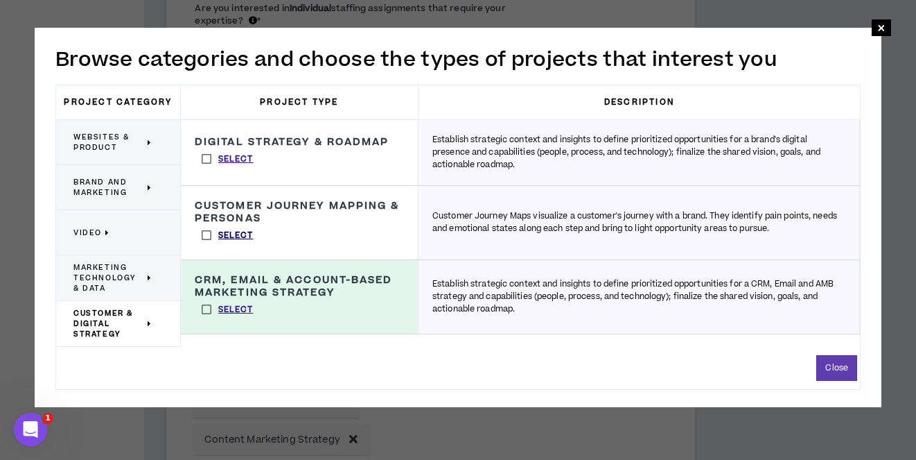
click at [241, 238] on p "Select" at bounding box center [235, 235] width 35 height 12
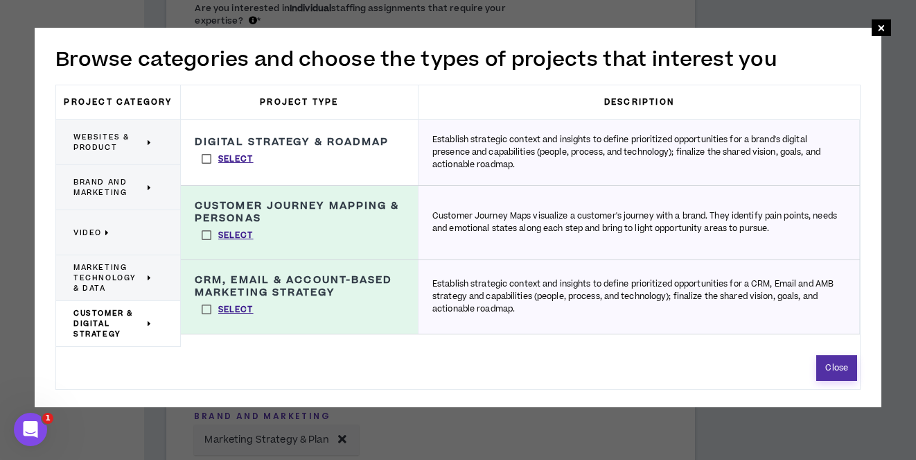
click at [838, 381] on button "Close" at bounding box center [837, 368] width 41 height 26
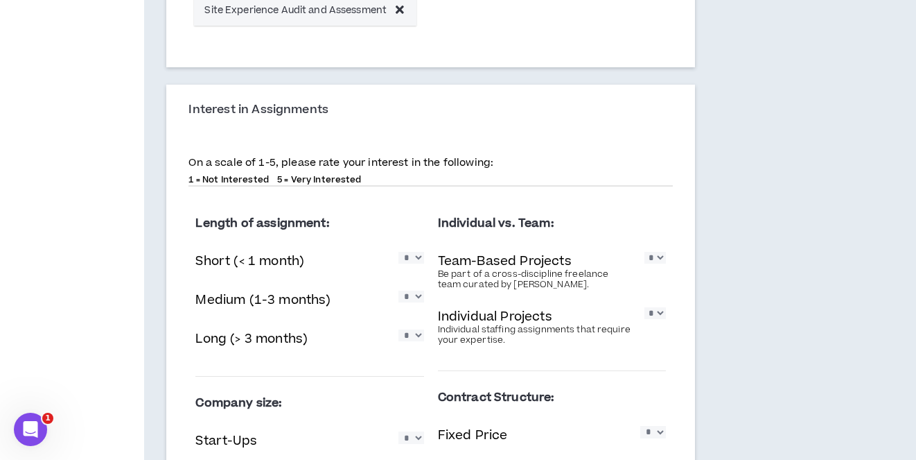
scroll to position [1003, 0]
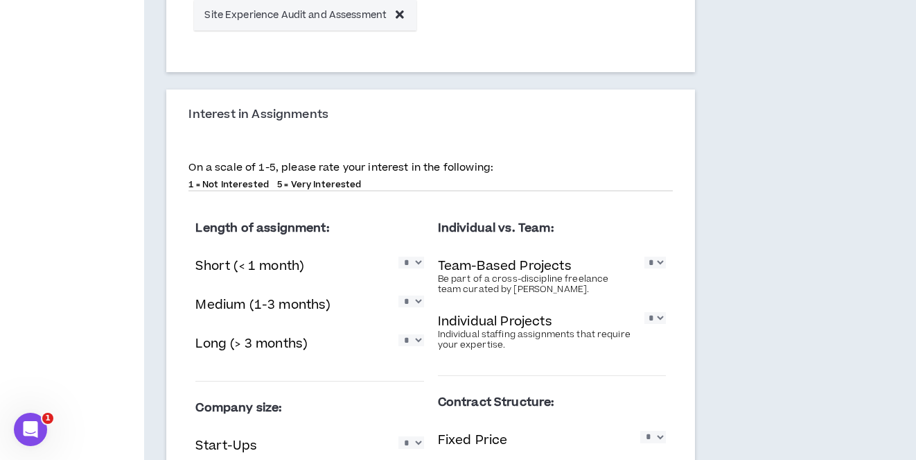
select select "*"
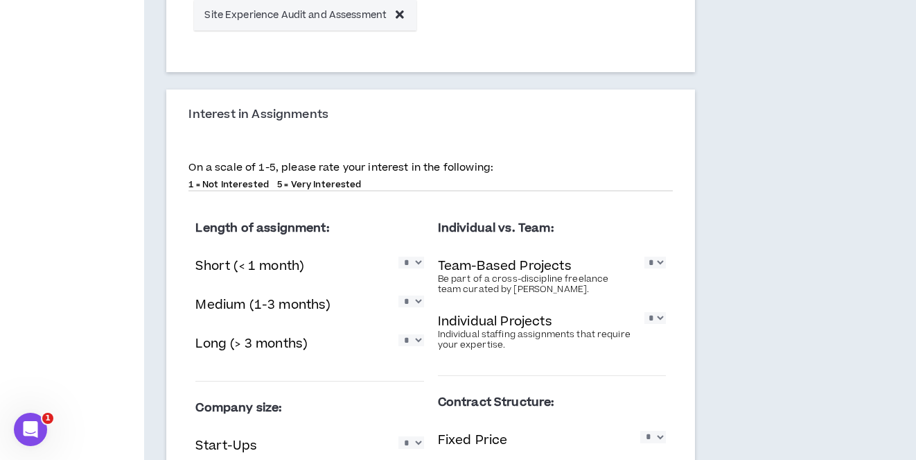
select select "*"
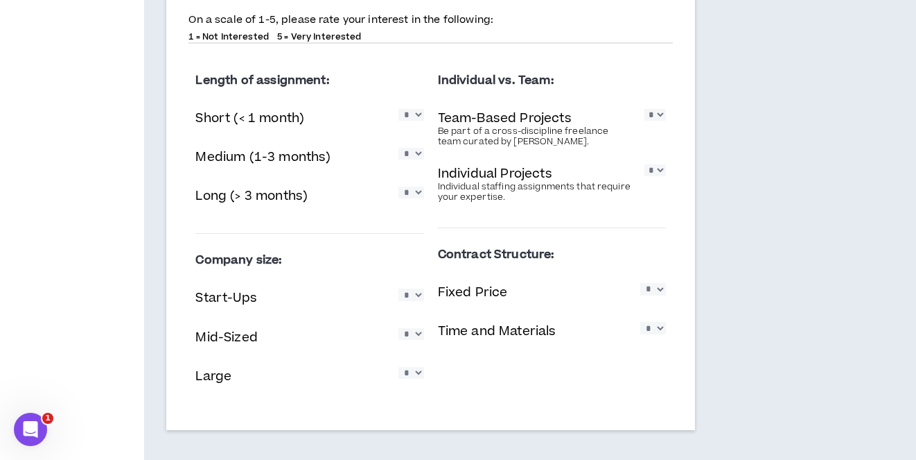
scroll to position [1173, 0]
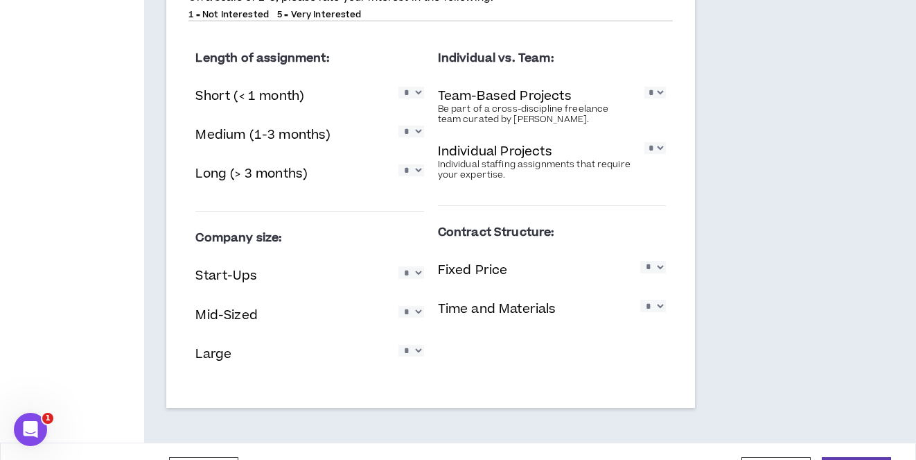
select select "*"
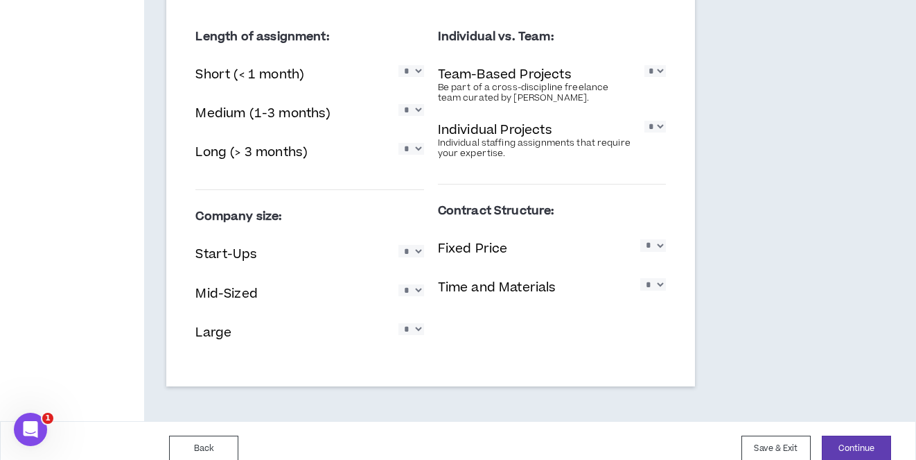
scroll to position [1194, 0]
click at [878, 436] on button "Continue" at bounding box center [856, 449] width 69 height 26
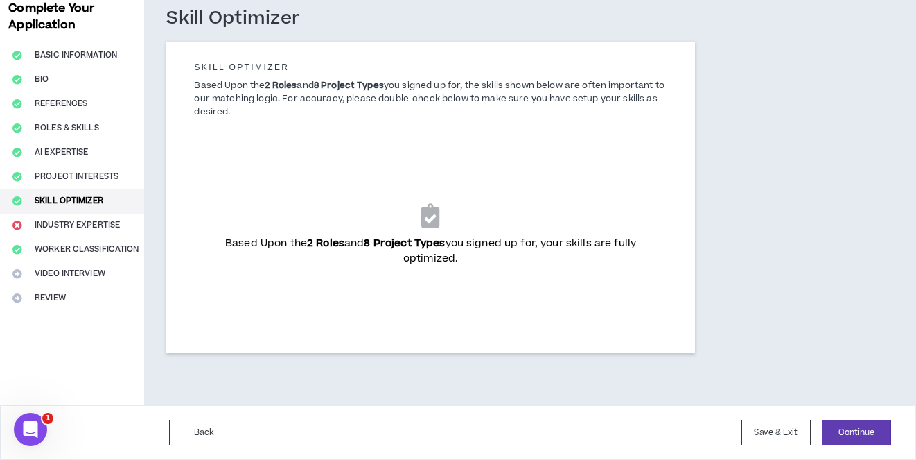
scroll to position [76, 0]
click at [851, 430] on button "Continue" at bounding box center [856, 432] width 69 height 26
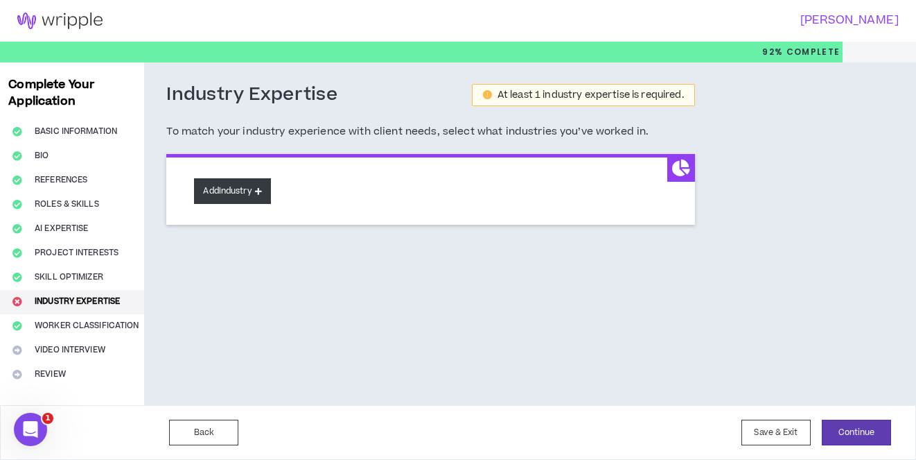
click at [249, 191] on button "Add Industry" at bounding box center [232, 191] width 76 height 26
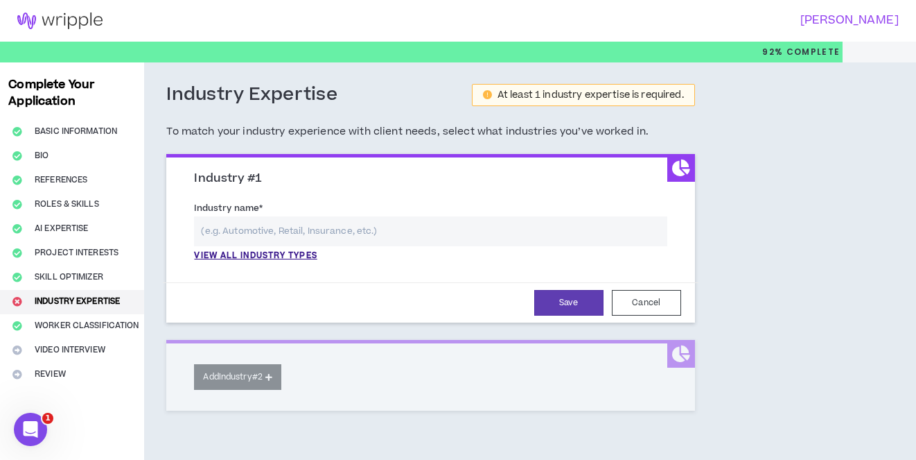
scroll to position [76, 0]
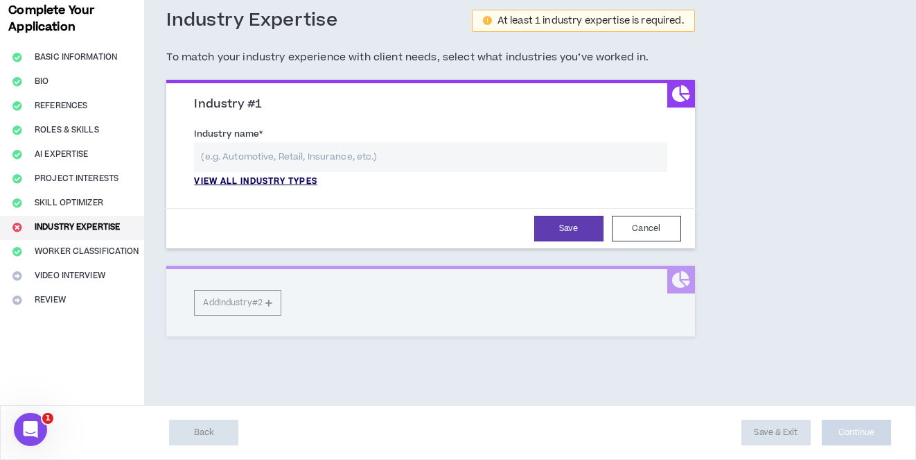
click at [301, 180] on p "View all industry types" at bounding box center [255, 181] width 123 height 12
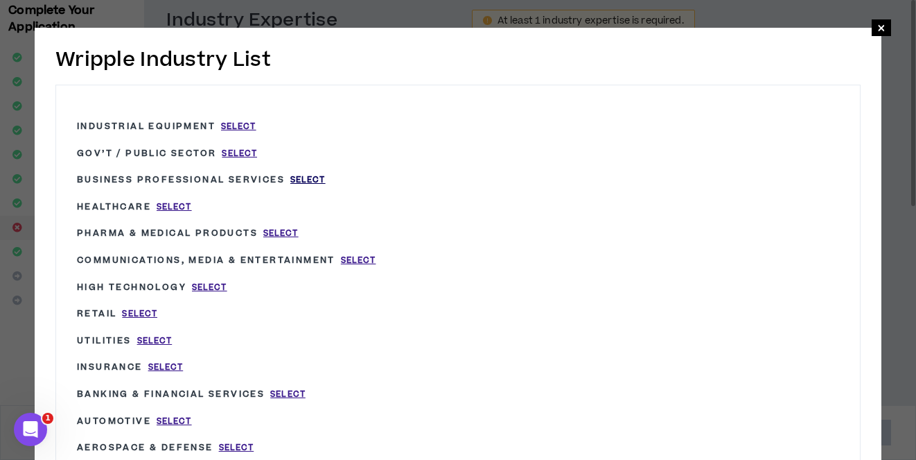
click at [311, 179] on span "Select" at bounding box center [307, 180] width 35 height 12
type input "Business Professional Services"
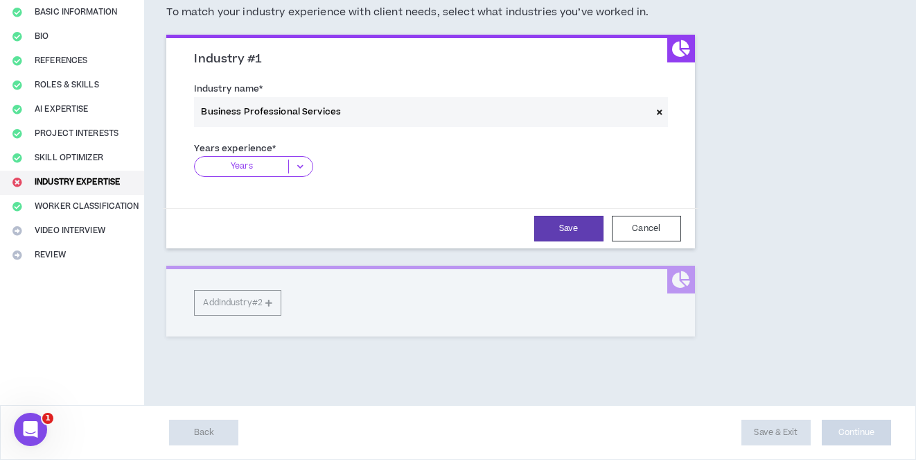
scroll to position [119, 0]
click at [307, 166] on icon at bounding box center [300, 166] width 23 height 14
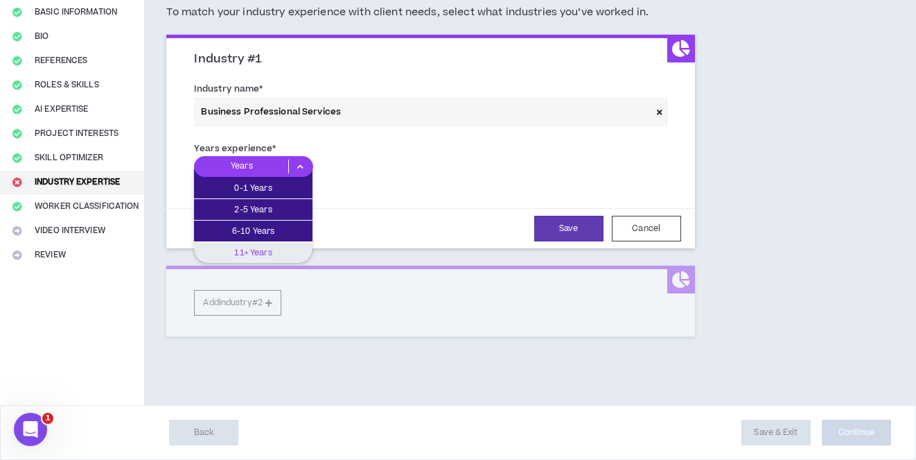
click at [279, 250] on p "11+ Years" at bounding box center [253, 252] width 119 height 15
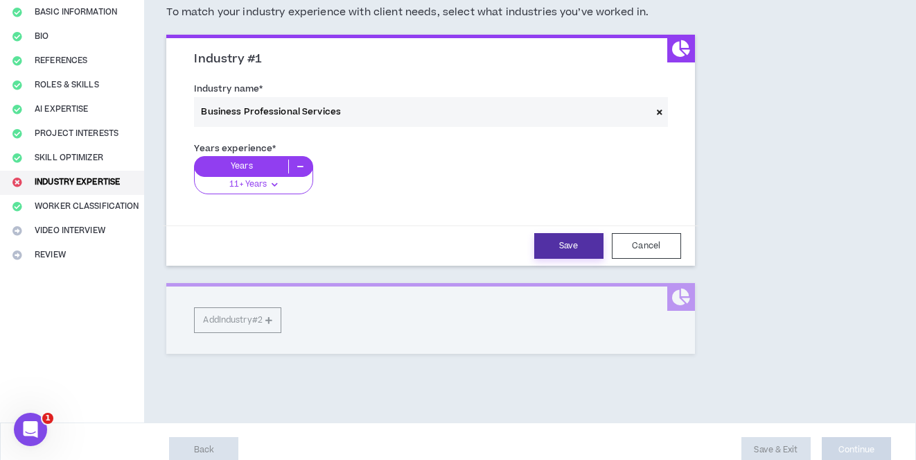
click at [579, 247] on button "Save" at bounding box center [568, 246] width 69 height 26
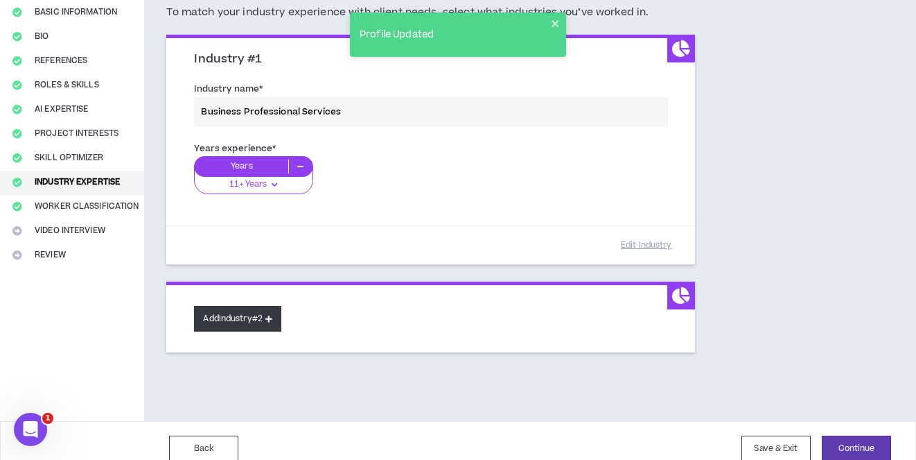
click at [272, 315] on icon at bounding box center [268, 319] width 7 height 8
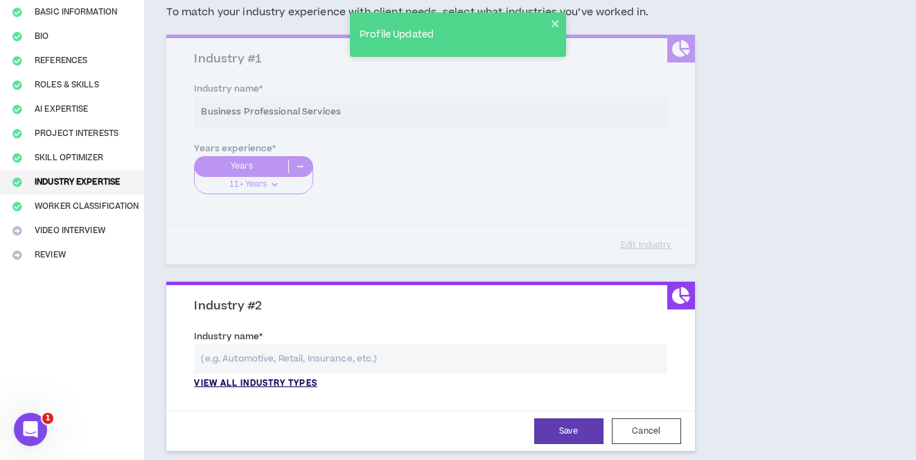
click at [317, 381] on p "View all industry types" at bounding box center [255, 383] width 123 height 12
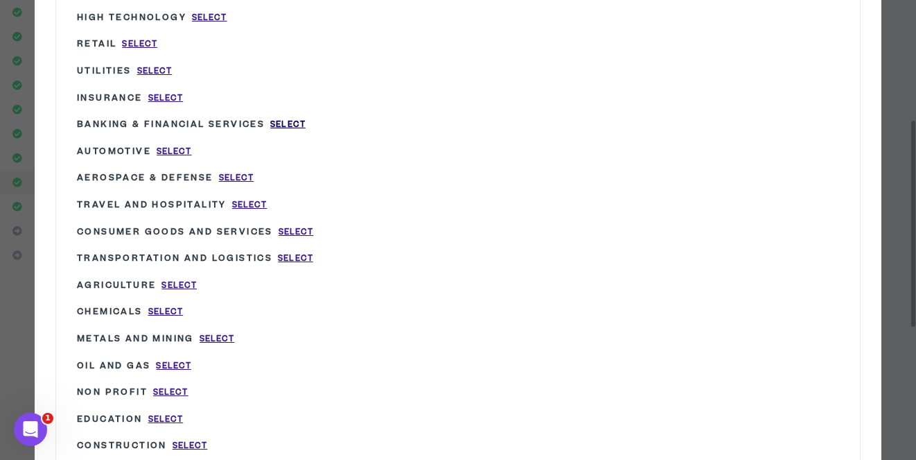
click at [293, 129] on span "Select" at bounding box center [287, 125] width 35 height 12
type input "Banking & Financial Services"
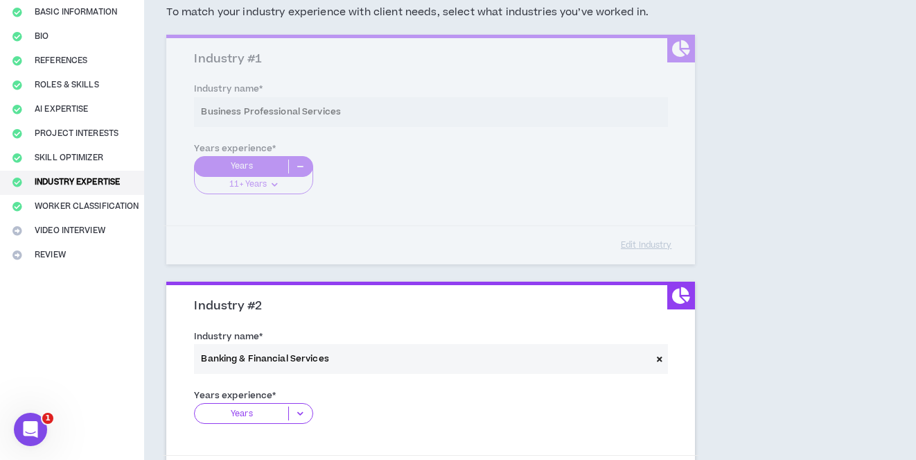
click at [262, 406] on p "Years" at bounding box center [242, 413] width 94 height 14
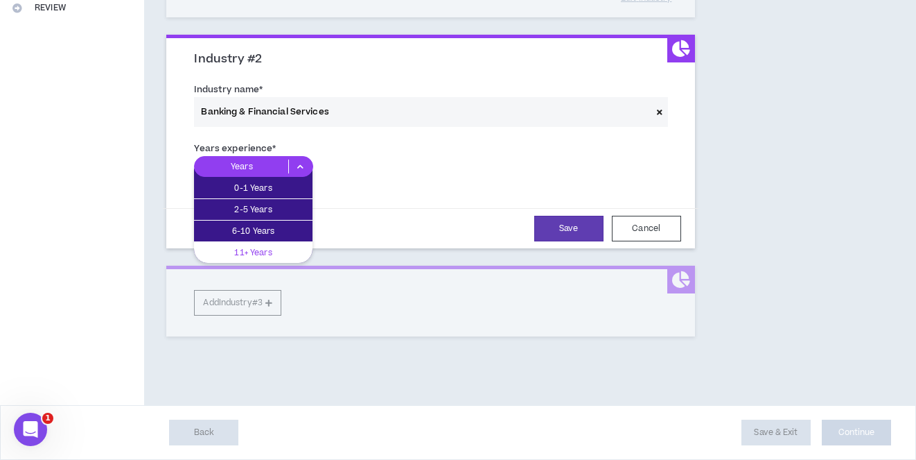
scroll to position [366, 0]
click at [277, 248] on p "11+ Years" at bounding box center [253, 252] width 119 height 15
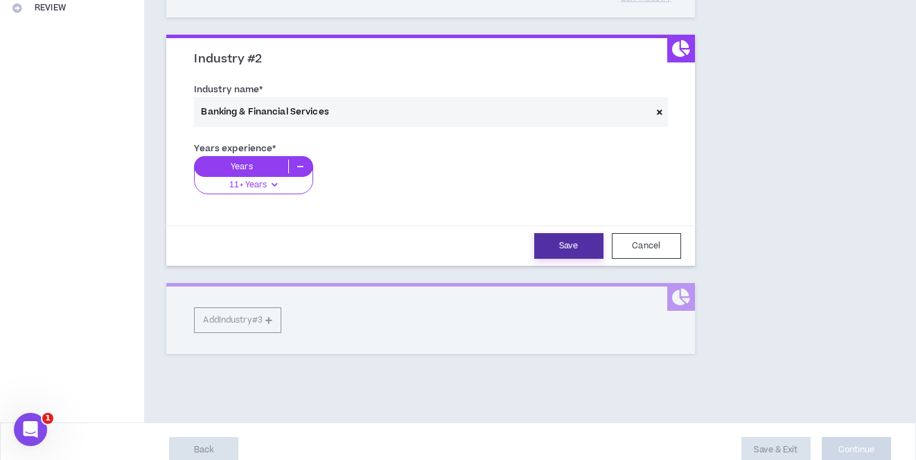
click at [561, 243] on button "Save" at bounding box center [568, 246] width 69 height 26
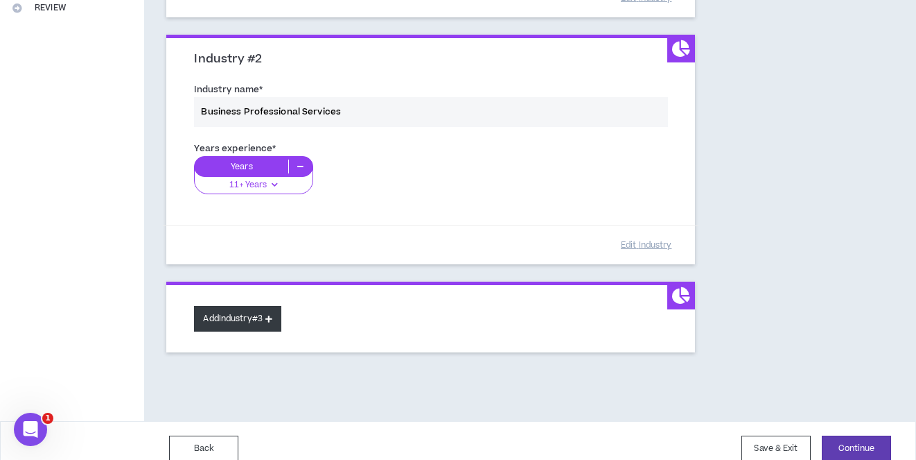
click at [274, 317] on button "Add Industry #3" at bounding box center [237, 319] width 87 height 26
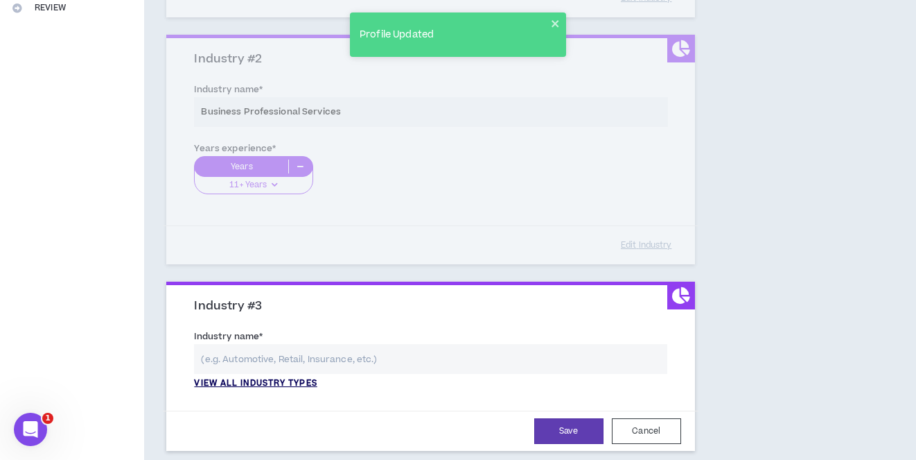
click at [306, 379] on p "View all industry types" at bounding box center [255, 383] width 123 height 12
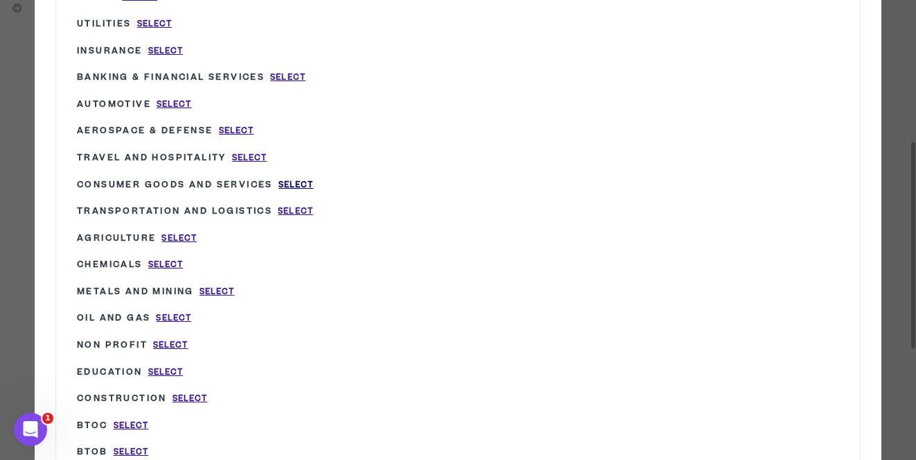
click at [302, 186] on span "Select" at bounding box center [296, 185] width 35 height 12
type input "Consumer Goods and Services"
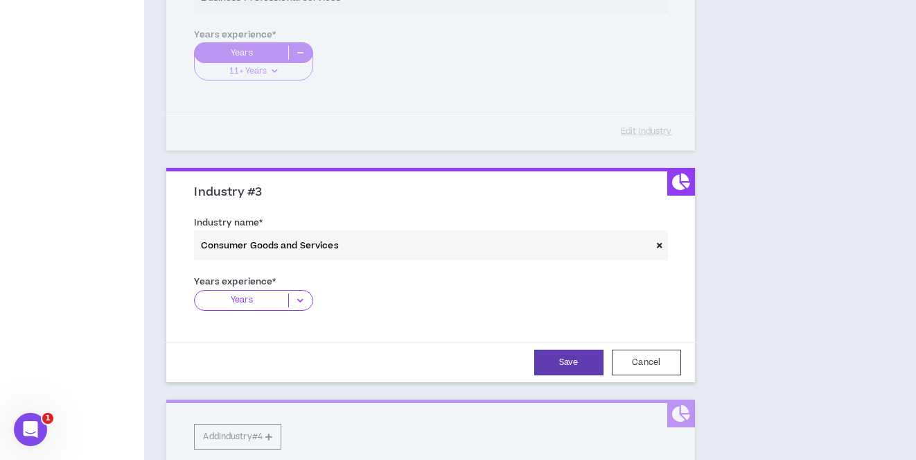
scroll to position [482, 0]
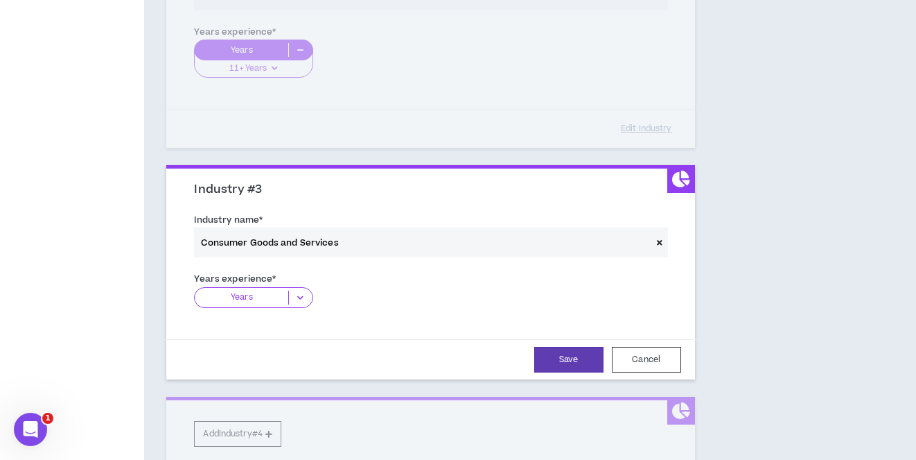
click at [307, 299] on icon at bounding box center [300, 297] width 23 height 14
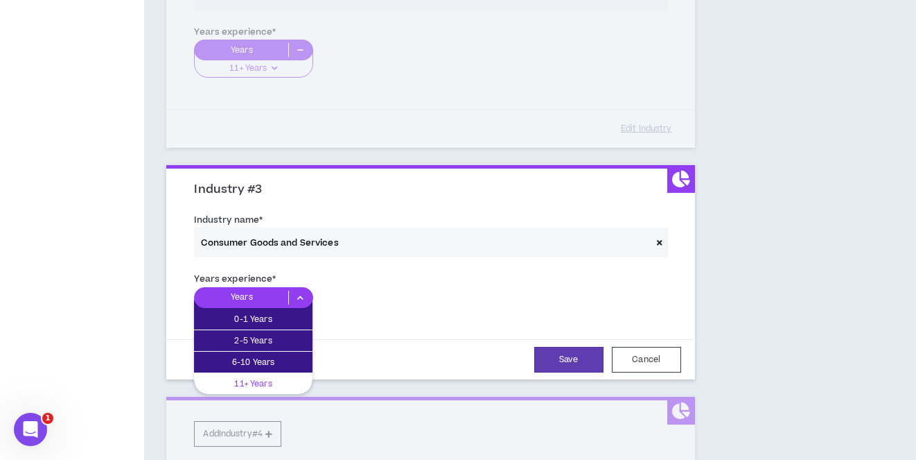
click at [287, 377] on p "11+ Years" at bounding box center [253, 383] width 119 height 15
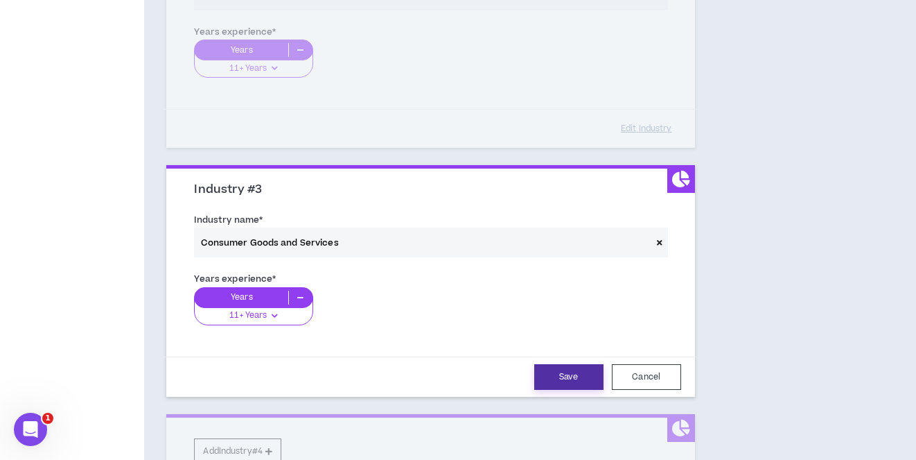
click at [558, 378] on button "Save" at bounding box center [568, 377] width 69 height 26
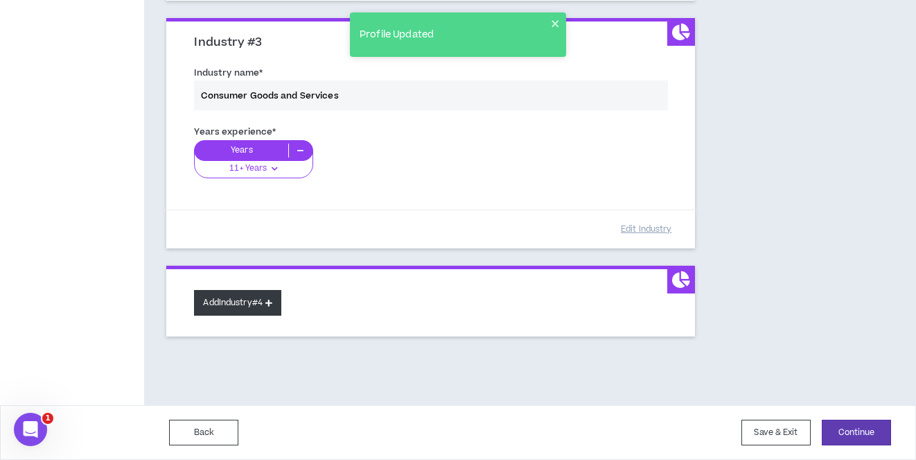
scroll to position [629, 0]
click at [274, 296] on button "Add Industry #4" at bounding box center [237, 303] width 87 height 26
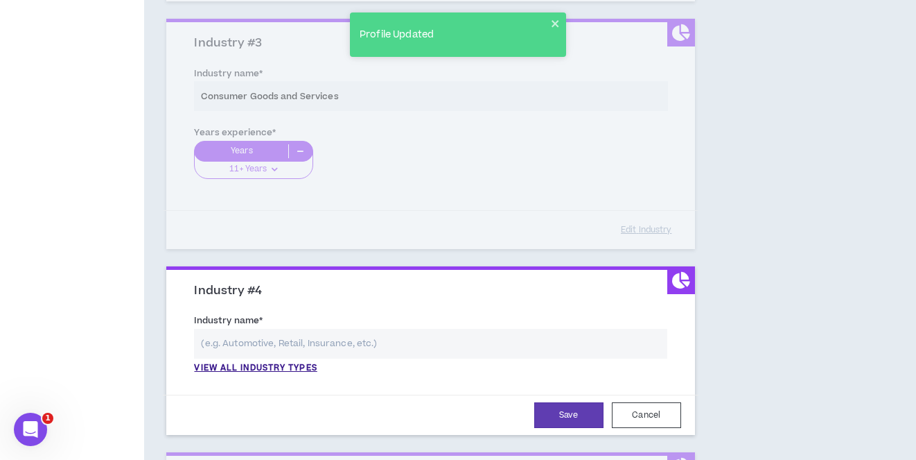
click at [331, 332] on input "text" at bounding box center [430, 344] width 473 height 30
click at [292, 364] on p "View all industry types" at bounding box center [255, 368] width 123 height 12
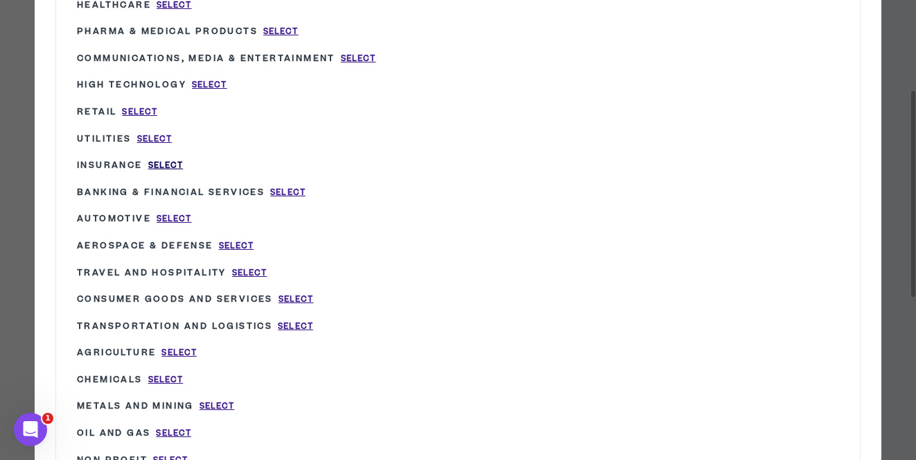
click at [159, 167] on span "Select" at bounding box center [165, 165] width 35 height 12
type input "Insurance"
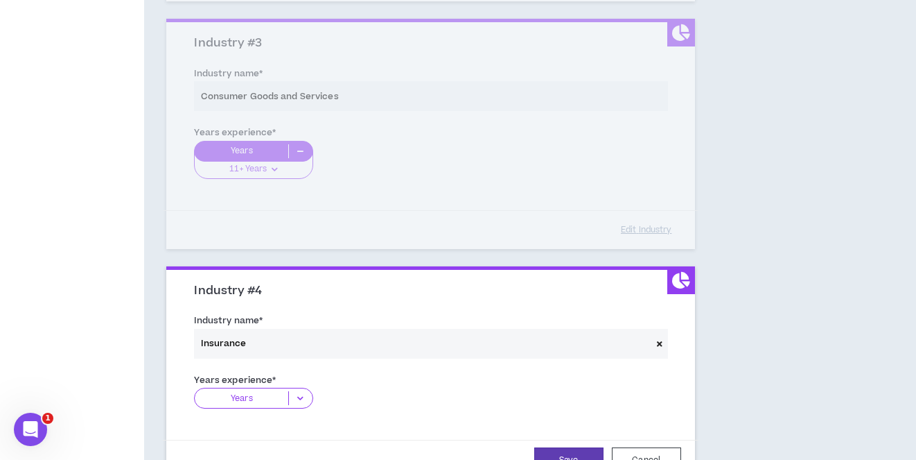
click at [274, 395] on p "Years" at bounding box center [242, 398] width 94 height 14
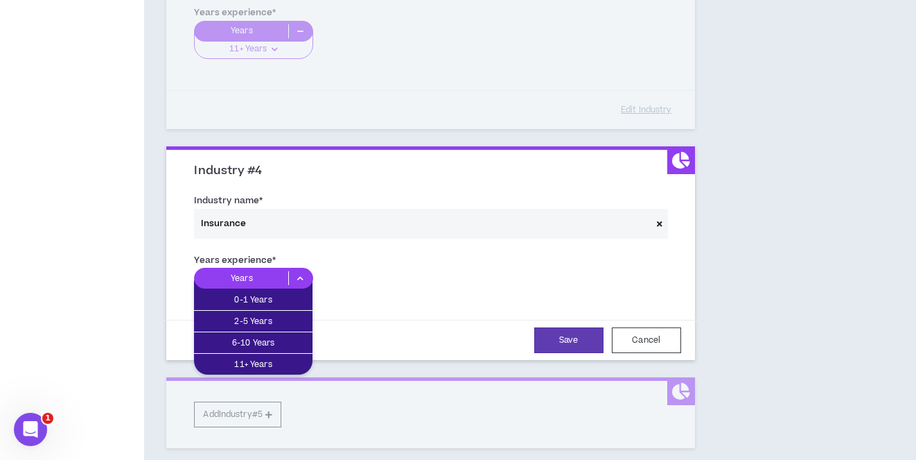
scroll to position [750, 0]
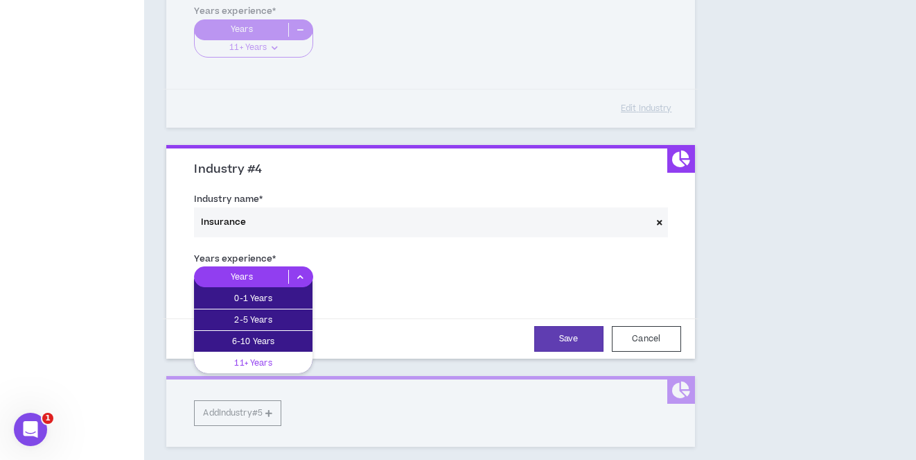
click at [273, 363] on p "11+ Years" at bounding box center [253, 362] width 119 height 15
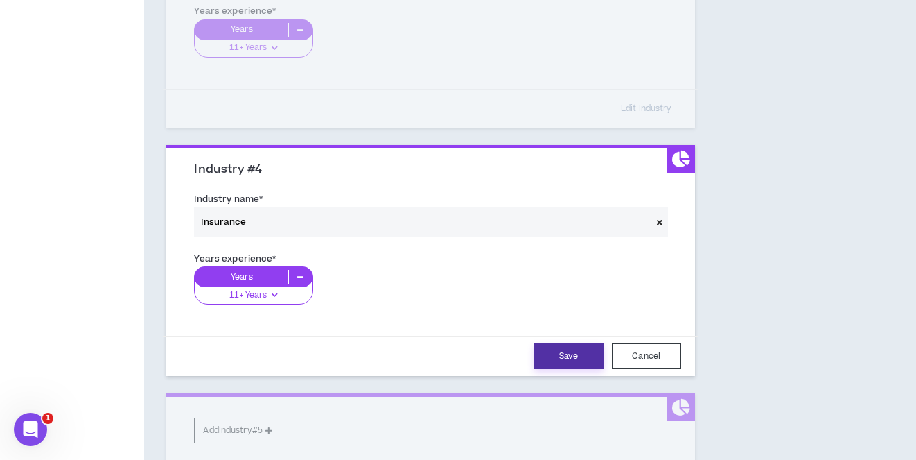
click at [577, 356] on button "Save" at bounding box center [568, 356] width 69 height 26
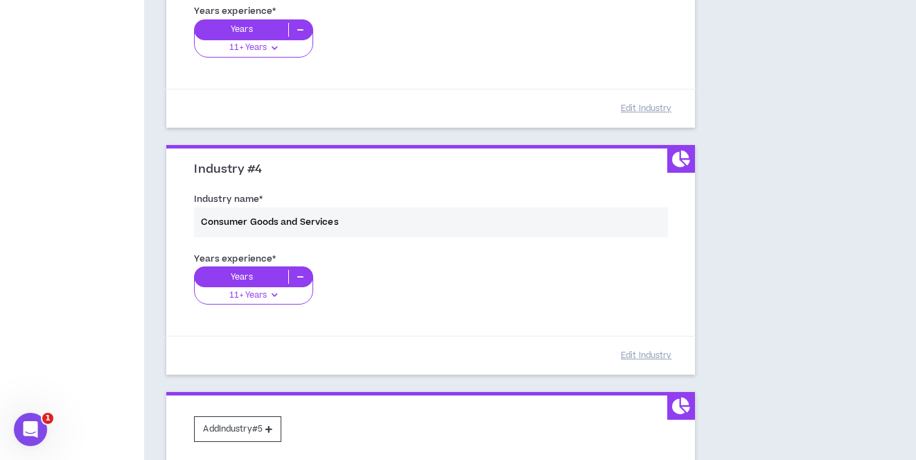
click at [411, 335] on div "Edit Industry" at bounding box center [430, 354] width 535 height 39
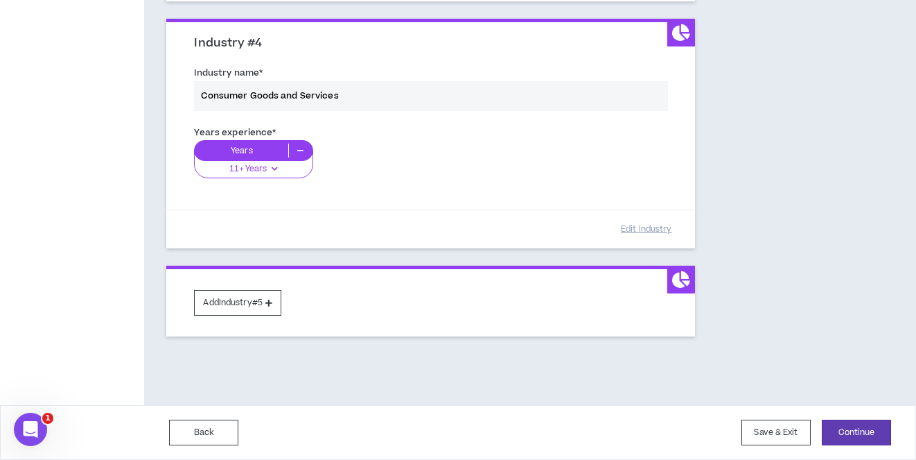
scroll to position [875, 0]
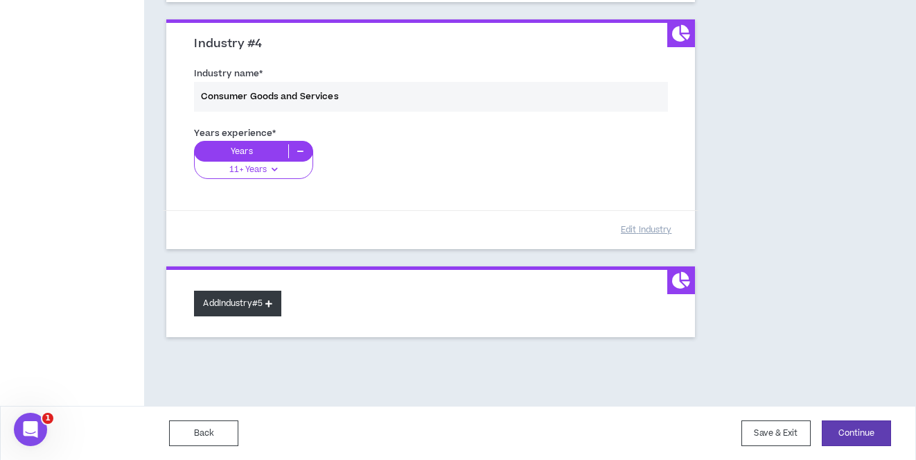
click at [279, 308] on button "Add Industry #5" at bounding box center [237, 303] width 87 height 26
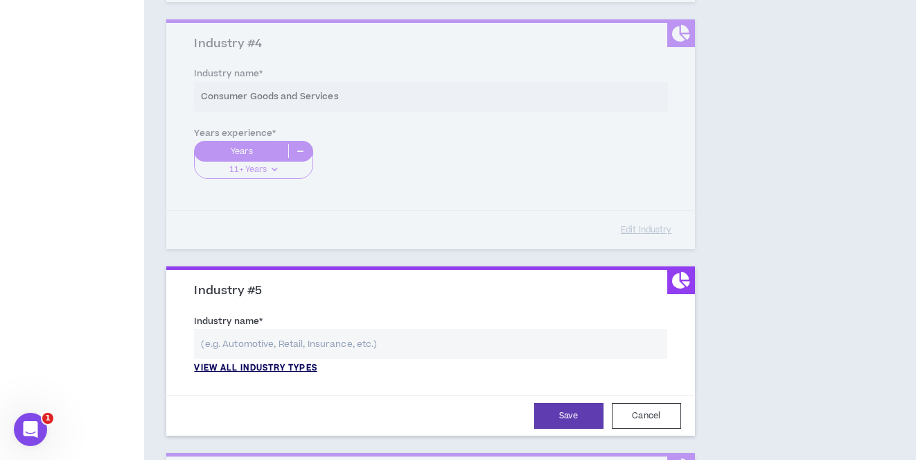
click at [285, 362] on p "View all industry types" at bounding box center [255, 368] width 123 height 12
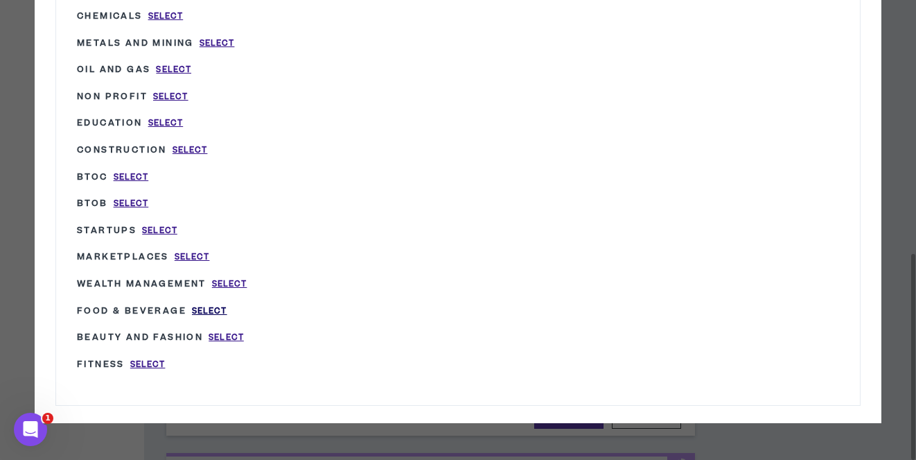
click at [215, 317] on span "Select" at bounding box center [209, 311] width 35 height 12
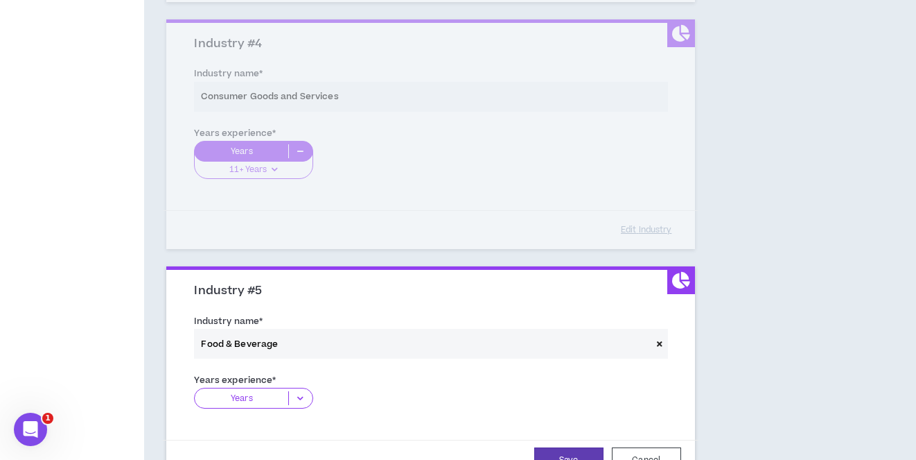
type input "Food & Beverage"
click at [258, 395] on p "Years" at bounding box center [242, 398] width 94 height 14
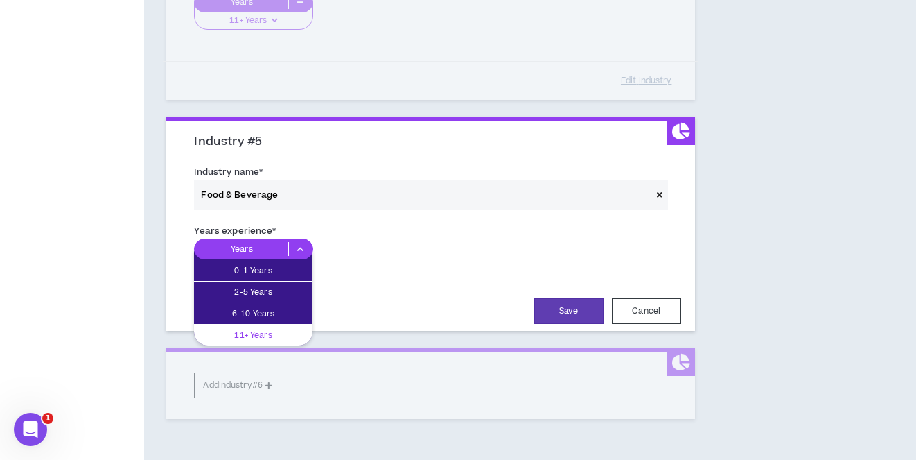
scroll to position [1024, 0]
click at [265, 335] on p "11+ Years" at bounding box center [253, 334] width 119 height 15
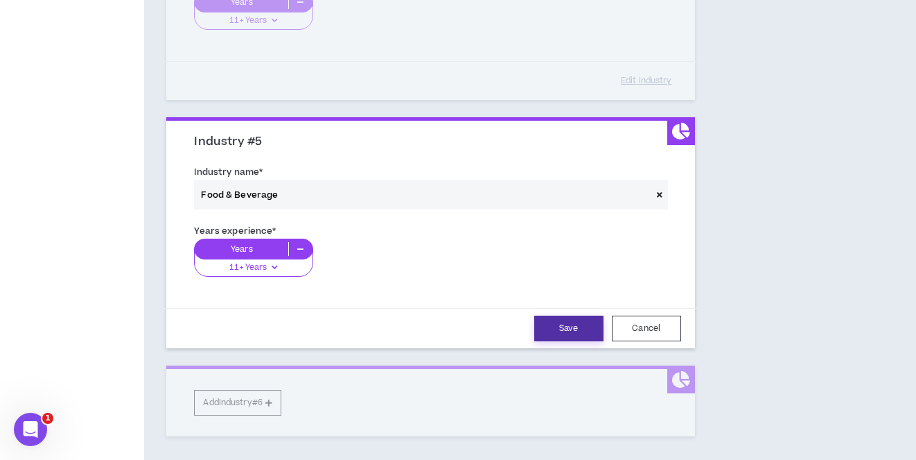
click at [554, 335] on button "Save" at bounding box center [568, 328] width 69 height 26
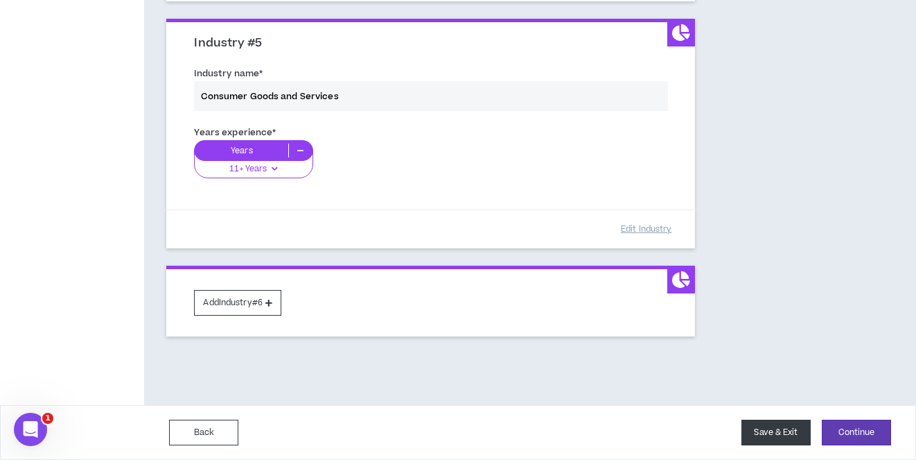
scroll to position [1122, 0]
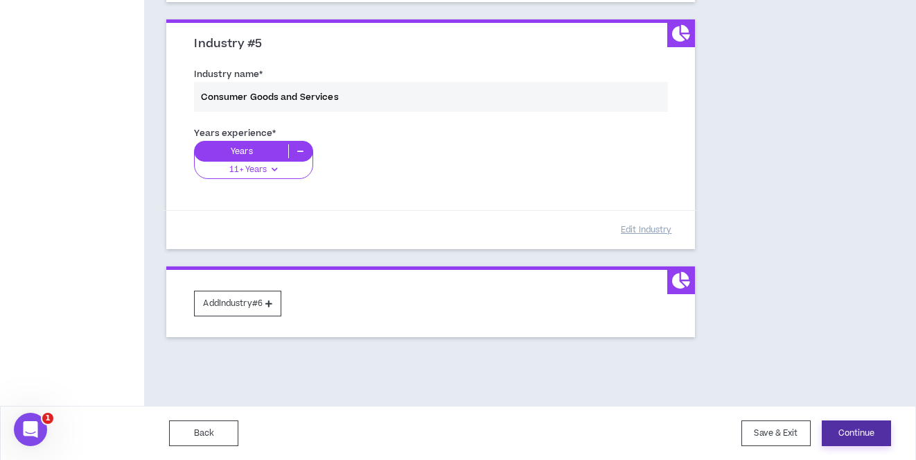
click at [847, 430] on button "Continue" at bounding box center [856, 433] width 69 height 26
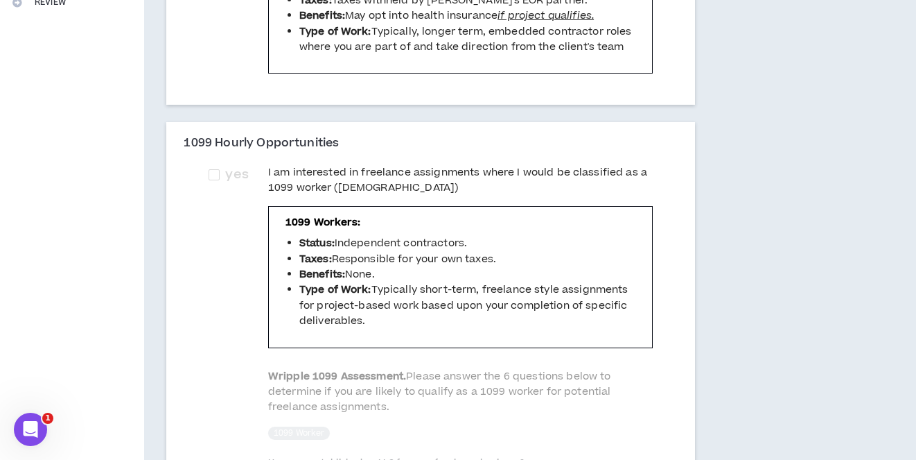
scroll to position [372, 0]
click at [220, 180] on span at bounding box center [214, 173] width 11 height 11
checkbox input "****"
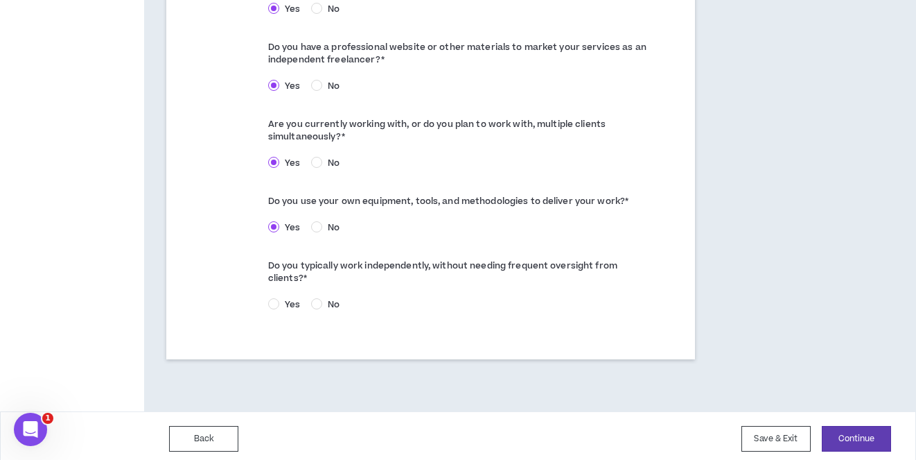
scroll to position [851, 0]
click at [279, 299] on span at bounding box center [273, 304] width 11 height 11
click at [857, 451] on button "Continue" at bounding box center [856, 439] width 69 height 26
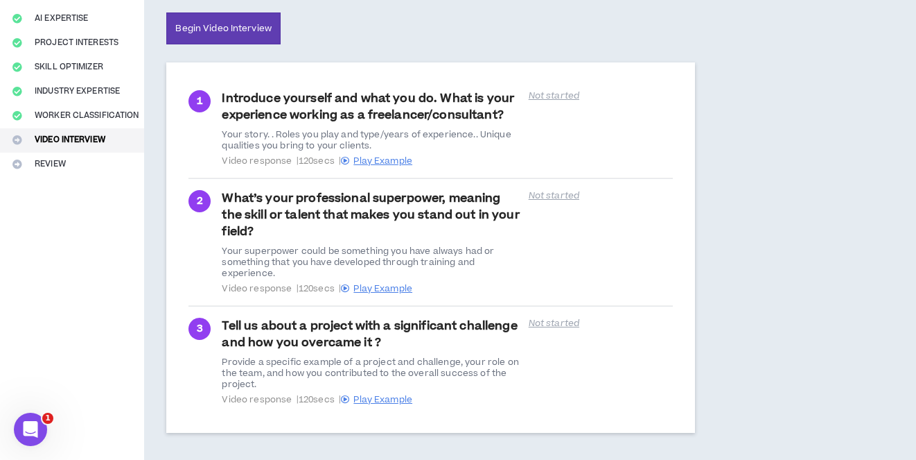
scroll to position [211, 0]
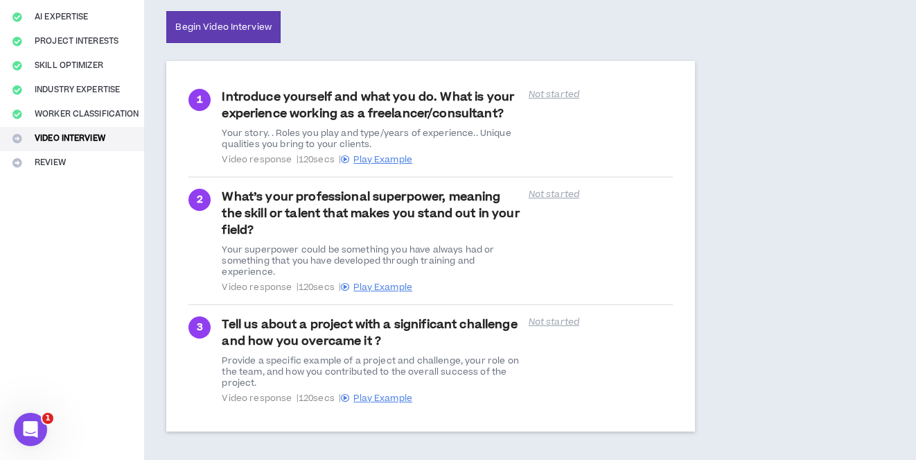
click at [241, 92] on div "Introduce yourself and what you do. What is your experience working as a freela…" at bounding box center [371, 127] width 298 height 76
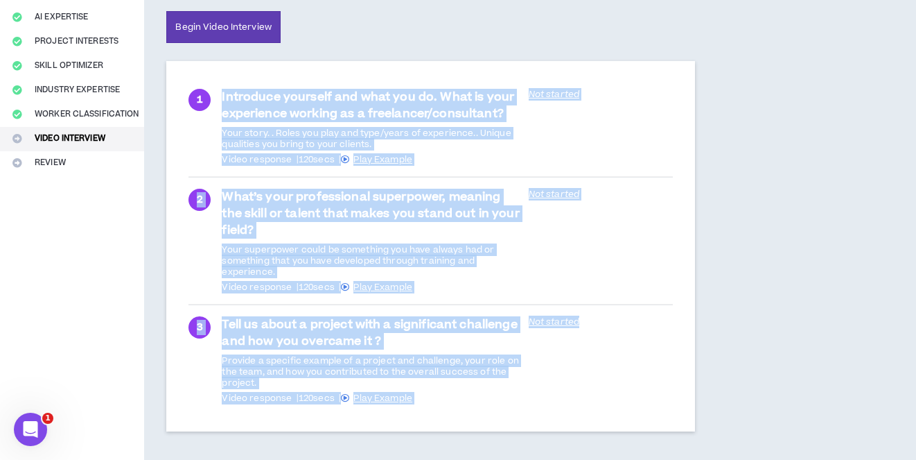
drag, startPoint x: 230, startPoint y: 89, endPoint x: 543, endPoint y: 404, distance: 444.5
click at [543, 405] on ul "1 Introduce yourself and what you do. What is your experience working as a free…" at bounding box center [431, 246] width 484 height 337
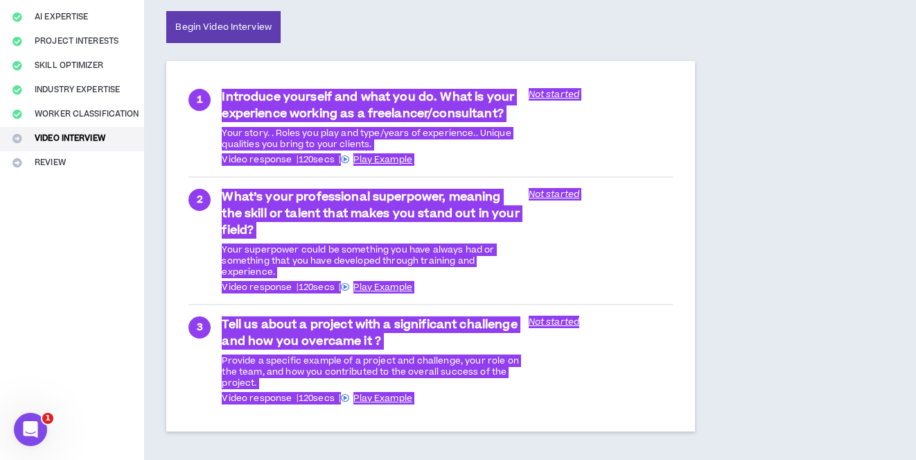
click at [552, 156] on div "Not started" at bounding box center [601, 127] width 144 height 76
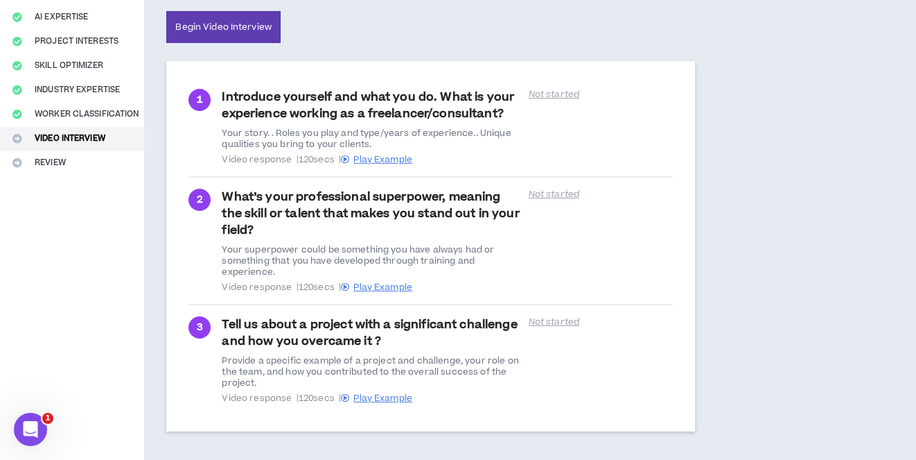
click at [555, 156] on div "Not started" at bounding box center [601, 127] width 144 height 76
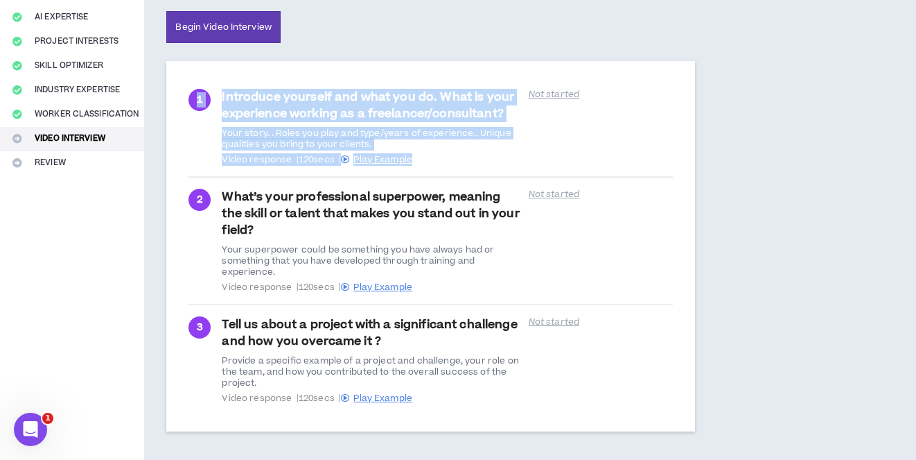
drag, startPoint x: 392, startPoint y: 163, endPoint x: 190, endPoint y: 96, distance: 213.3
click at [190, 96] on div "1 Introduce yourself and what you do. What is your experience working as a free…" at bounding box center [430, 246] width 528 height 370
copy div "1 Introduce yourself and what you do. What is your experience working as a free…"
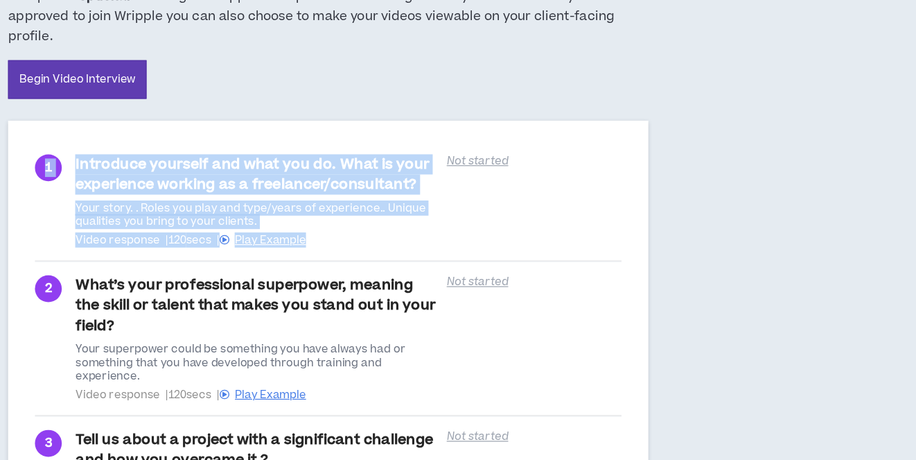
scroll to position [163, 0]
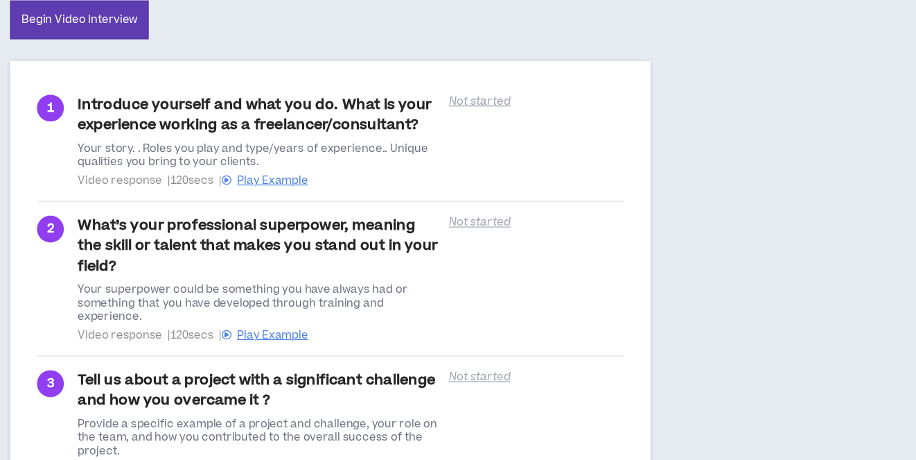
click at [222, 237] on div "What’s your professional superpower, meaning the skill or talent that makes you…" at bounding box center [371, 289] width 298 height 104
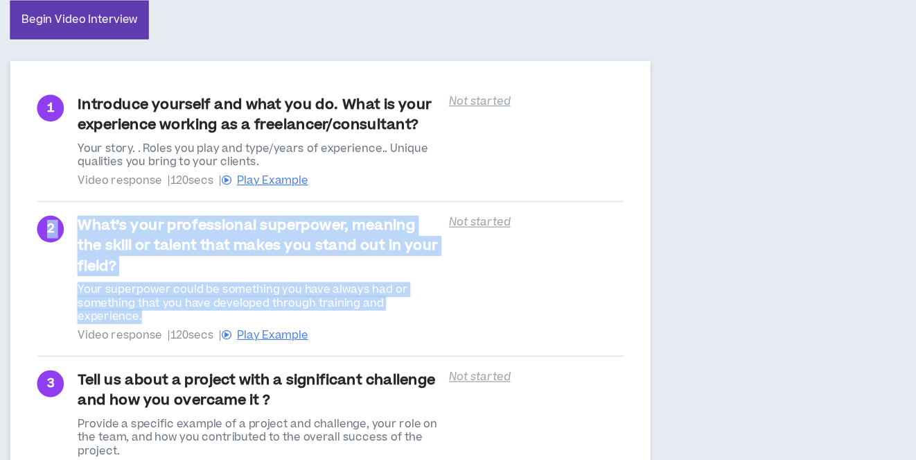
drag, startPoint x: 139, startPoint y: 277, endPoint x: 23, endPoint y: 199, distance: 139.8
click at [166, 199] on div "1 Introduce yourself and what you do. What is your experience working as a free…" at bounding box center [430, 295] width 528 height 370
copy div "2 What’s your professional superpower, meaning the skill or talent that makes y…"
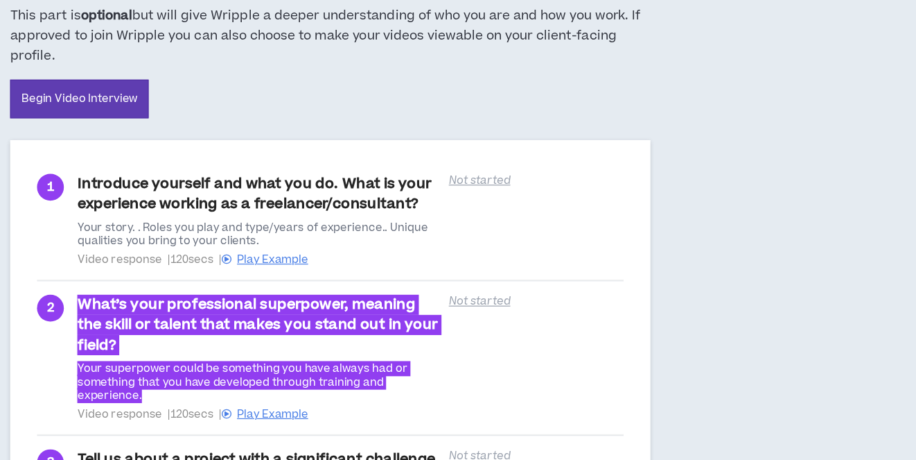
scroll to position [171, 0]
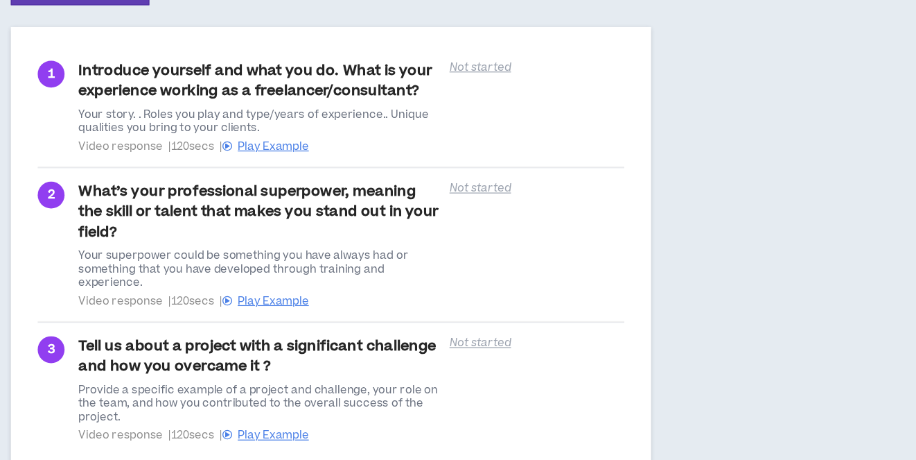
click at [295, 322] on span "Video response | 120 secs | Play Example" at bounding box center [371, 327] width 298 height 11
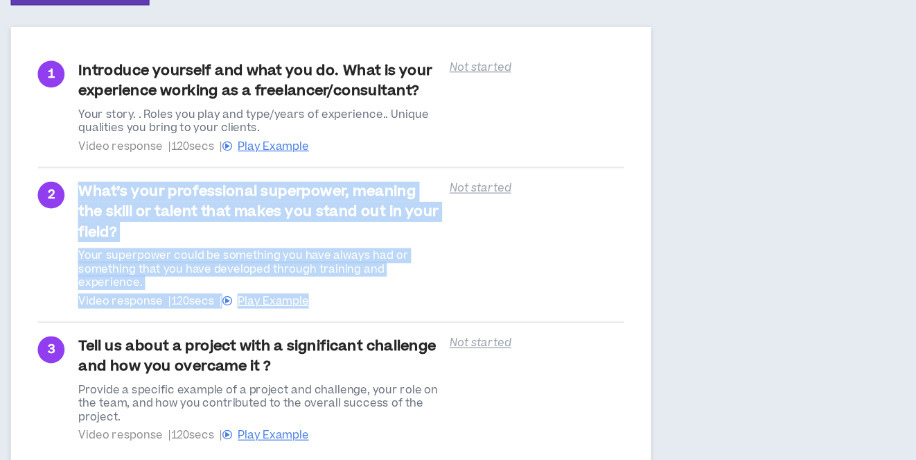
drag, startPoint x: 218, startPoint y: 257, endPoint x: 60, endPoint y: 173, distance: 179.5
click at [189, 229] on div "2 What’s your professional superpower, meaning the skill or talent that makes y…" at bounding box center [431, 281] width 484 height 104
copy div "What’s your professional superpower, meaning the skill or talent that makes you…"
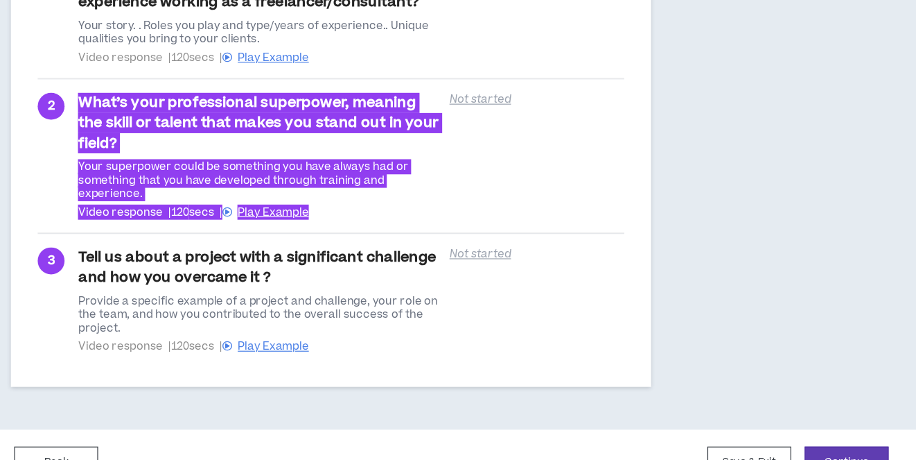
scroll to position [272, 0]
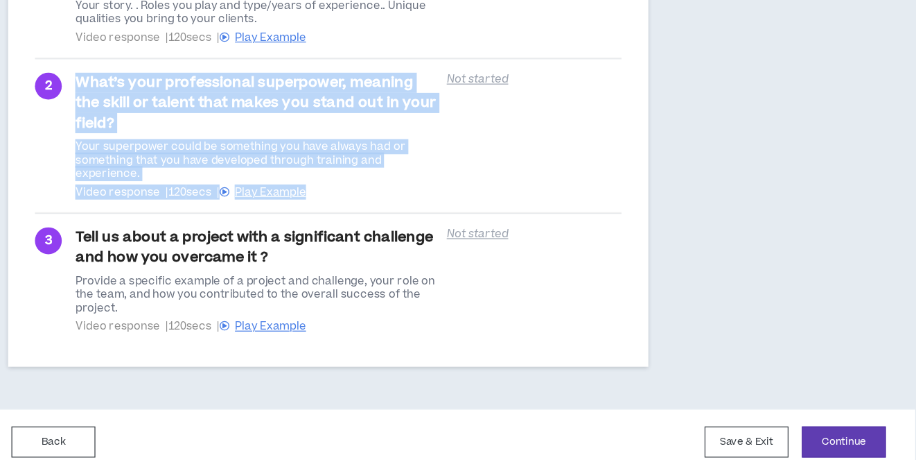
drag, startPoint x: 200, startPoint y: 282, endPoint x: 49, endPoint y: 210, distance: 167.4
click at [189, 256] on div "3 Tell us about a project with a significant challenge and how you overcame it …" at bounding box center [431, 299] width 484 height 87
copy div "3 Tell us about a project with a significant challenge and how you overcame it …"
